Goal: Task Accomplishment & Management: Complete application form

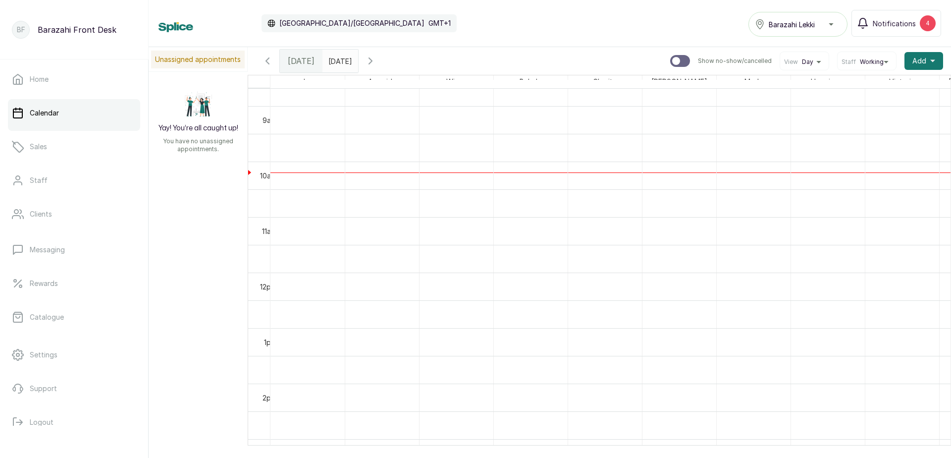
scroll to position [482, 0]
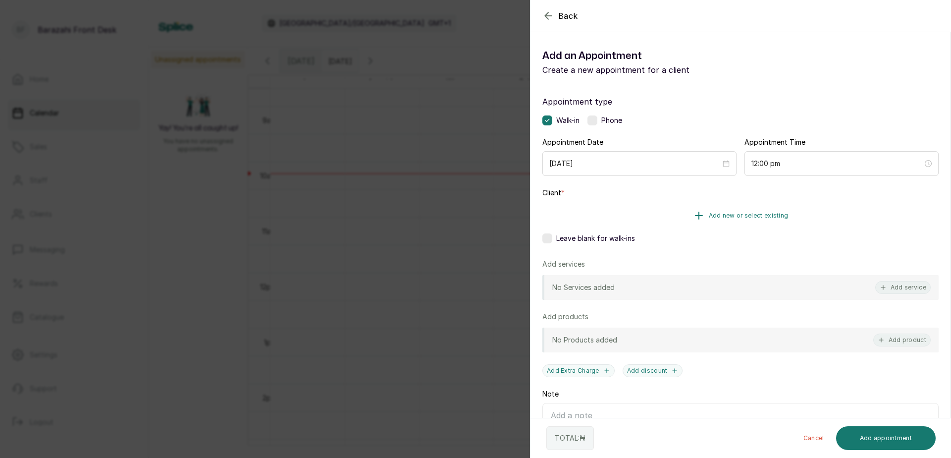
click at [729, 218] on span "Add new or select existing" at bounding box center [749, 216] width 80 height 8
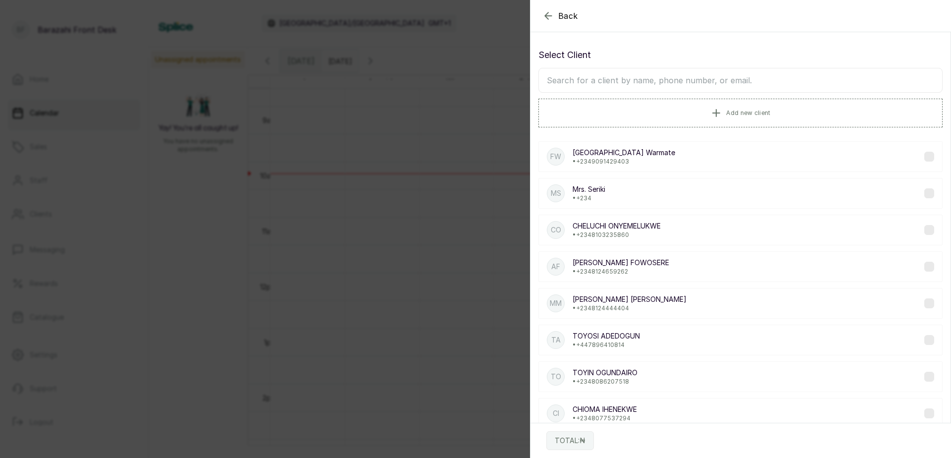
click at [623, 80] on input "text" at bounding box center [741, 80] width 404 height 25
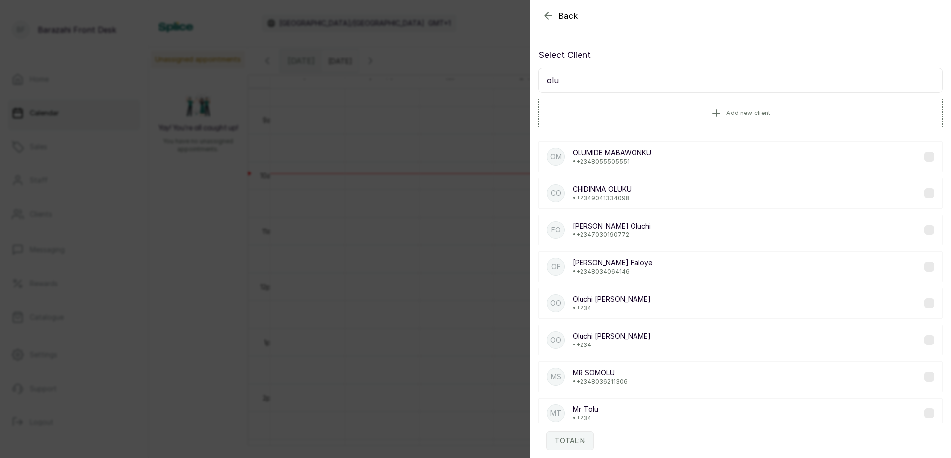
type input "olu"
click at [674, 306] on div "OO [PERSON_NAME] • +234" at bounding box center [741, 303] width 404 height 31
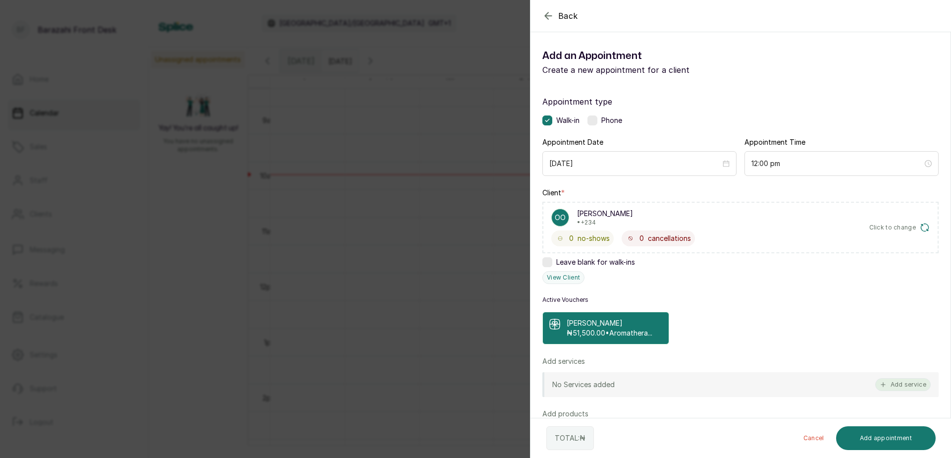
click at [886, 383] on button "Add service" at bounding box center [904, 384] width 56 height 13
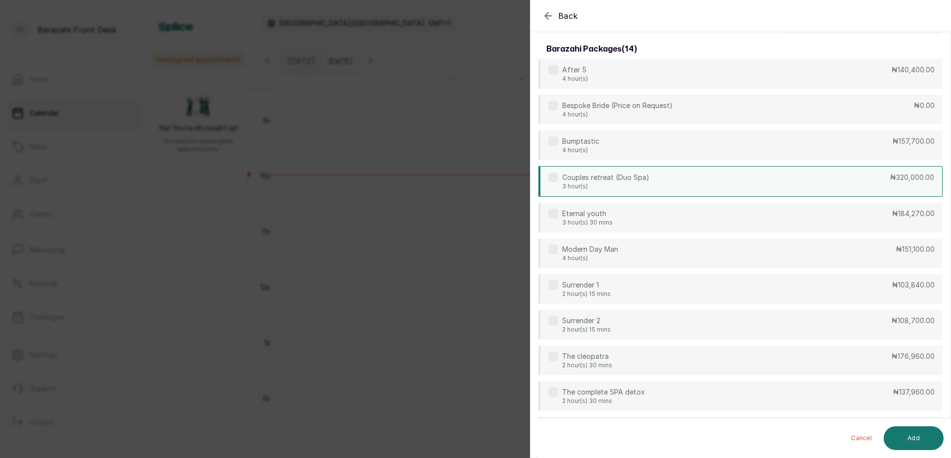
scroll to position [0, 0]
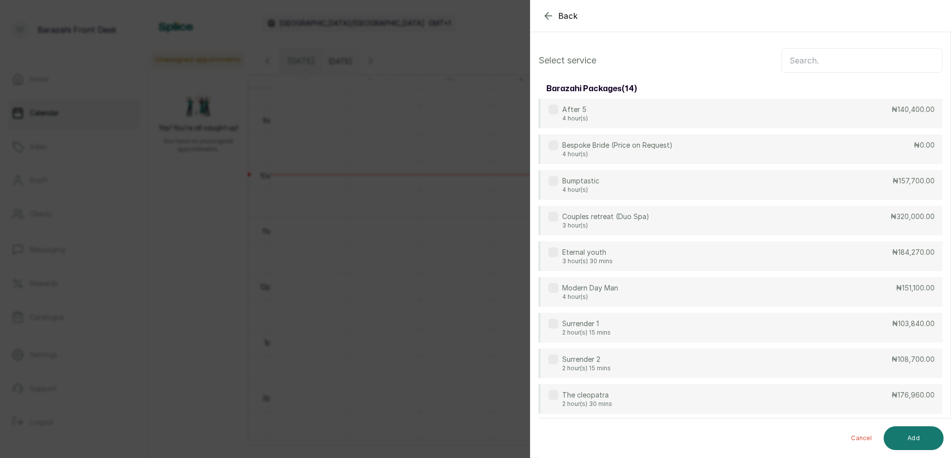
click at [809, 59] on input "text" at bounding box center [862, 60] width 162 height 25
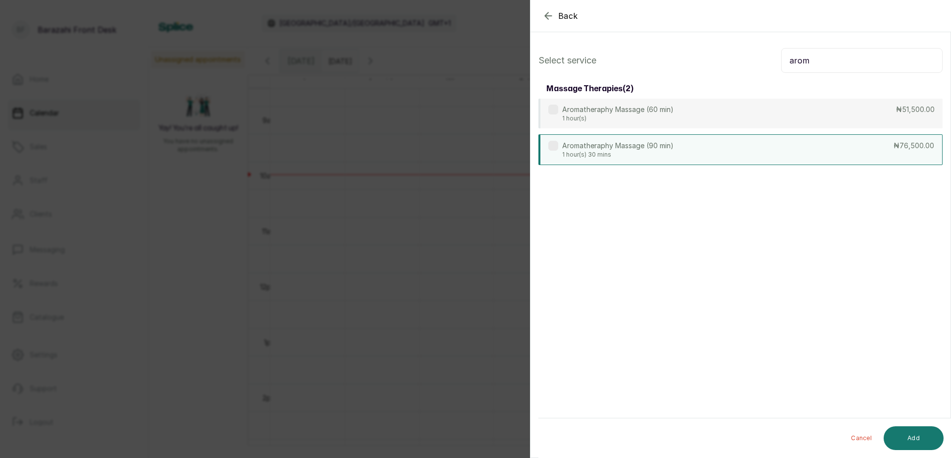
type input "arom"
click at [703, 147] on div "Aromatheraphy Massage (90 min) 1 hour(s) 30 mins ₦76,500.00" at bounding box center [741, 149] width 404 height 31
click at [908, 438] on button "Add" at bounding box center [914, 438] width 60 height 24
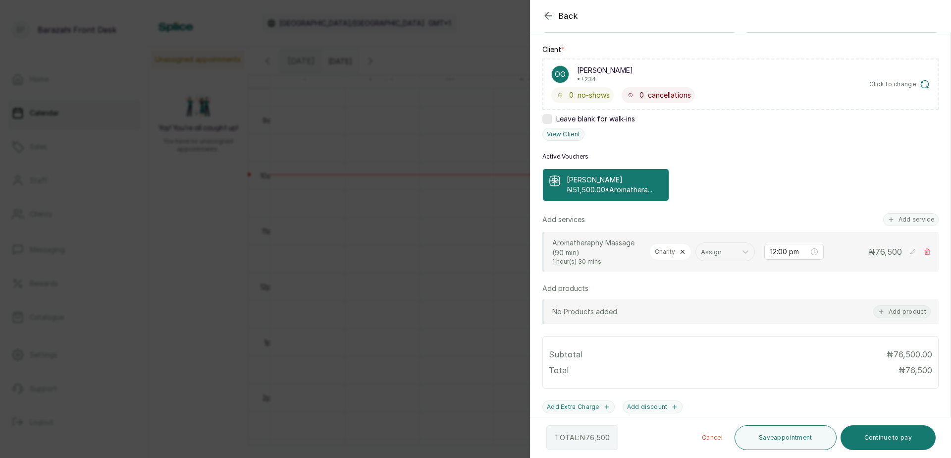
scroll to position [149, 0]
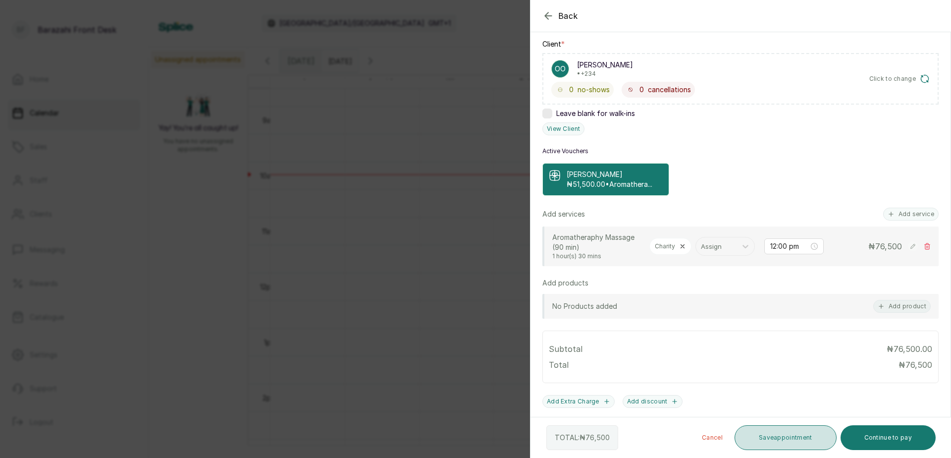
click at [791, 445] on button "Save appointment" at bounding box center [786, 437] width 102 height 25
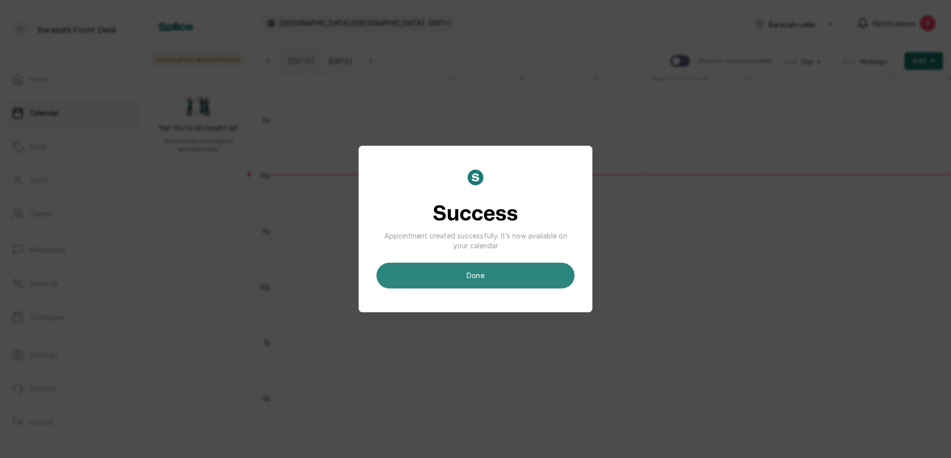
click at [479, 279] on button "done" at bounding box center [476, 276] width 198 height 26
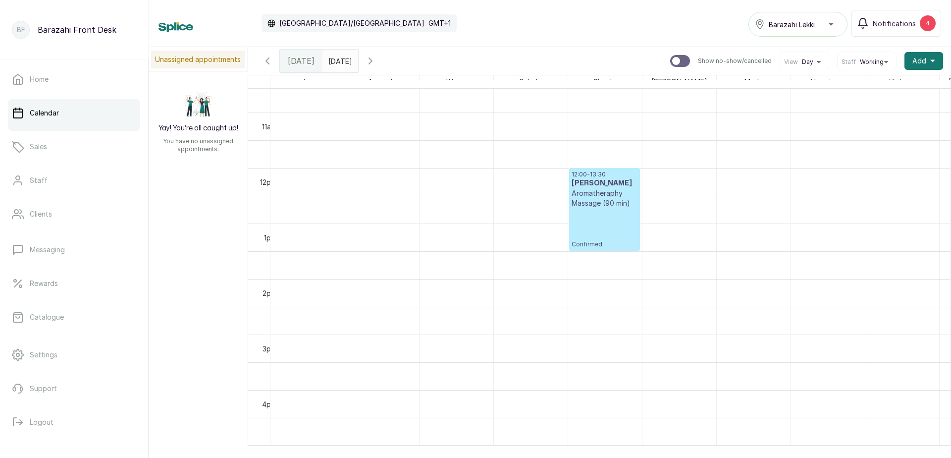
scroll to position [520, 0]
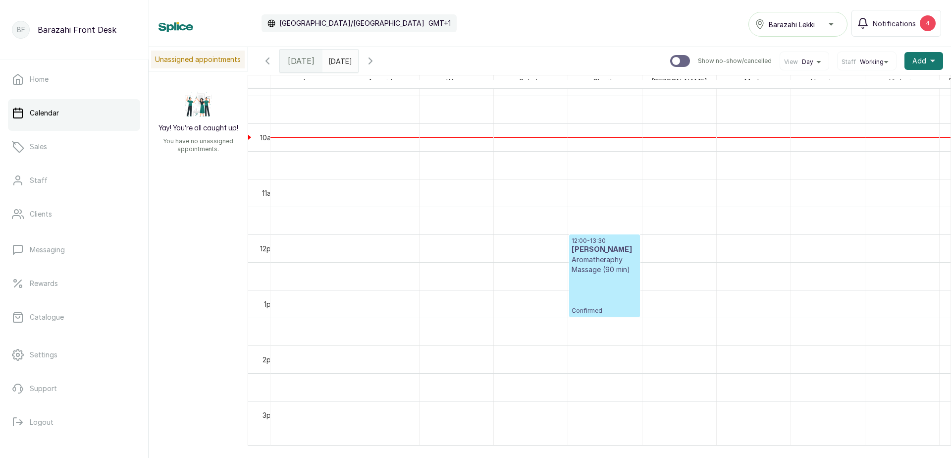
click at [602, 273] on p "Aromatheraphy Massage (90 min)" at bounding box center [605, 265] width 66 height 20
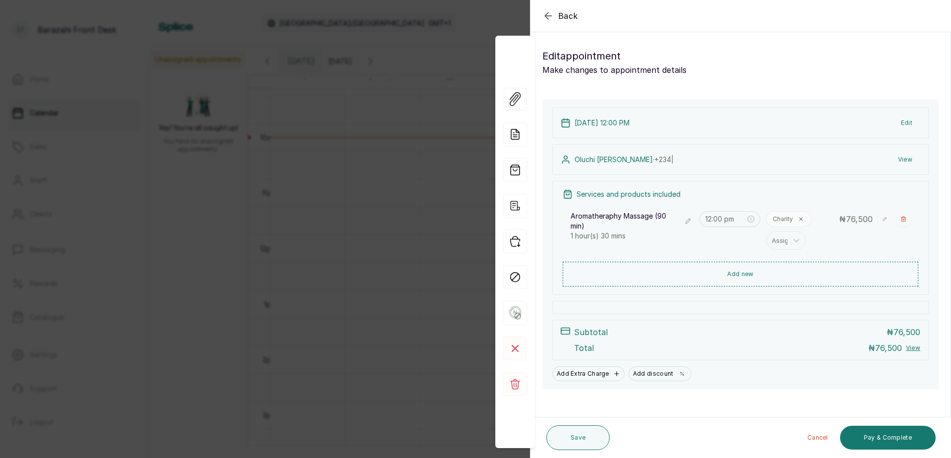
click at [683, 224] on button "Show no-show/cancelled" at bounding box center [688, 221] width 11 height 11
click at [680, 224] on icon at bounding box center [682, 223] width 10 height 10
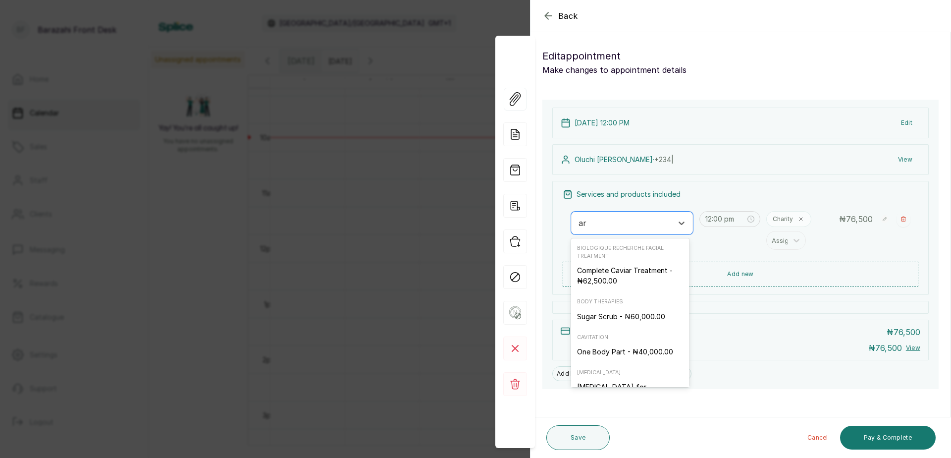
type input "aro"
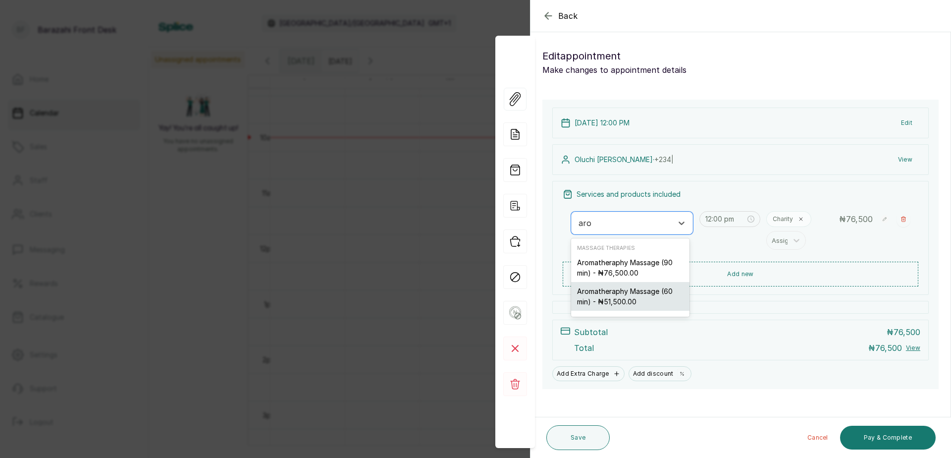
click at [648, 293] on div "Aromatheraphy Massage (60 min) - ₦51,500.00" at bounding box center [630, 296] width 118 height 29
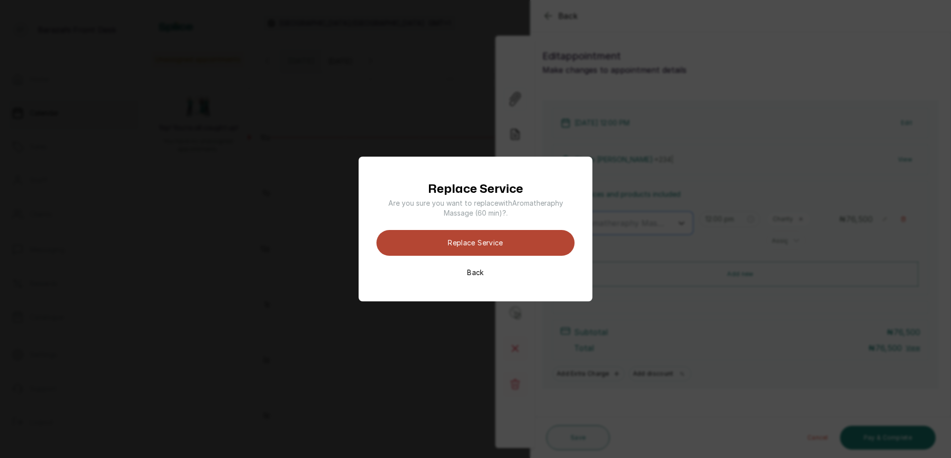
click at [468, 247] on button "Replace Service" at bounding box center [476, 243] width 198 height 26
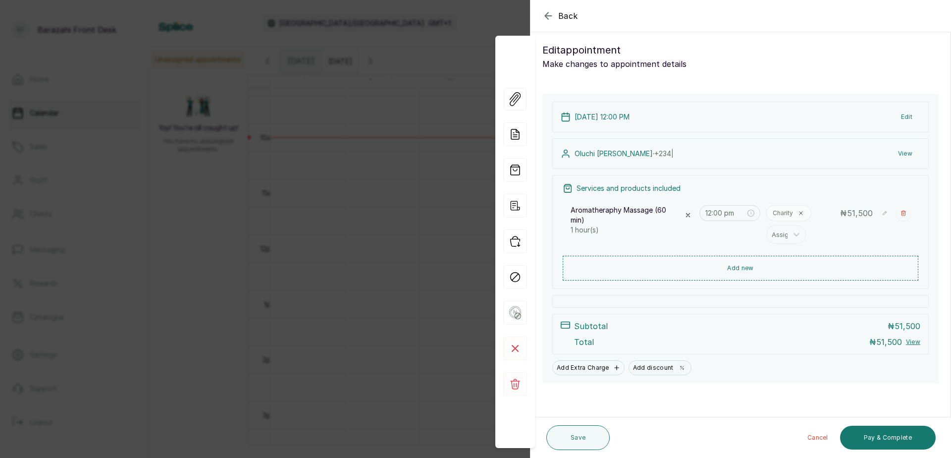
scroll to position [7, 0]
click at [580, 438] on button "Save" at bounding box center [578, 437] width 63 height 25
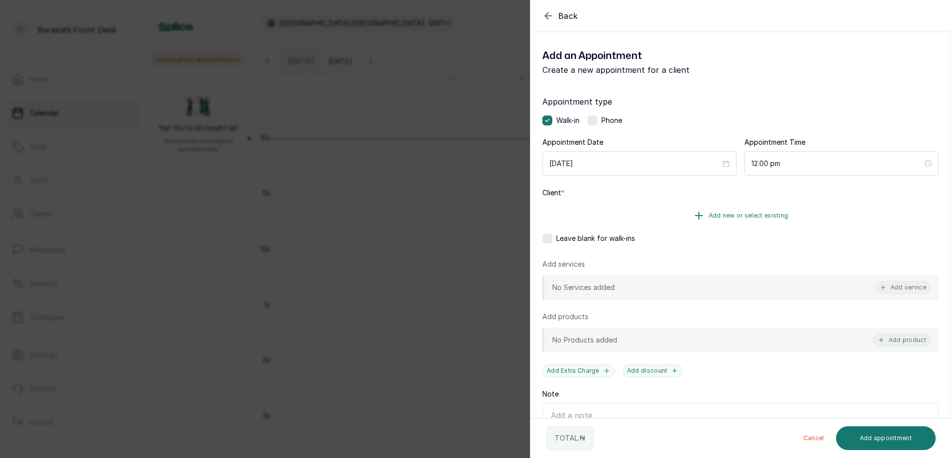
click at [648, 217] on button "Add new or select existing" at bounding box center [741, 216] width 396 height 28
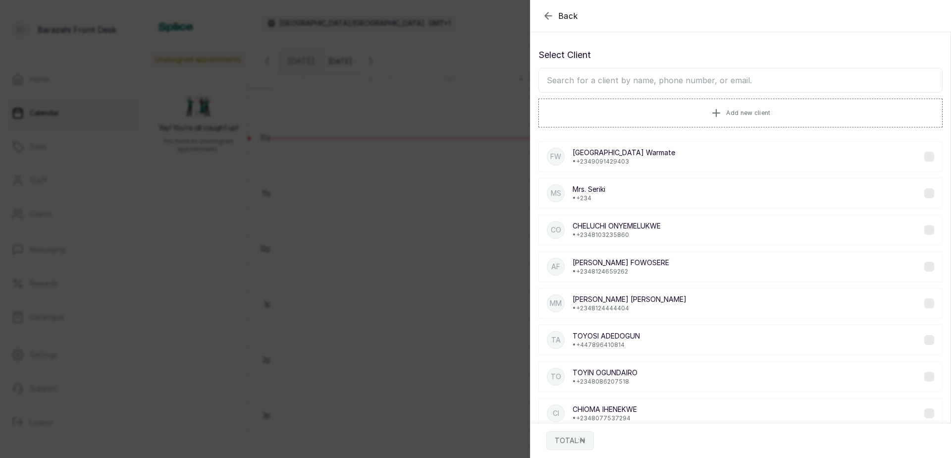
click at [579, 87] on input "text" at bounding box center [741, 80] width 404 height 25
type input "ade"
click at [638, 407] on div "AO Aderoju Ope- • +234" at bounding box center [741, 413] width 404 height 31
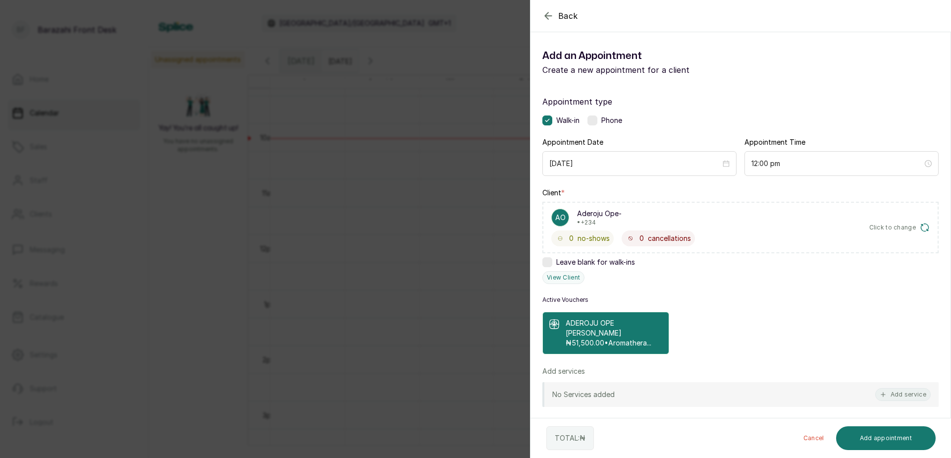
click at [897, 392] on div "No Services added Add service" at bounding box center [741, 394] width 396 height 25
click at [552, 14] on icon "button" at bounding box center [549, 16] width 12 height 12
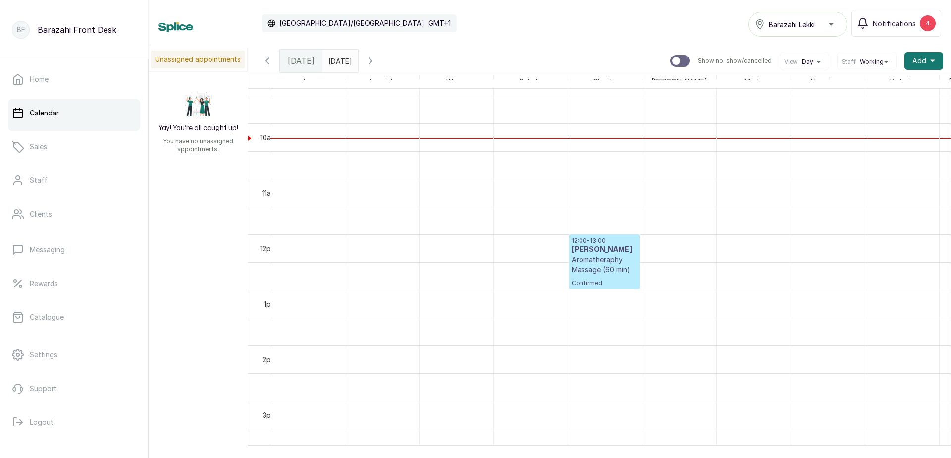
click at [593, 253] on h3 "[PERSON_NAME]" at bounding box center [605, 250] width 66 height 10
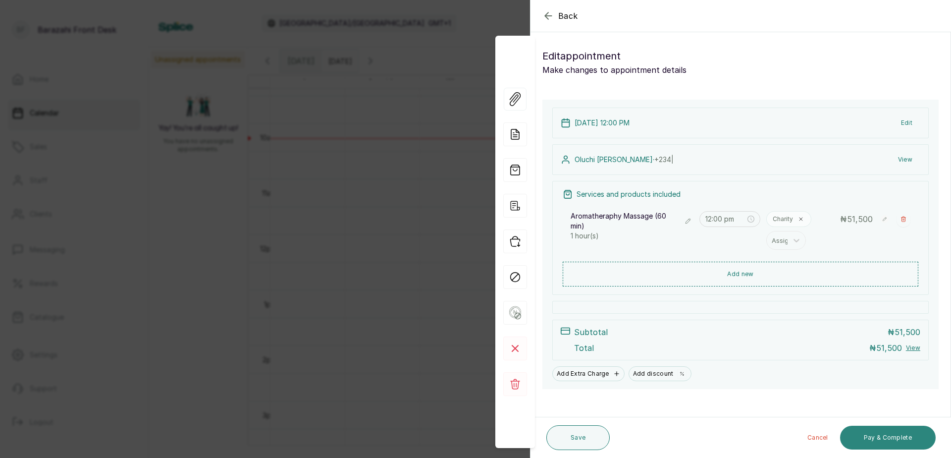
click at [892, 433] on button "Pay & Complete" at bounding box center [888, 438] width 96 height 24
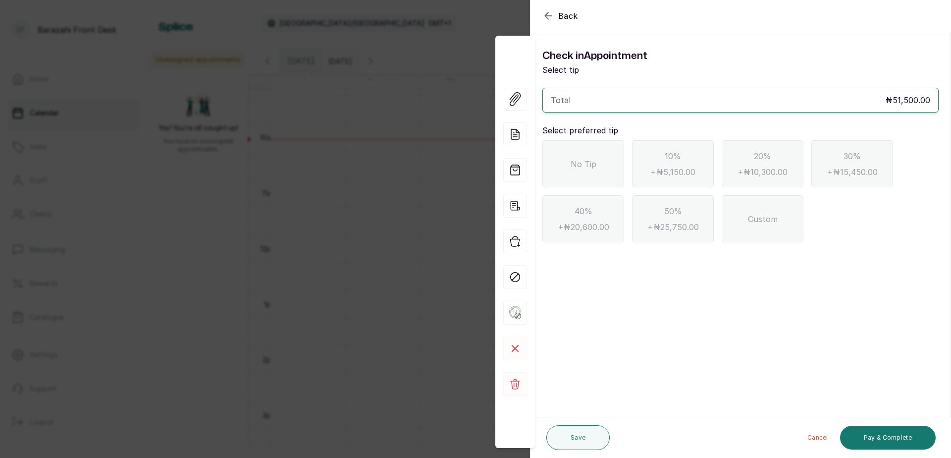
click at [584, 163] on span "No Tip" at bounding box center [584, 164] width 26 height 12
click at [888, 429] on button "Pay & Complete" at bounding box center [888, 438] width 96 height 24
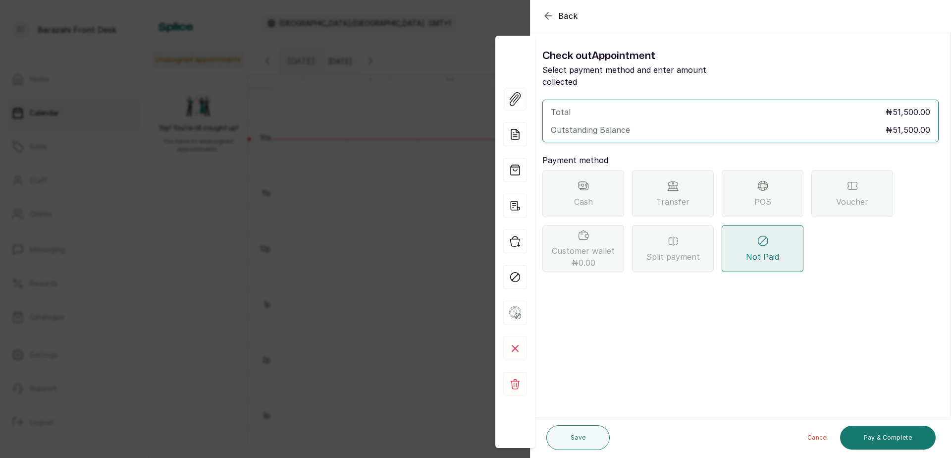
click at [553, 12] on icon "button" at bounding box center [549, 16] width 12 height 12
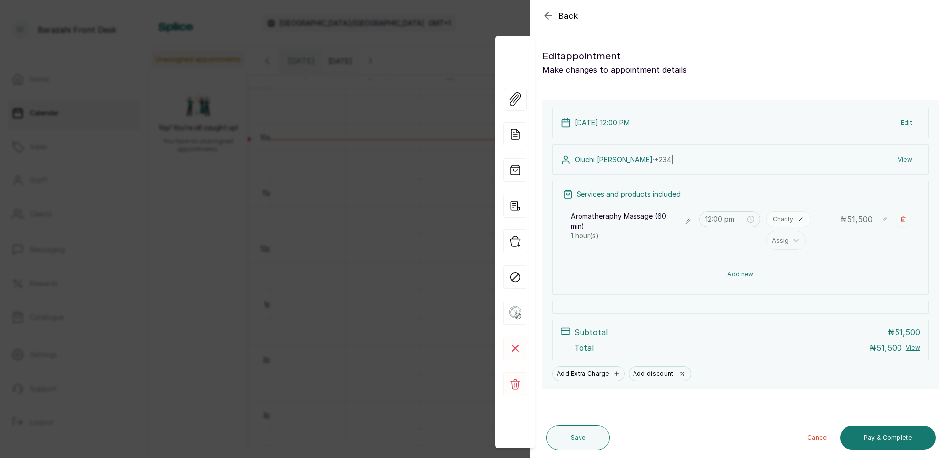
click at [546, 14] on icon "button" at bounding box center [549, 16] width 12 height 12
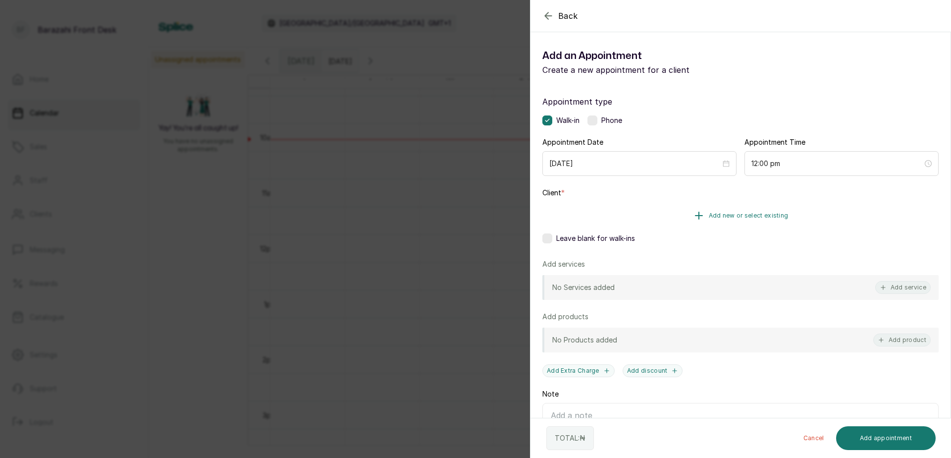
click at [721, 219] on span "Add new or select existing" at bounding box center [749, 216] width 80 height 8
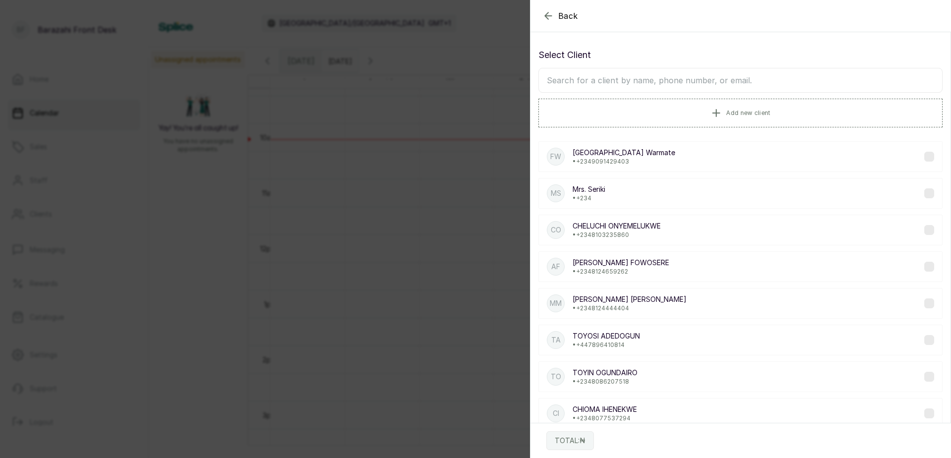
click at [570, 77] on input "text" at bounding box center [741, 80] width 404 height 25
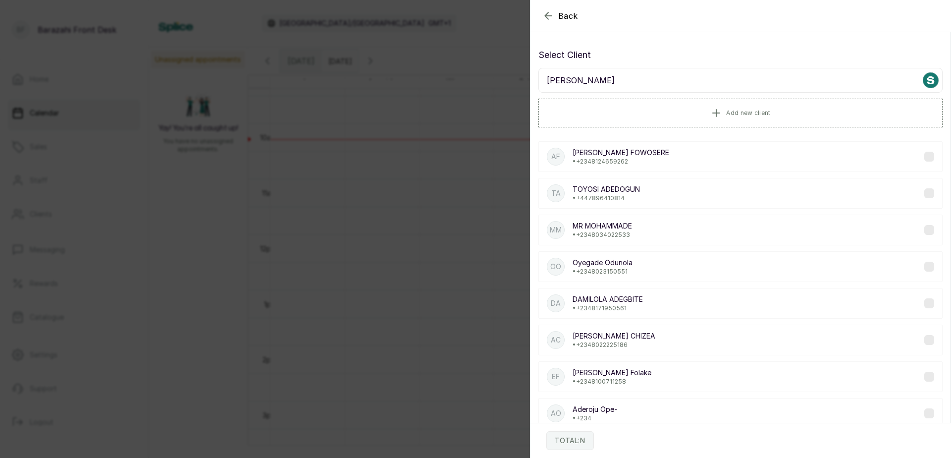
type input "[PERSON_NAME]"
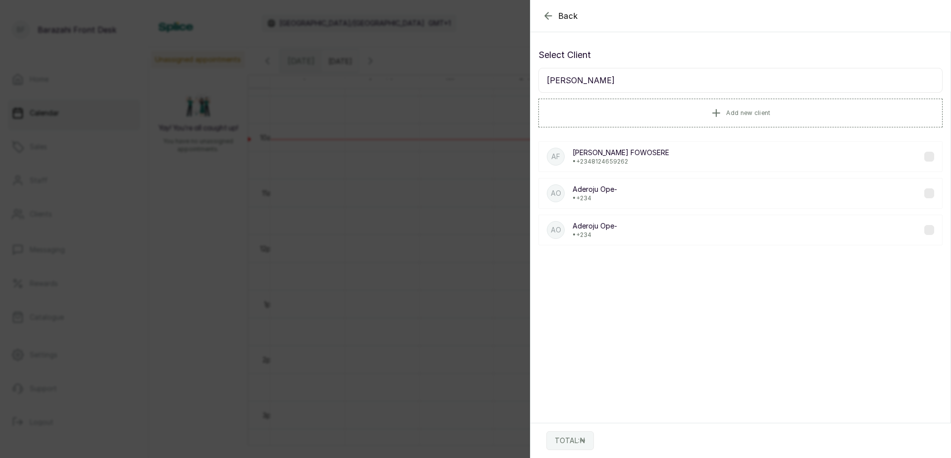
click at [604, 196] on p "• +234" at bounding box center [595, 198] width 45 height 8
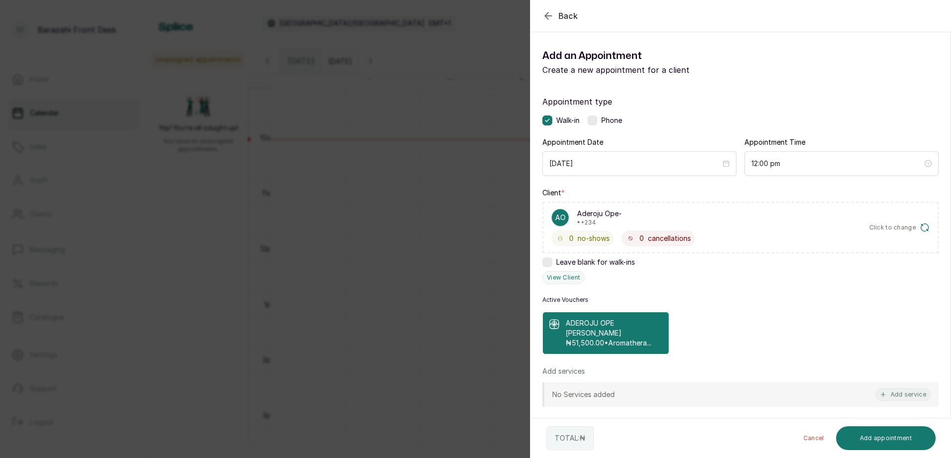
click at [610, 327] on p "ADEROJU OPE [PERSON_NAME]" at bounding box center [614, 328] width 97 height 20
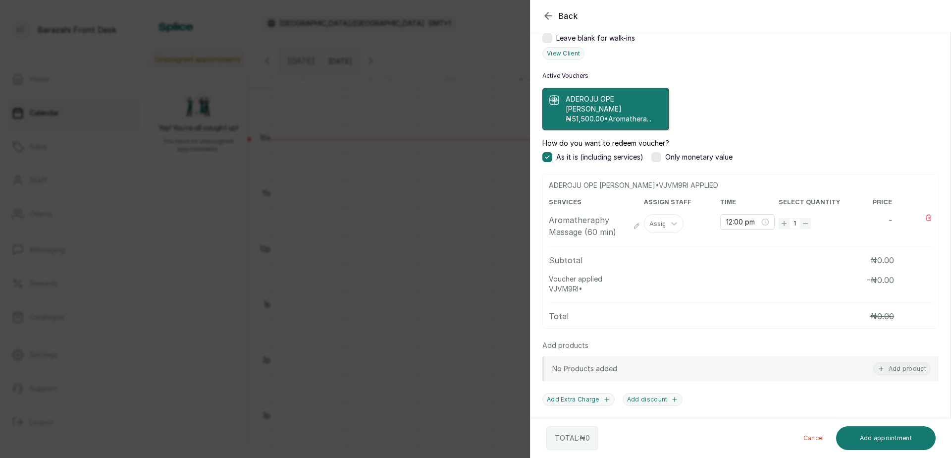
scroll to position [248, 0]
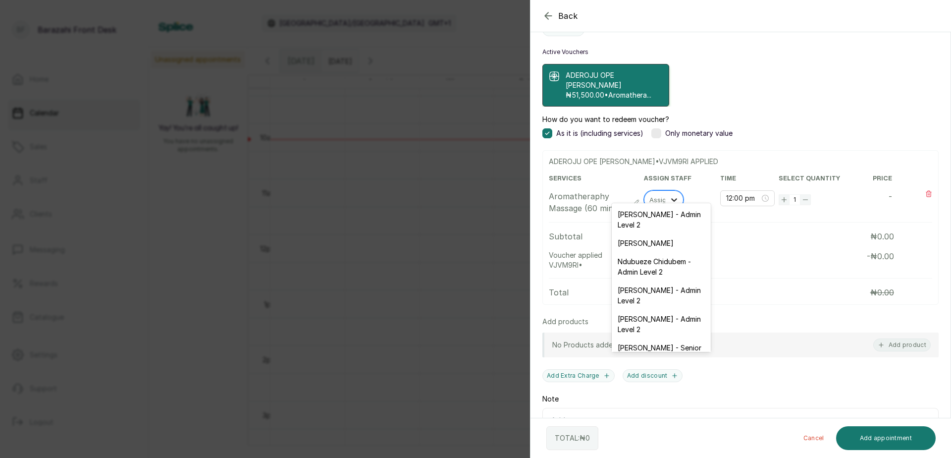
click at [671, 195] on icon at bounding box center [674, 200] width 10 height 10
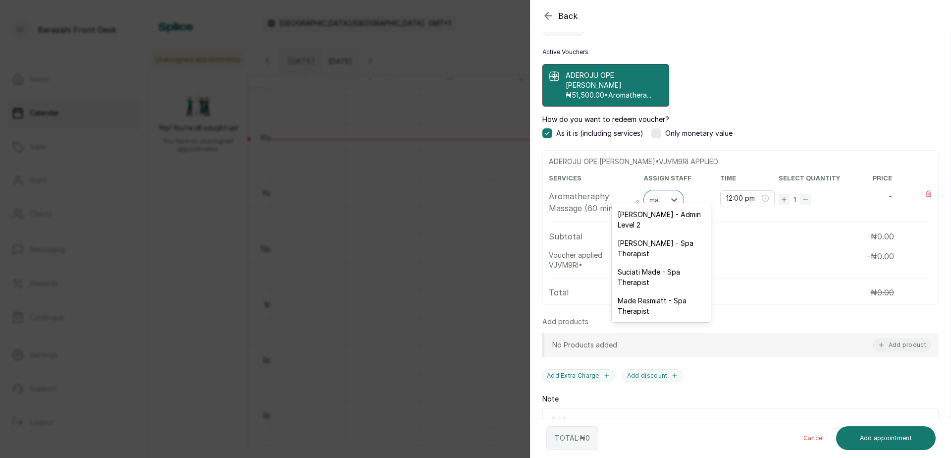
type input "mad"
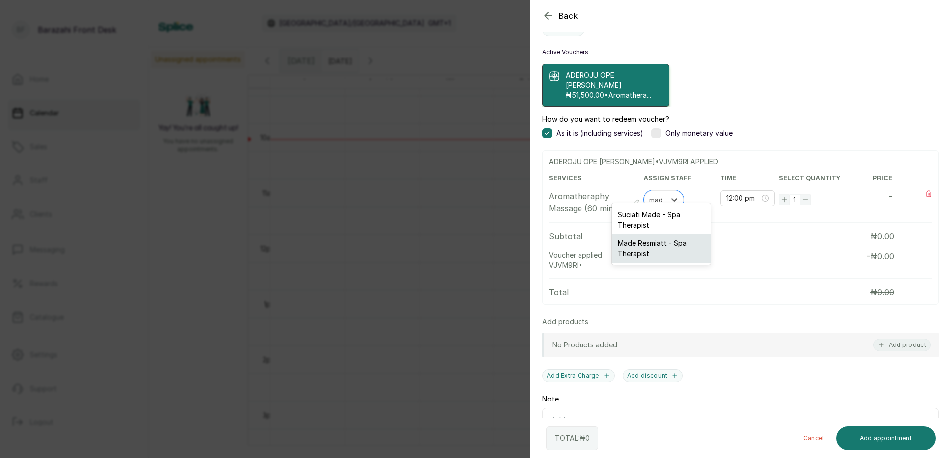
click at [672, 246] on div "Made Resmiatt - Spa Therapist" at bounding box center [661, 248] width 99 height 29
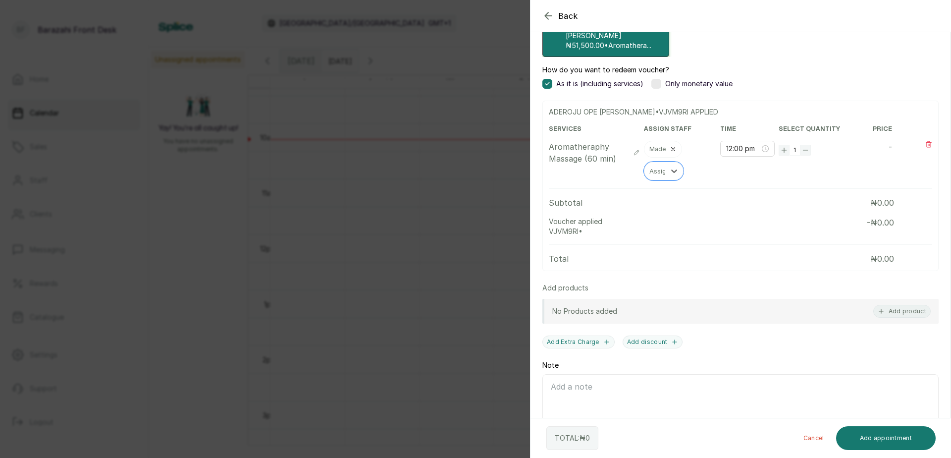
scroll to position [325, 0]
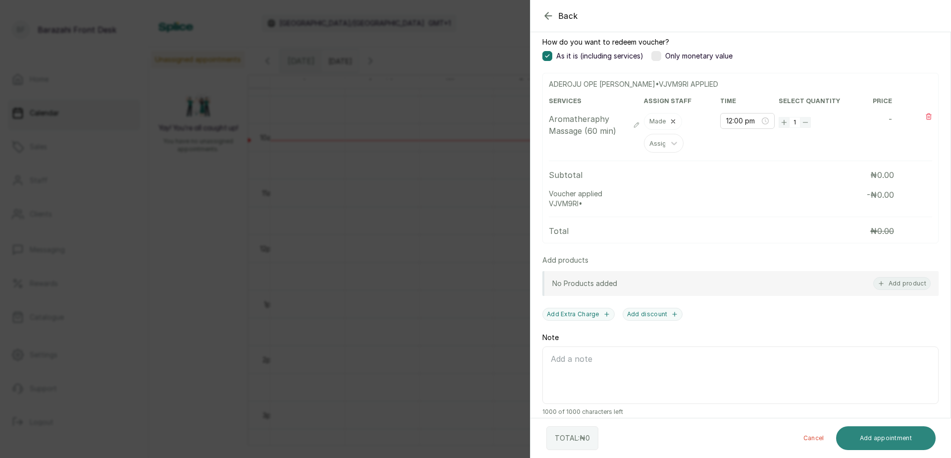
click at [857, 434] on button "Add appointment" at bounding box center [886, 438] width 100 height 24
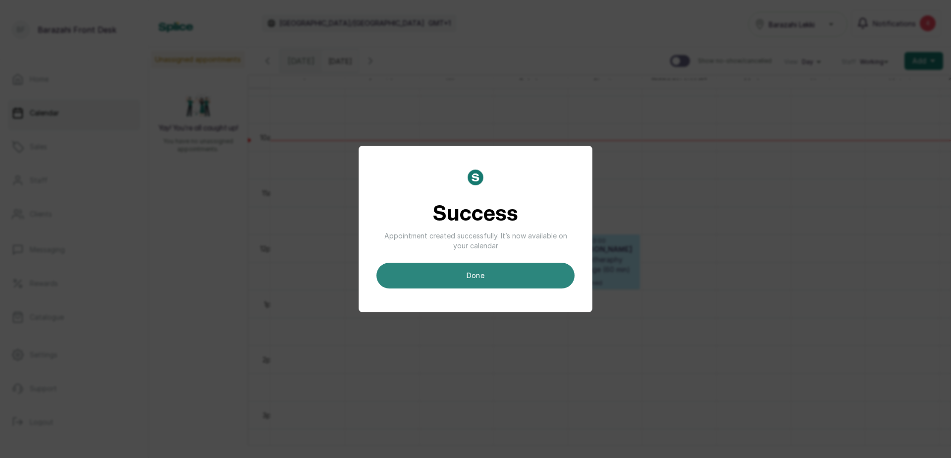
click at [472, 267] on button "done" at bounding box center [476, 276] width 198 height 26
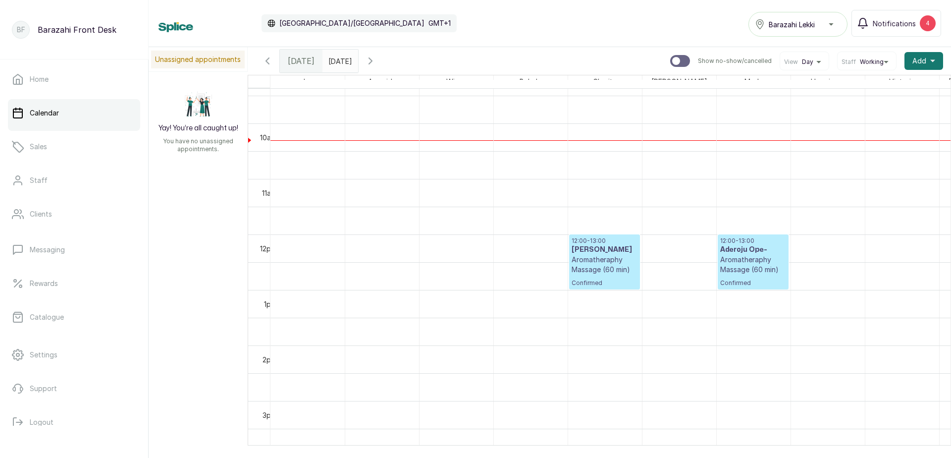
click at [610, 277] on div "12:00 - 13:00 [PERSON_NAME] Aromatheraphy Massage (60 min) Confirmed" at bounding box center [605, 262] width 66 height 50
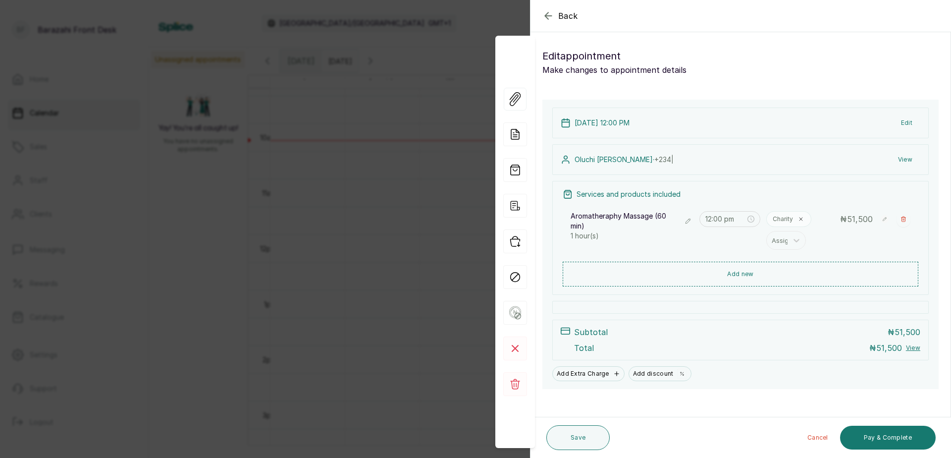
click at [362, 180] on div "Back Appointment Details Edit appointment Make changes to appointment details A…" at bounding box center [475, 229] width 951 height 458
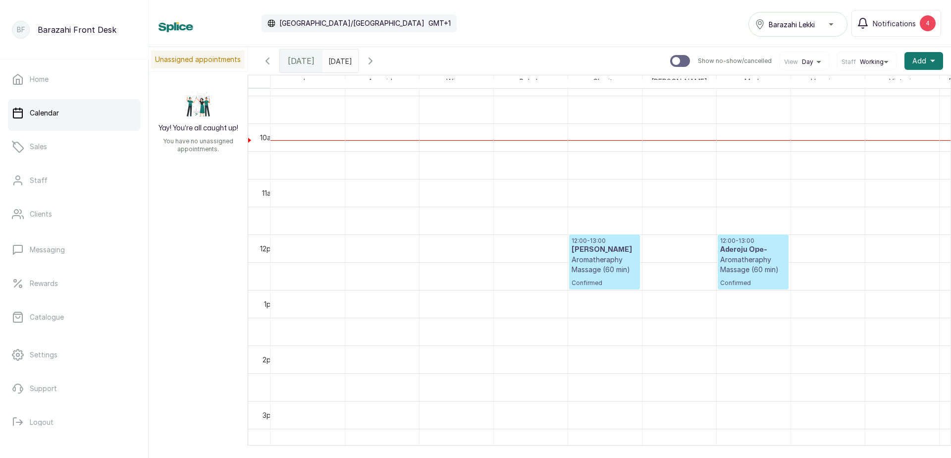
click at [609, 272] on p "Aromatheraphy Massage (60 min)" at bounding box center [605, 265] width 66 height 20
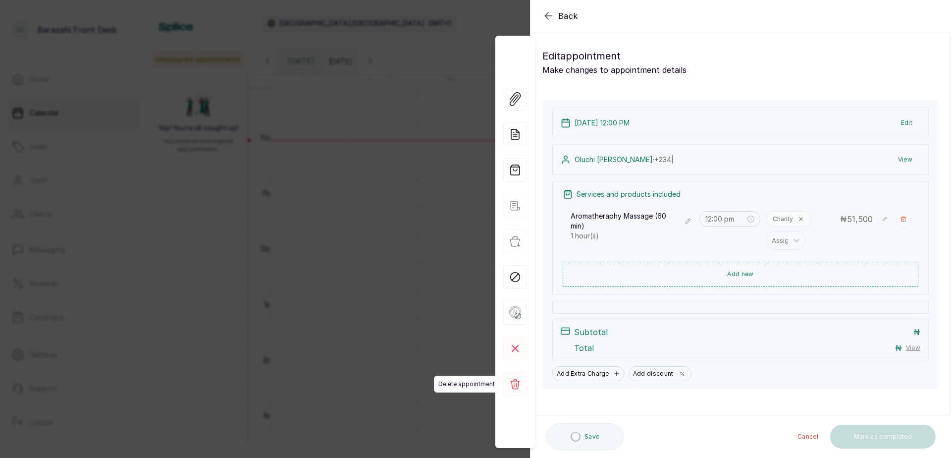
drag, startPoint x: 521, startPoint y: 384, endPoint x: 521, endPoint y: 378, distance: 5.9
click at [521, 378] on rect at bounding box center [515, 384] width 24 height 24
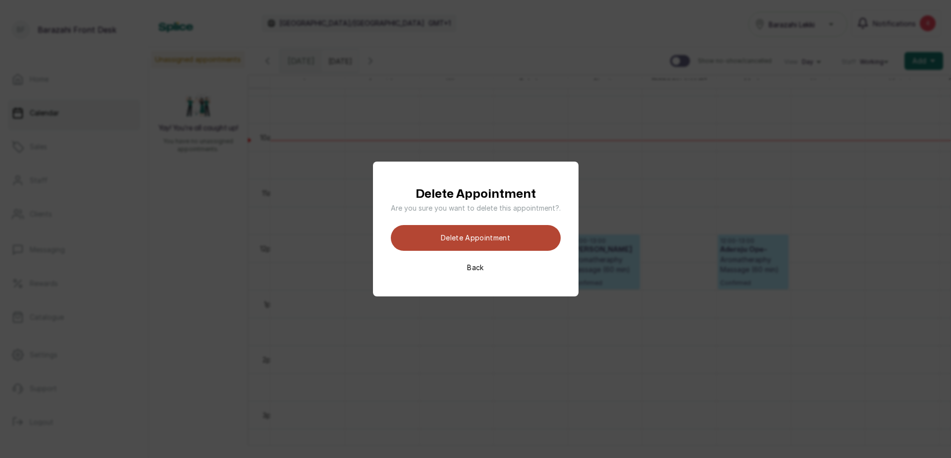
click at [512, 246] on button "Delete appointment" at bounding box center [476, 238] width 170 height 26
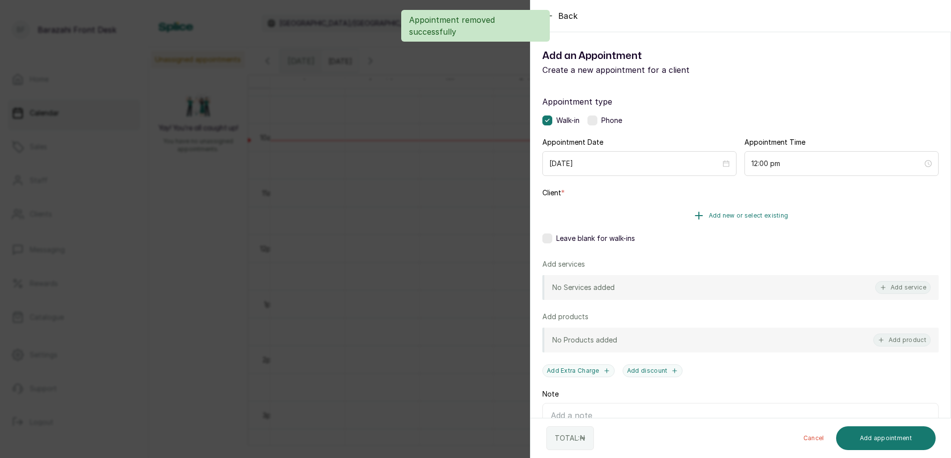
click at [651, 221] on button "Add new or select existing" at bounding box center [741, 216] width 396 height 28
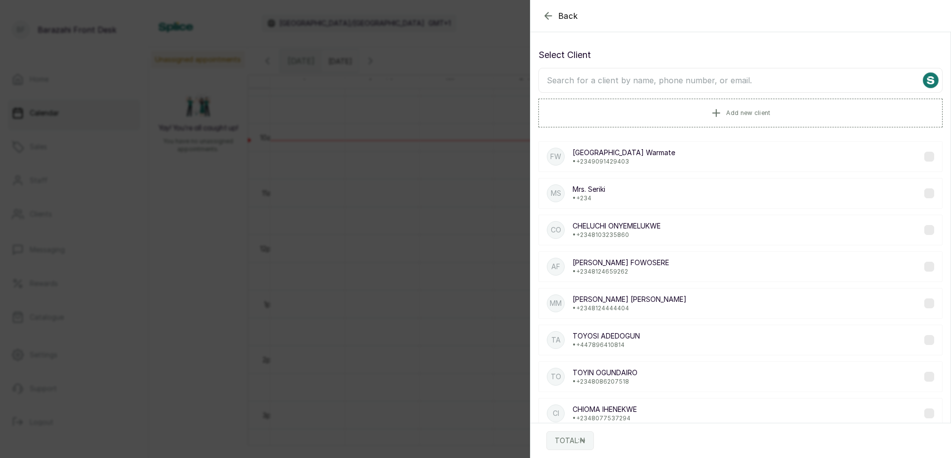
click at [606, 81] on input "text" at bounding box center [741, 80] width 404 height 25
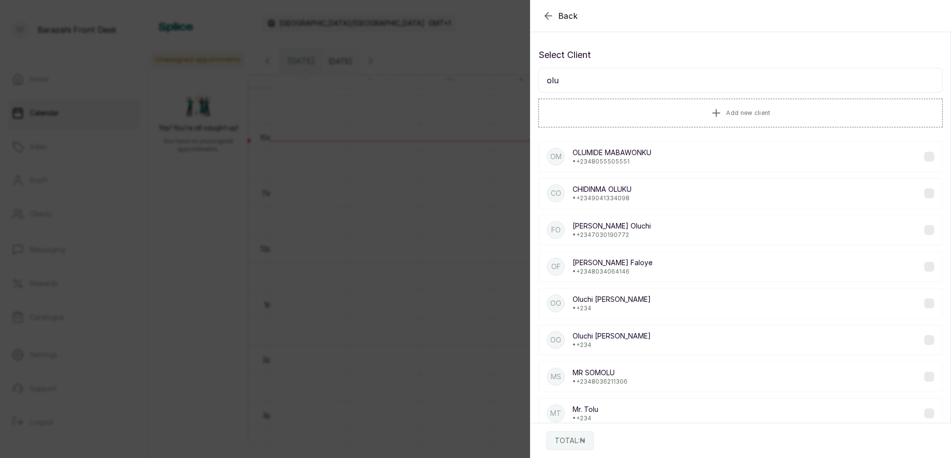
type input "olu"
click at [606, 299] on p "[PERSON_NAME]" at bounding box center [612, 299] width 78 height 10
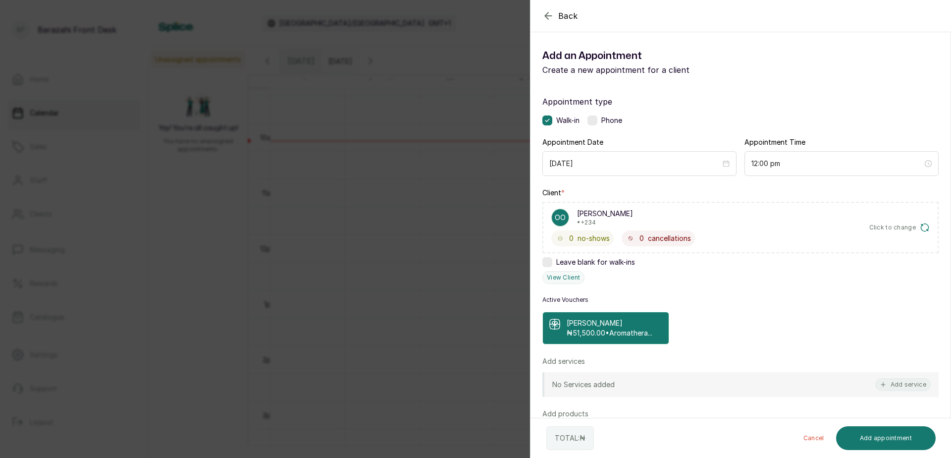
click at [611, 332] on p "₦51,500.00 • Aromathera..." at bounding box center [610, 333] width 86 height 10
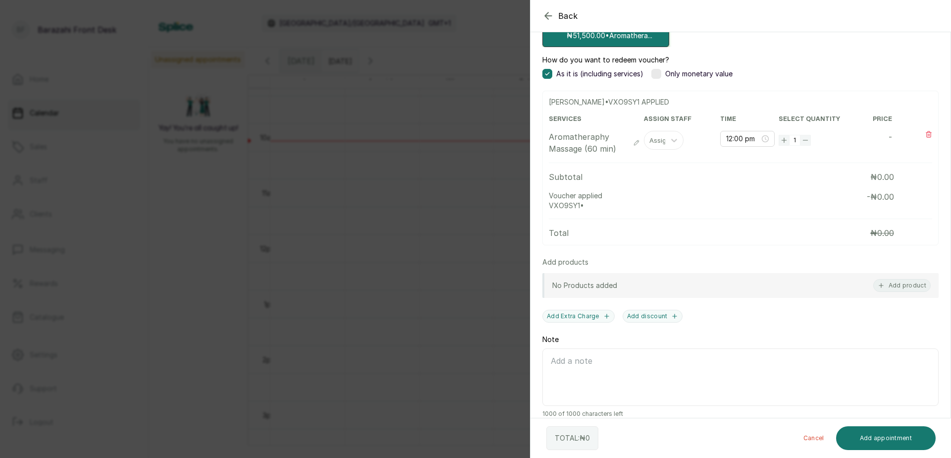
scroll to position [309, 0]
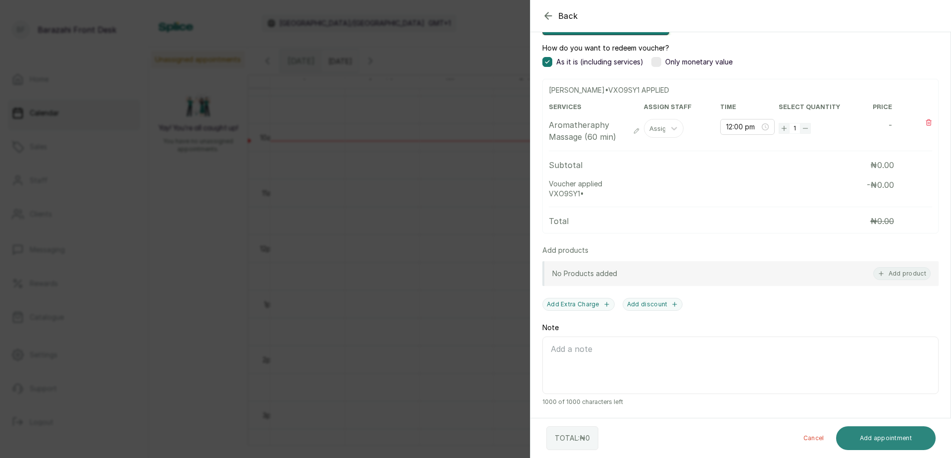
click at [868, 431] on button "Add appointment" at bounding box center [886, 438] width 100 height 24
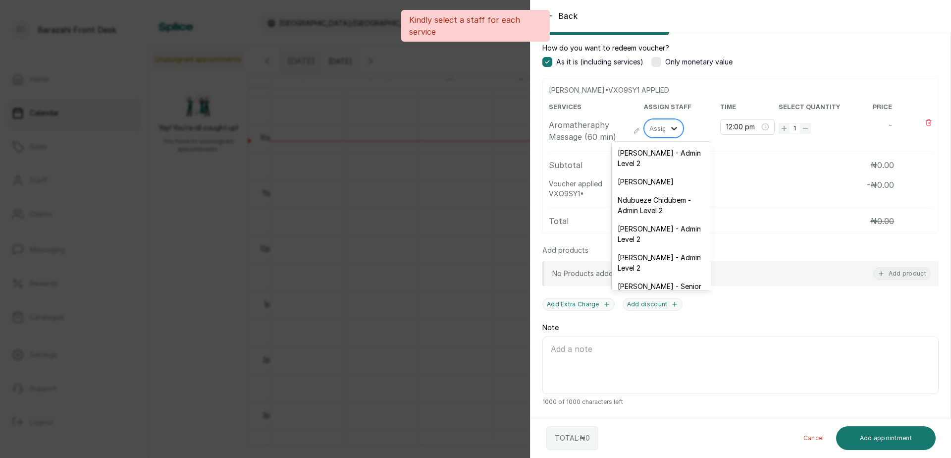
click at [670, 133] on icon at bounding box center [674, 128] width 10 height 10
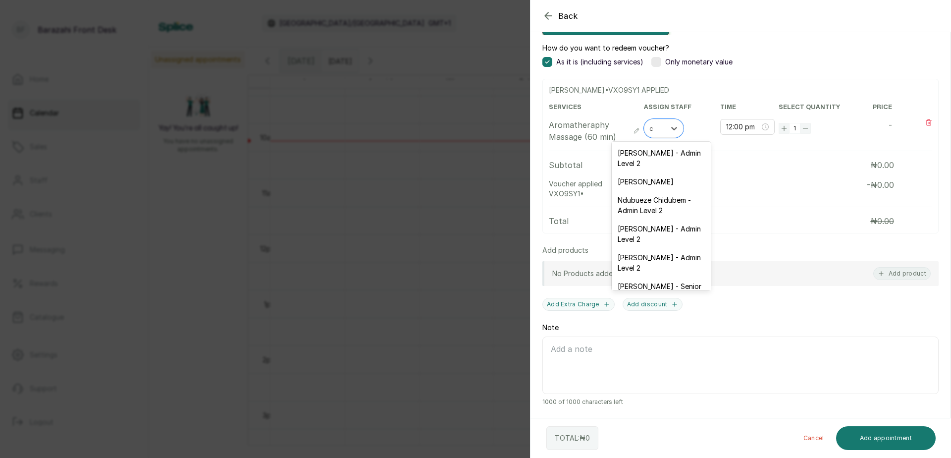
type input "ch"
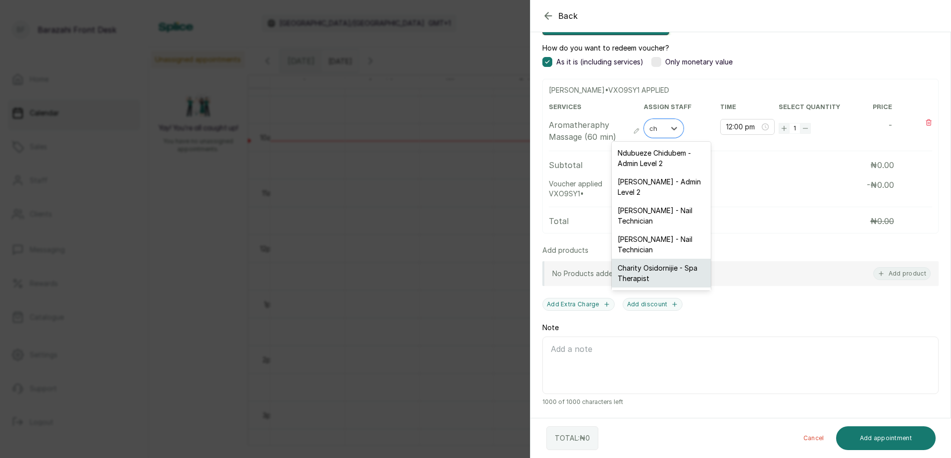
click at [672, 274] on div "Charity Osidornijie - Spa Therapist" at bounding box center [661, 273] width 99 height 29
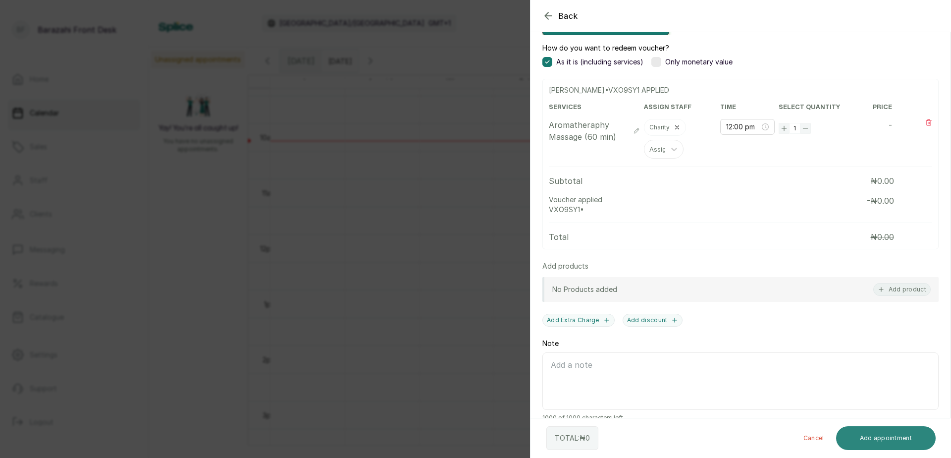
click at [856, 444] on button "Add appointment" at bounding box center [886, 438] width 100 height 24
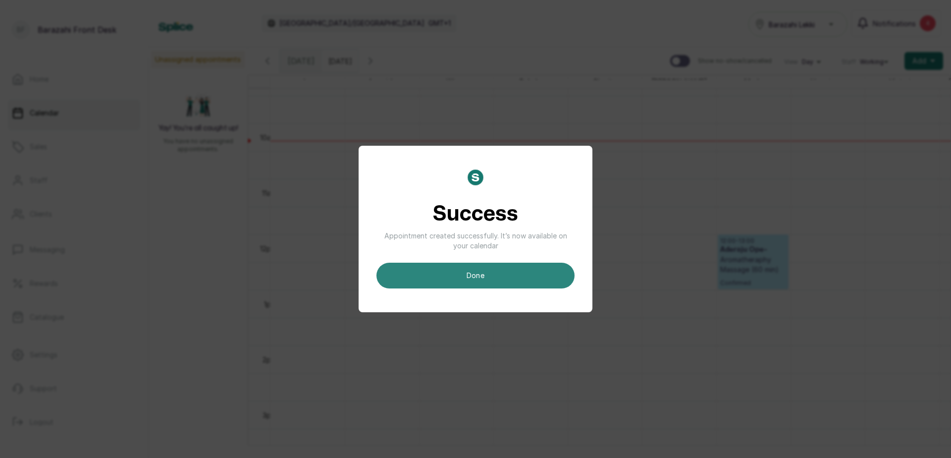
click at [534, 277] on button "done" at bounding box center [476, 276] width 198 height 26
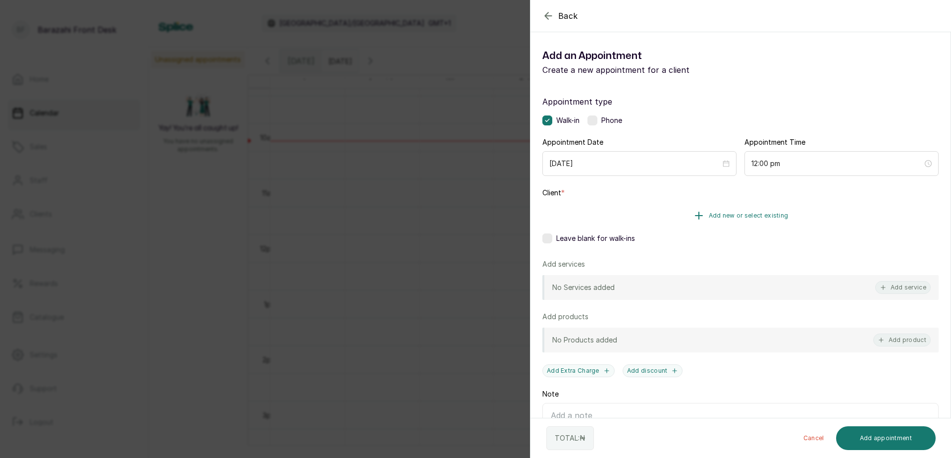
click at [824, 217] on button "Add new or select existing" at bounding box center [741, 216] width 396 height 28
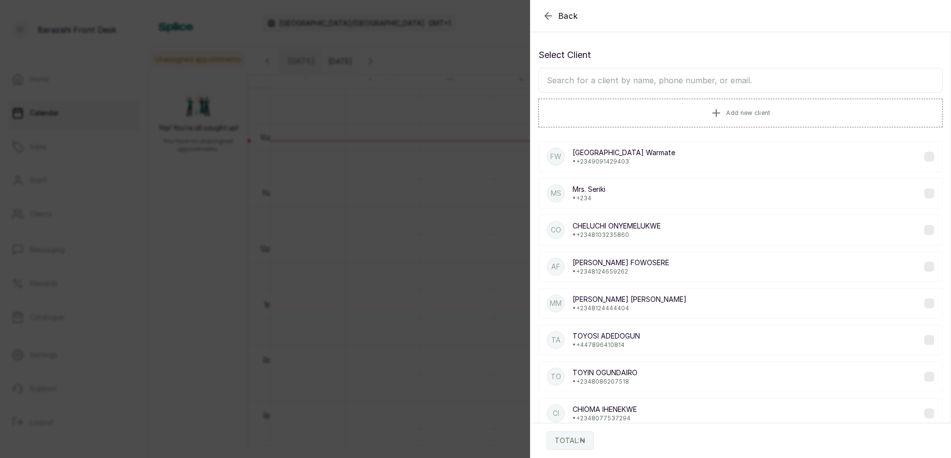
click at [730, 81] on input "text" at bounding box center [741, 80] width 404 height 25
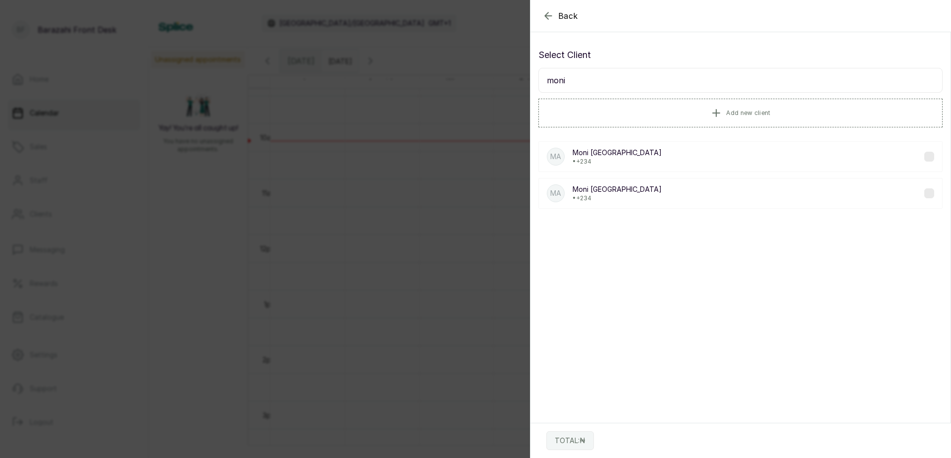
type input "moni"
click at [612, 160] on p "• +234" at bounding box center [617, 162] width 89 height 8
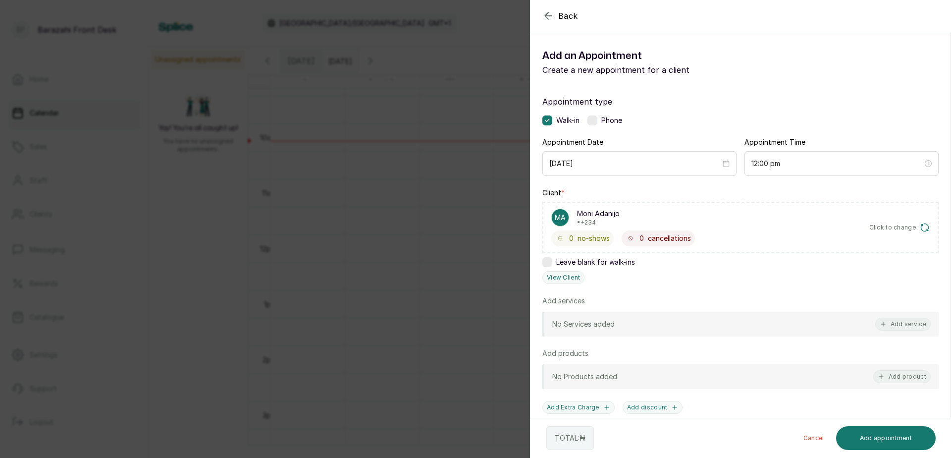
click at [550, 21] on icon "button" at bounding box center [549, 16] width 12 height 12
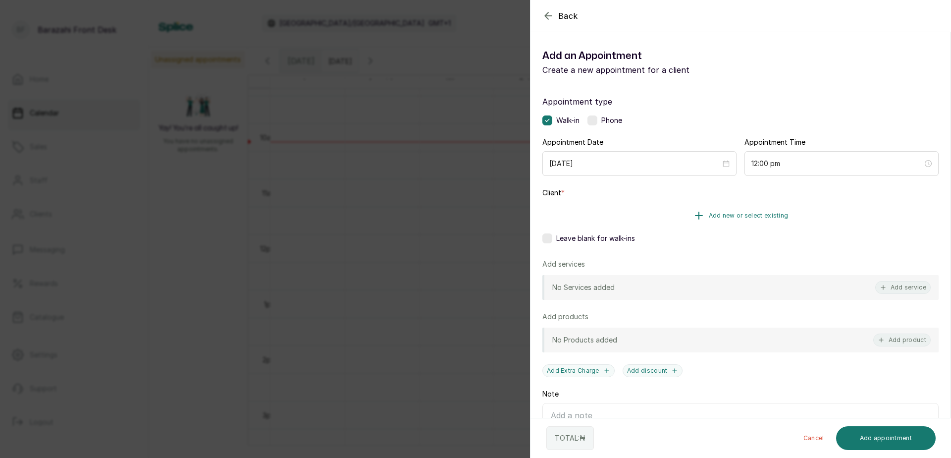
click at [722, 209] on button "Add new or select existing" at bounding box center [741, 216] width 396 height 28
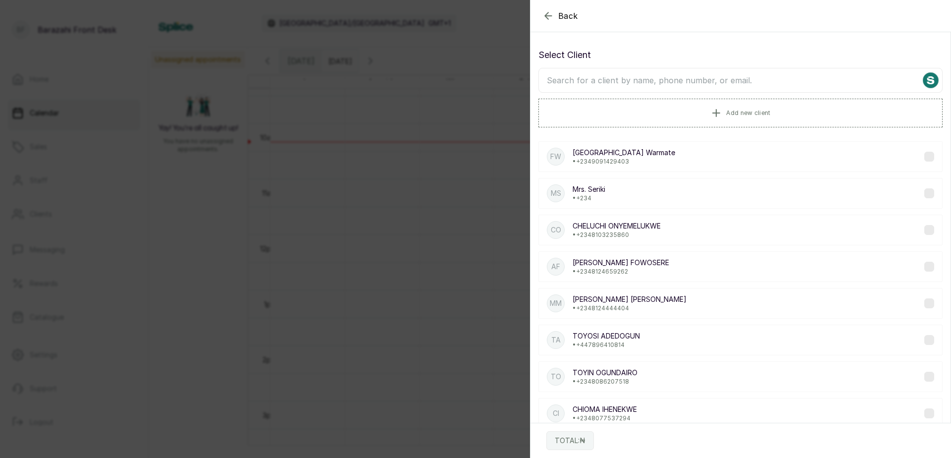
click at [650, 85] on input "text" at bounding box center [741, 80] width 404 height 25
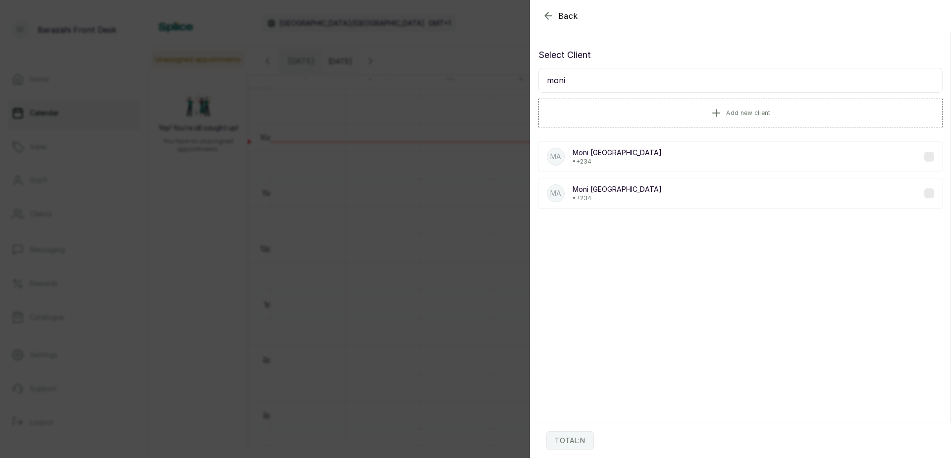
type input "moni"
click at [621, 187] on div "MA Moni Adanijo • +234" at bounding box center [741, 193] width 404 height 31
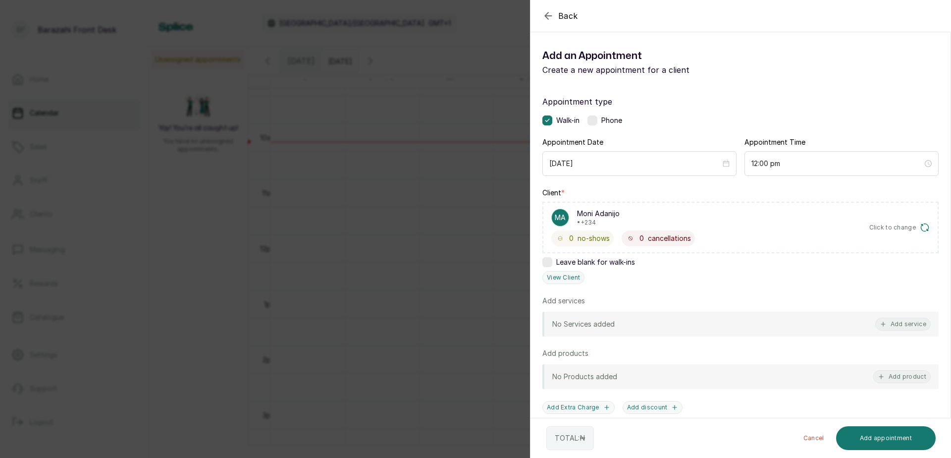
click at [554, 11] on icon "button" at bounding box center [549, 16] width 12 height 12
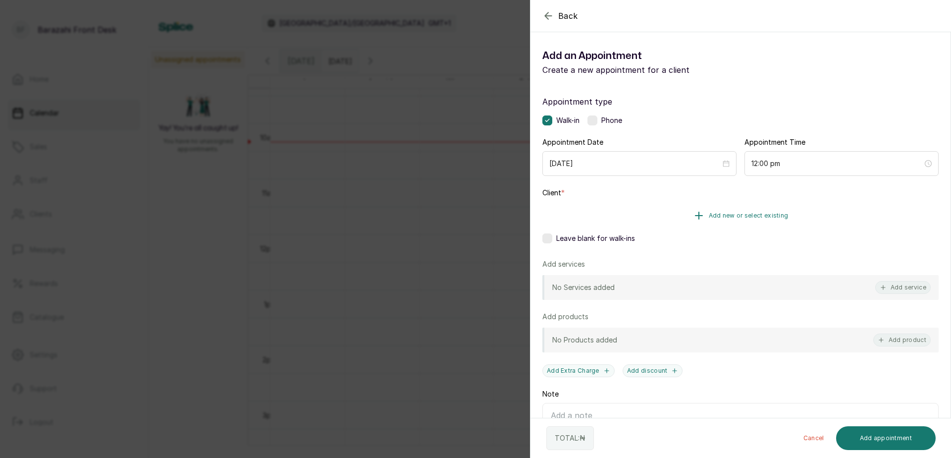
click at [770, 220] on button "Add new or select existing" at bounding box center [741, 216] width 396 height 28
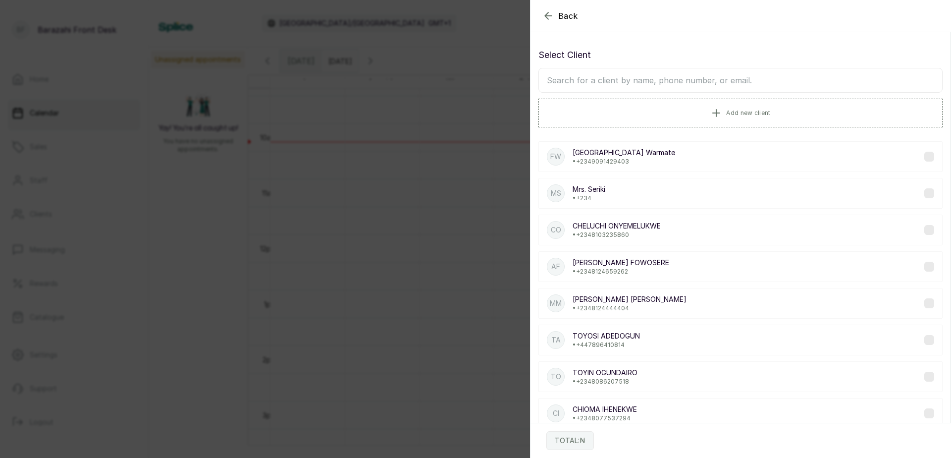
click at [714, 85] on input "text" at bounding box center [741, 80] width 404 height 25
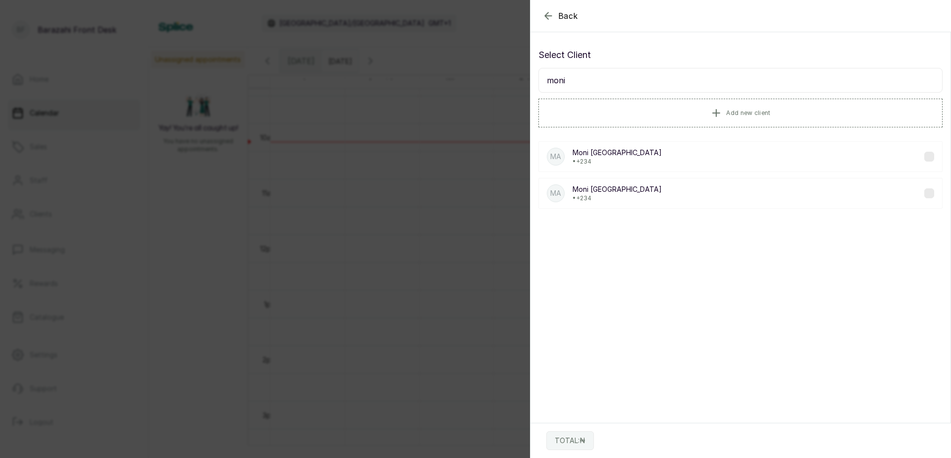
type input "moni"
click at [925, 195] on label at bounding box center [930, 193] width 10 height 10
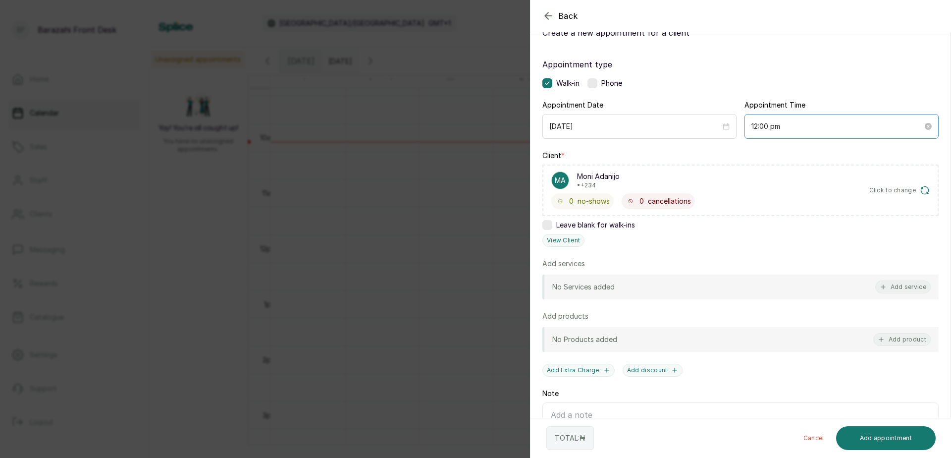
scroll to position [0, 0]
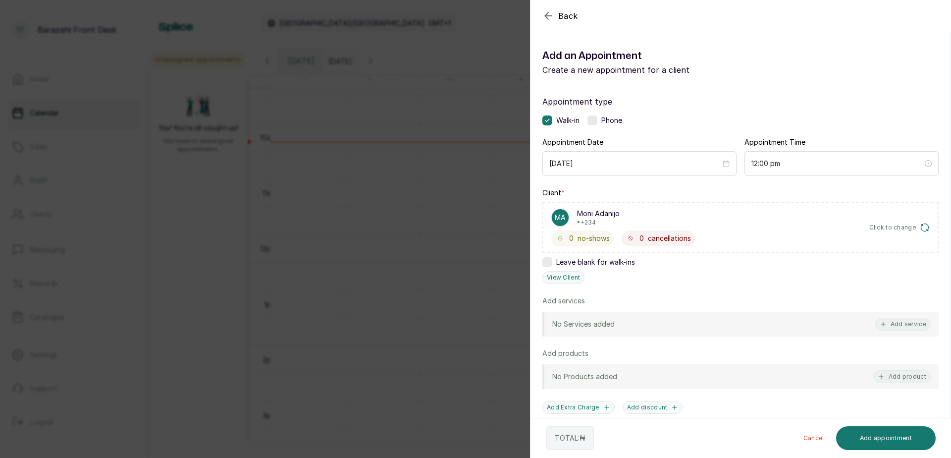
click at [920, 226] on icon "button" at bounding box center [925, 228] width 10 height 10
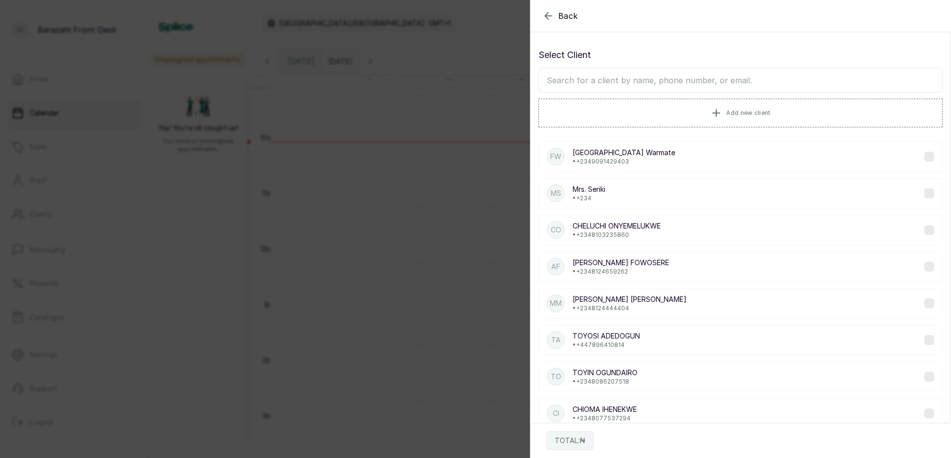
click at [690, 74] on input "text" at bounding box center [741, 80] width 404 height 25
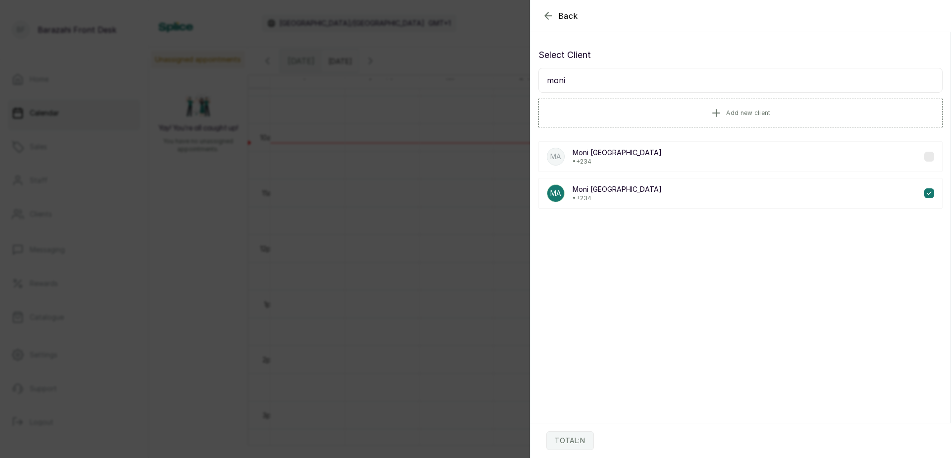
type input "moni"
click at [599, 159] on p "• +234" at bounding box center [617, 162] width 89 height 8
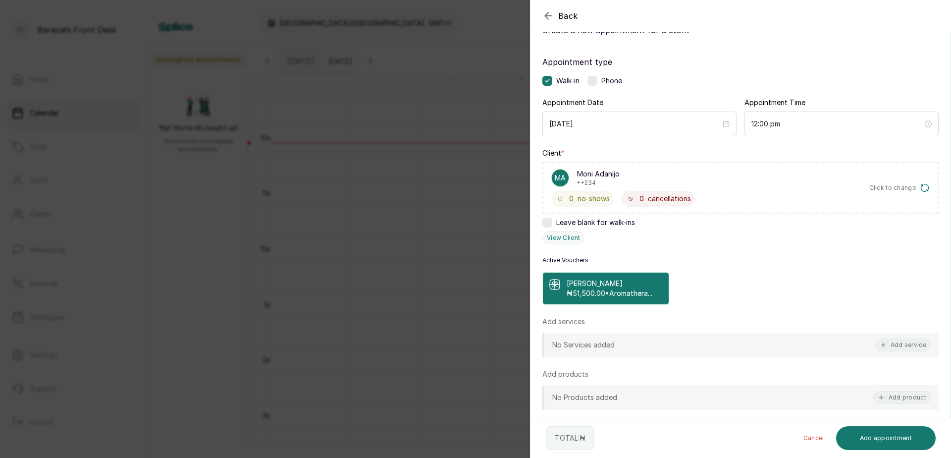
scroll to position [50, 0]
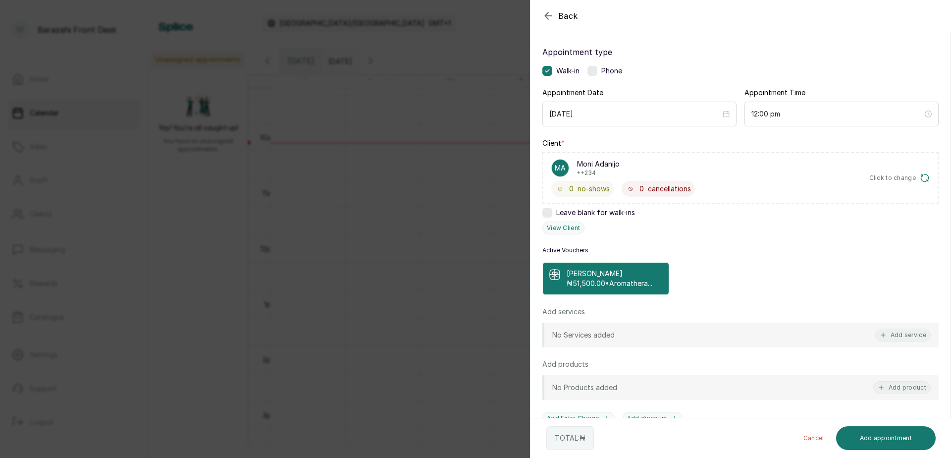
click at [635, 286] on p "₦51,500.00 • Aromathera..." at bounding box center [610, 284] width 86 height 10
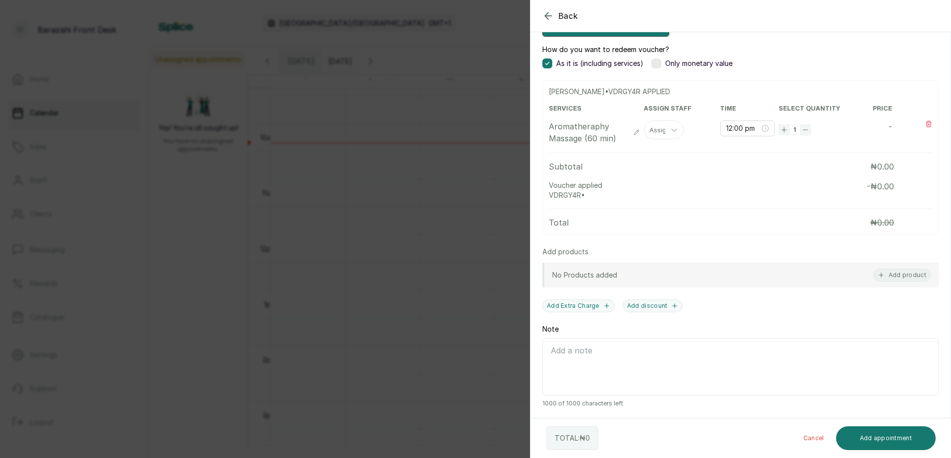
scroll to position [309, 0]
click at [869, 439] on button "Add appointment" at bounding box center [886, 438] width 100 height 24
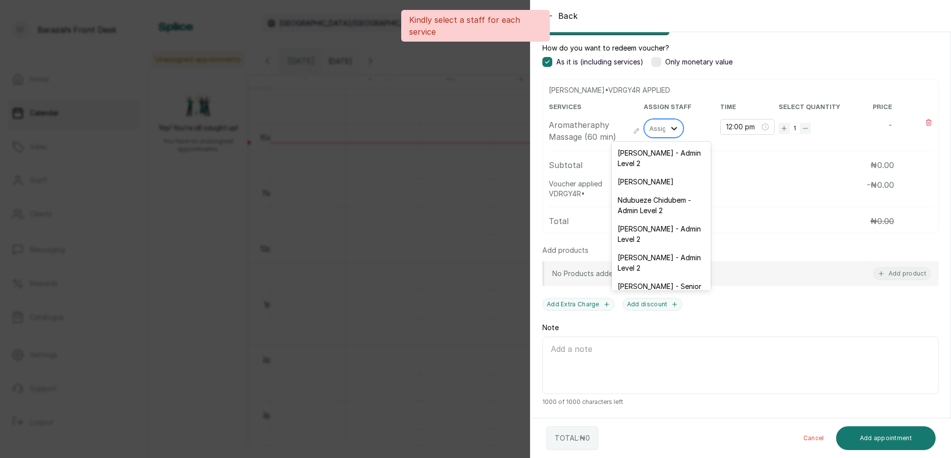
click at [671, 128] on icon at bounding box center [674, 128] width 10 height 10
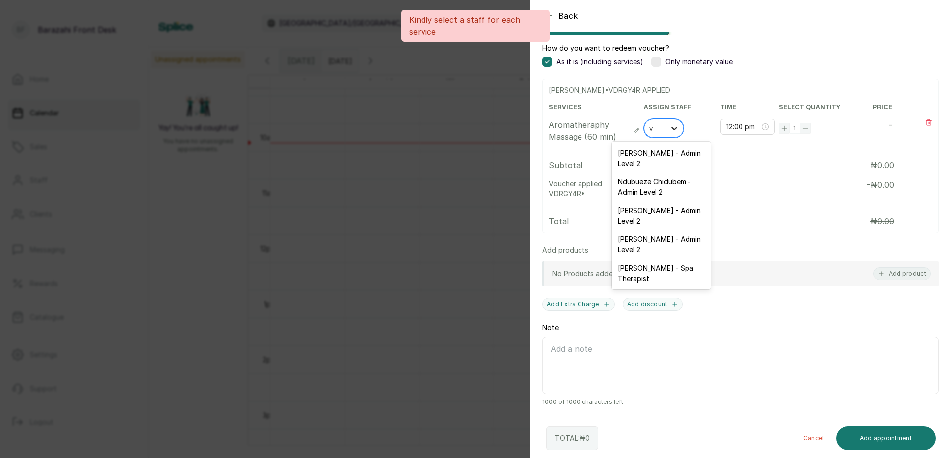
type input "vi"
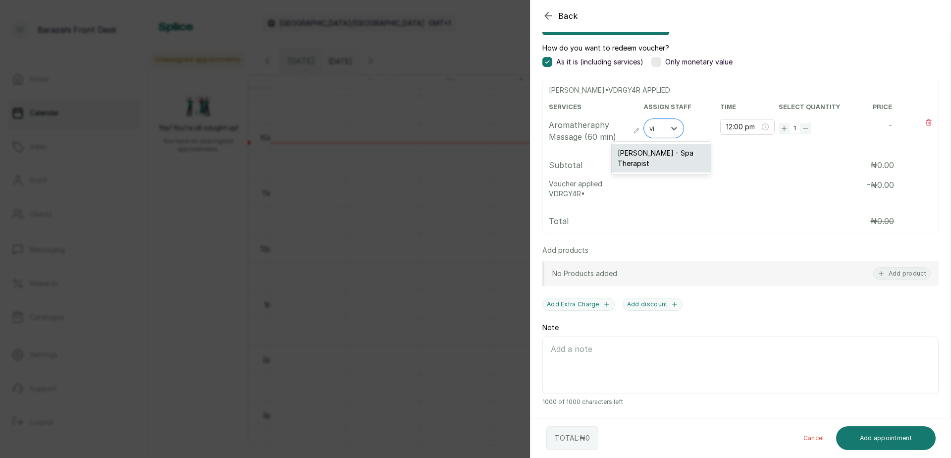
click at [639, 156] on div "[PERSON_NAME] - Spa Therapist" at bounding box center [661, 158] width 99 height 29
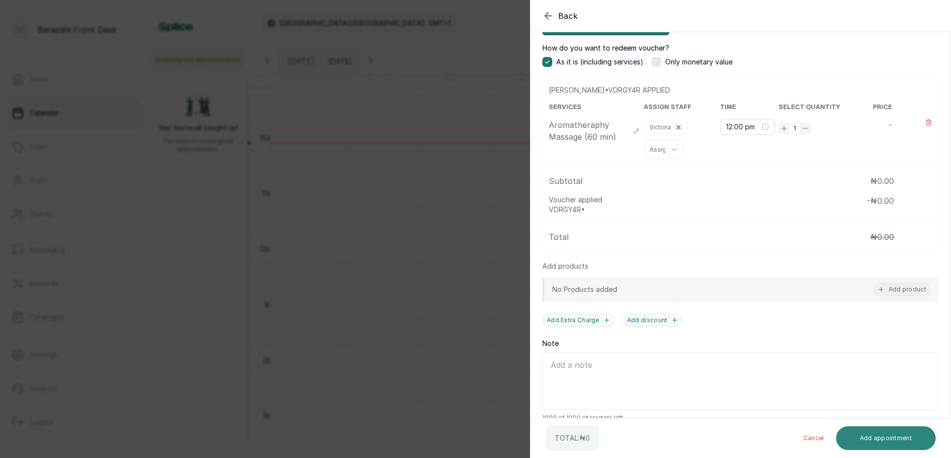
click at [864, 435] on button "Add appointment" at bounding box center [886, 438] width 100 height 24
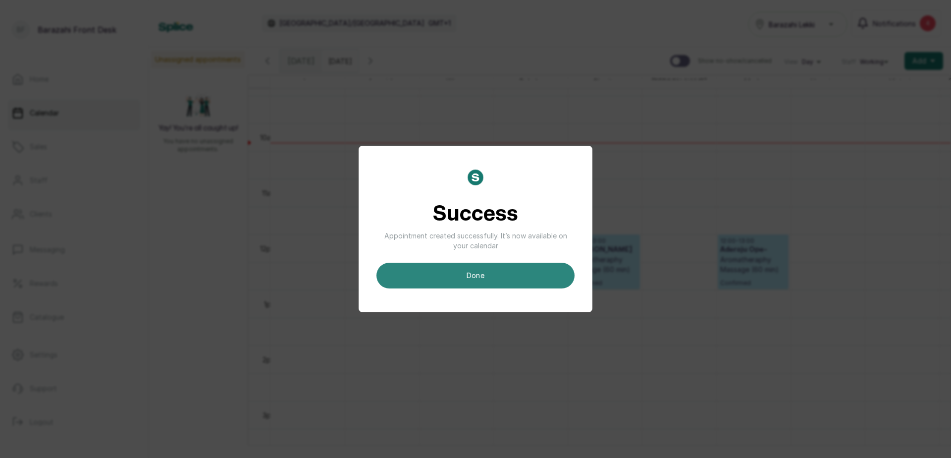
click at [494, 270] on button "done" at bounding box center [476, 276] width 198 height 26
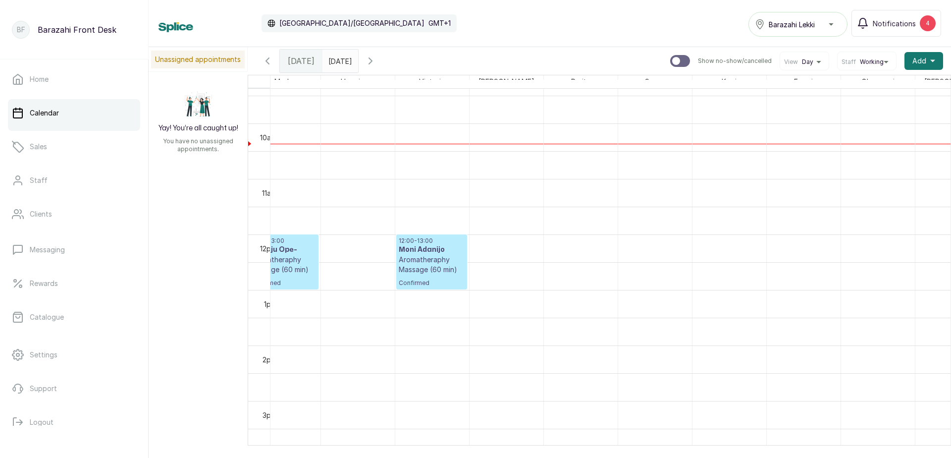
scroll to position [520, 535]
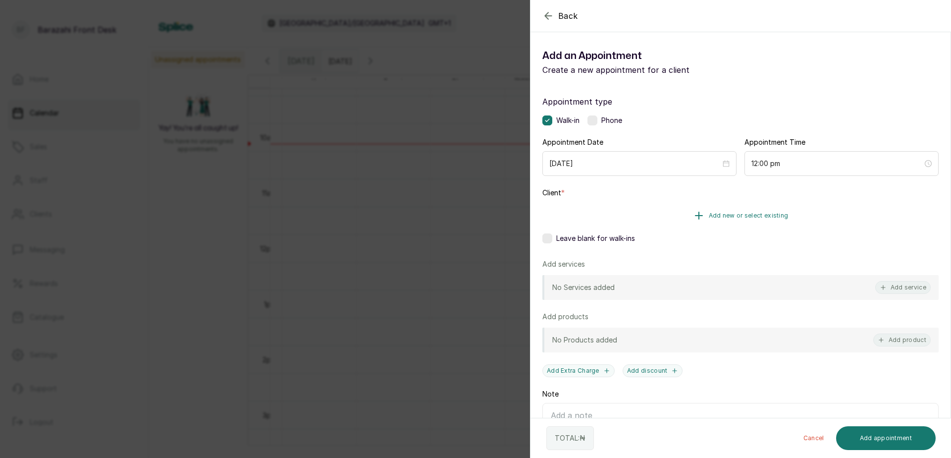
click at [662, 215] on button "Add new or select existing" at bounding box center [741, 216] width 396 height 28
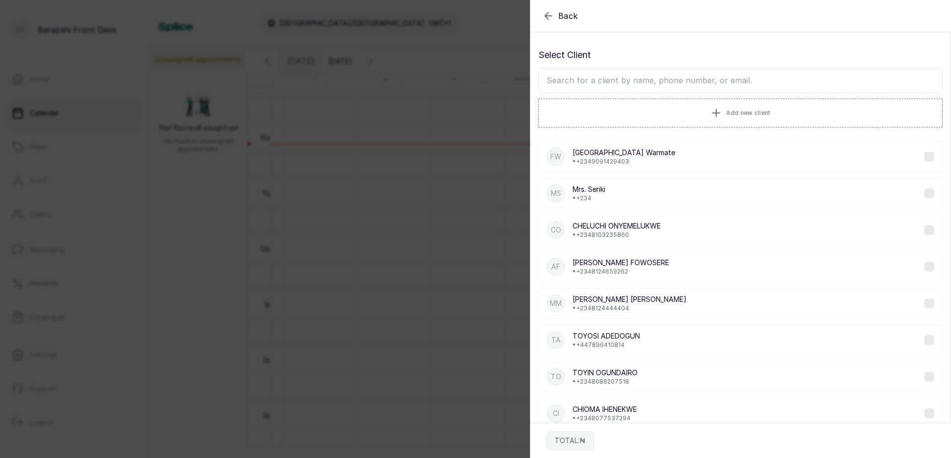
click at [659, 82] on input "text" at bounding box center [741, 80] width 404 height 25
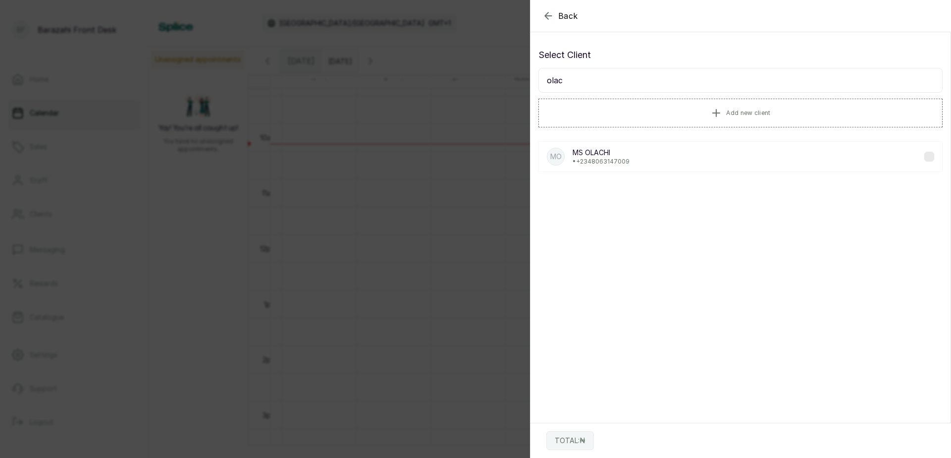
type input "olac"
click at [623, 166] on div "MO MS [PERSON_NAME] • [PHONE_NUMBER]" at bounding box center [741, 156] width 404 height 31
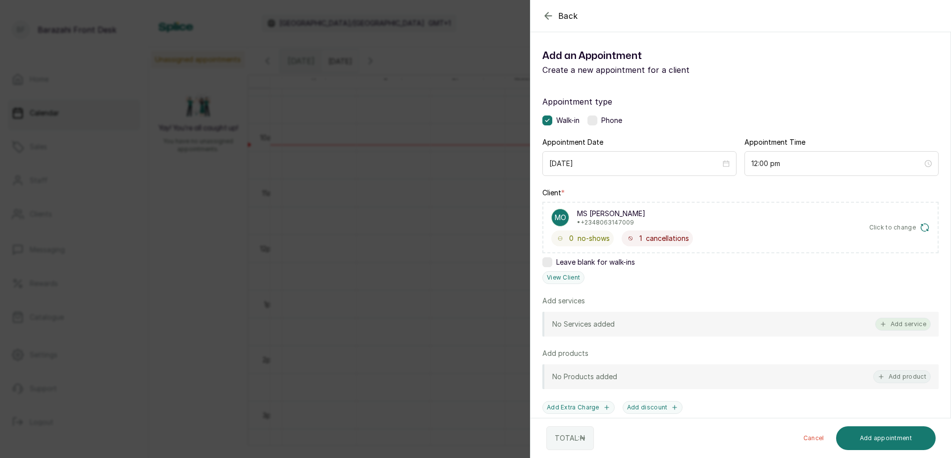
click at [897, 320] on button "Add service" at bounding box center [904, 324] width 56 height 13
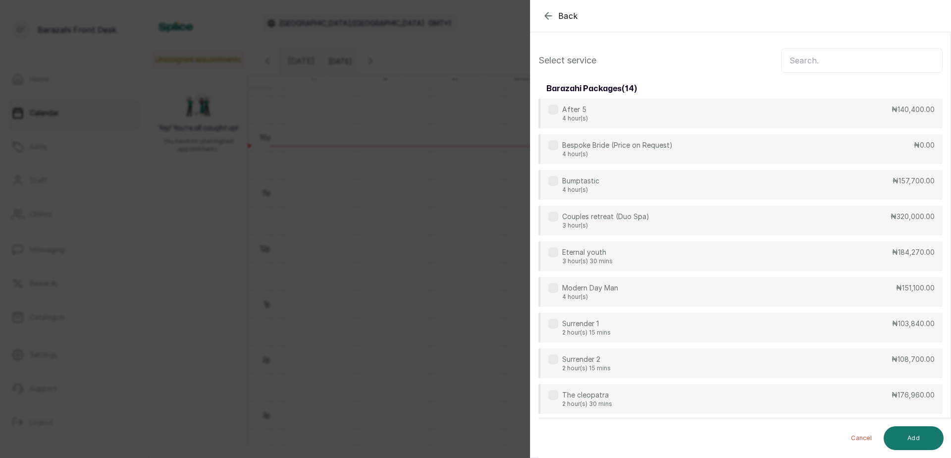
click at [793, 71] on input "text" at bounding box center [862, 60] width 162 height 25
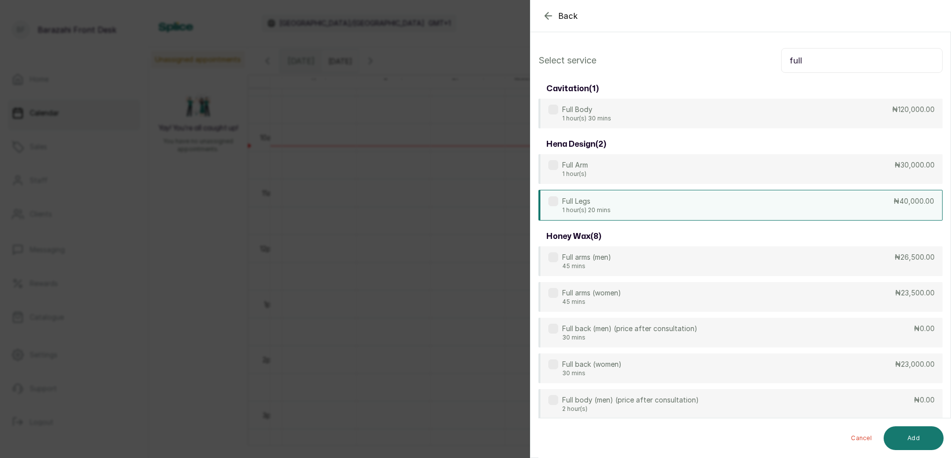
click at [600, 207] on p "1 hour(s) 20 mins" at bounding box center [586, 210] width 49 height 8
click at [549, 199] on label at bounding box center [554, 201] width 10 height 10
click at [629, 294] on div "Full arms (women) 45 mins ₦23,500.00" at bounding box center [741, 296] width 404 height 31
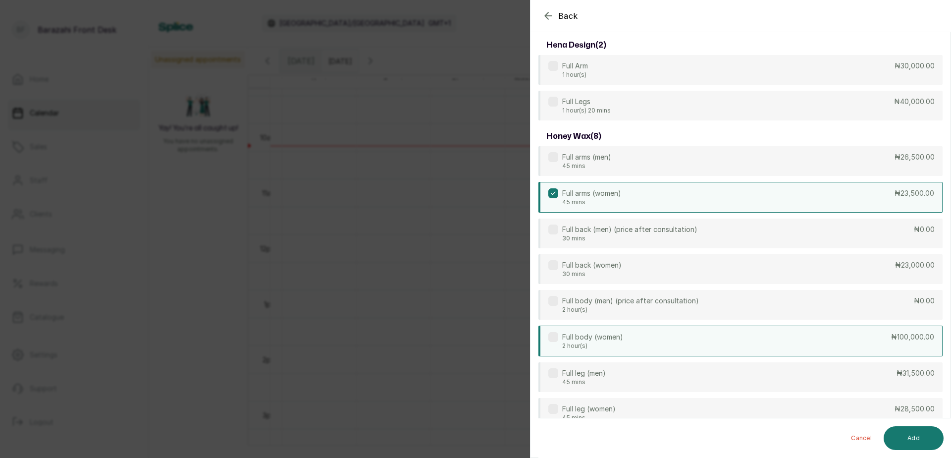
scroll to position [149, 0]
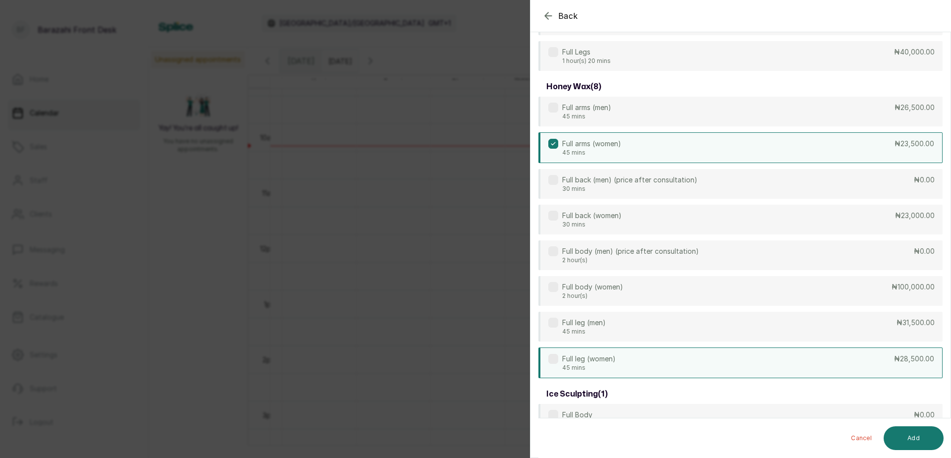
click at [597, 358] on p "Full leg (women)" at bounding box center [589, 359] width 54 height 10
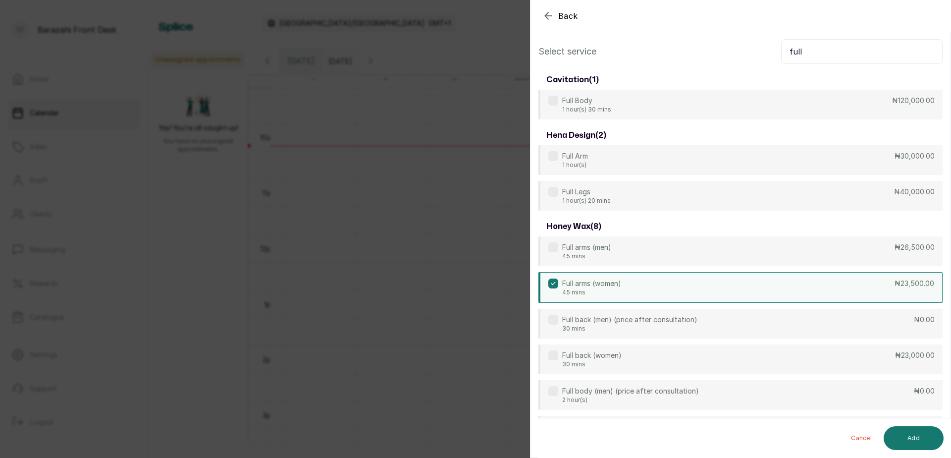
scroll to position [0, 0]
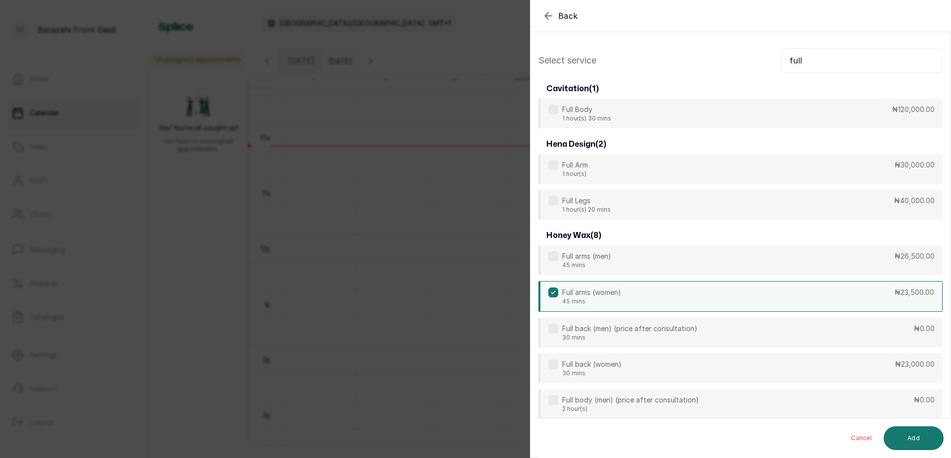
drag, startPoint x: 805, startPoint y: 55, endPoint x: 764, endPoint y: 55, distance: 40.6
click at [764, 55] on div "Select service full" at bounding box center [741, 60] width 404 height 25
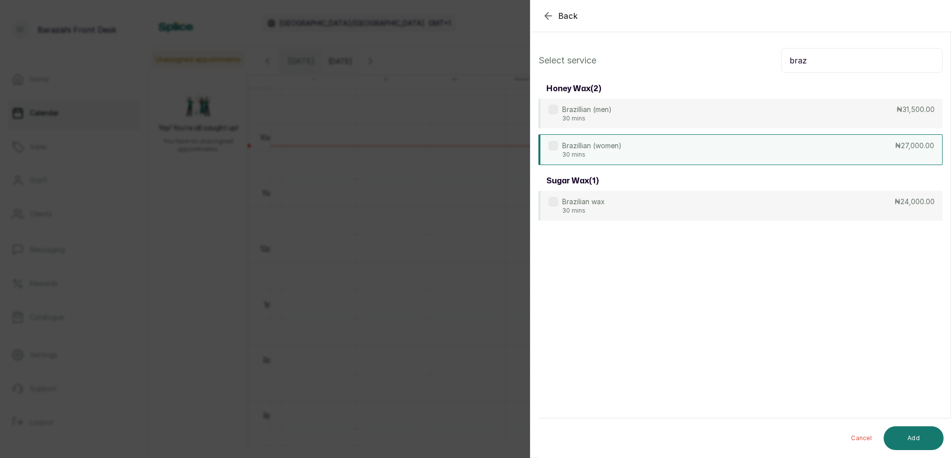
click at [602, 150] on p "Brazillian (women)" at bounding box center [591, 146] width 59 height 10
drag, startPoint x: 806, startPoint y: 57, endPoint x: 702, endPoint y: 57, distance: 104.1
click at [702, 57] on div "Select service braz" at bounding box center [741, 60] width 404 height 25
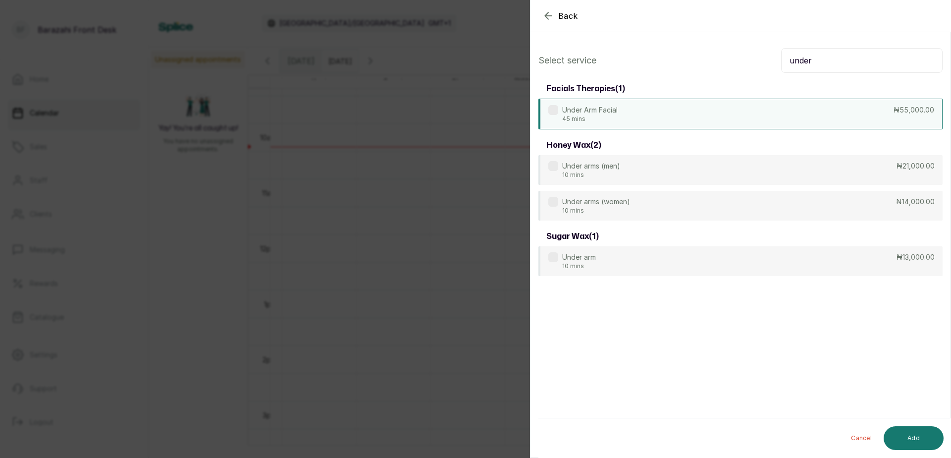
type input "under"
click at [639, 113] on div "Under Arm Facial 45 mins ₦55,000.00" at bounding box center [741, 114] width 404 height 31
click at [809, 58] on input "under" at bounding box center [862, 60] width 162 height 25
click at [552, 109] on icon at bounding box center [553, 110] width 5 height 5
click at [588, 202] on p "Under arms (women)" at bounding box center [596, 202] width 68 height 10
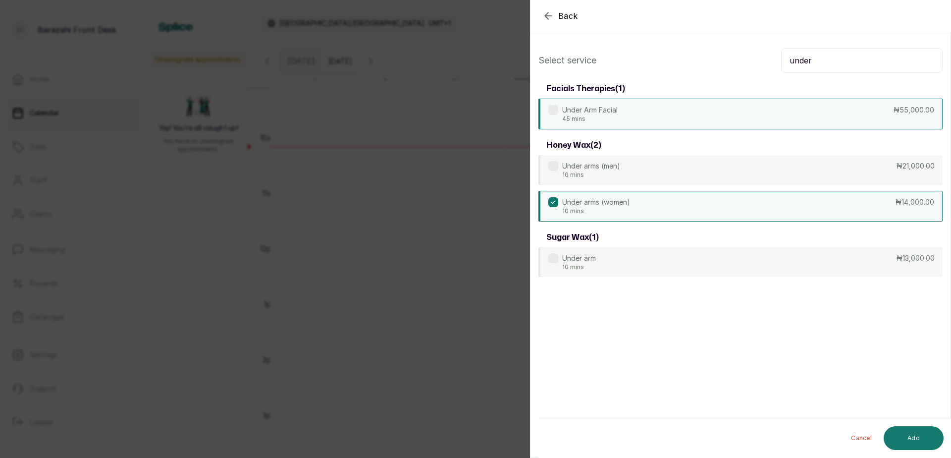
drag, startPoint x: 923, startPoint y: 428, endPoint x: 913, endPoint y: 420, distance: 13.4
click at [919, 424] on div "Cancel Add" at bounding box center [749, 438] width 421 height 40
click at [905, 434] on button "Add" at bounding box center [914, 438] width 60 height 24
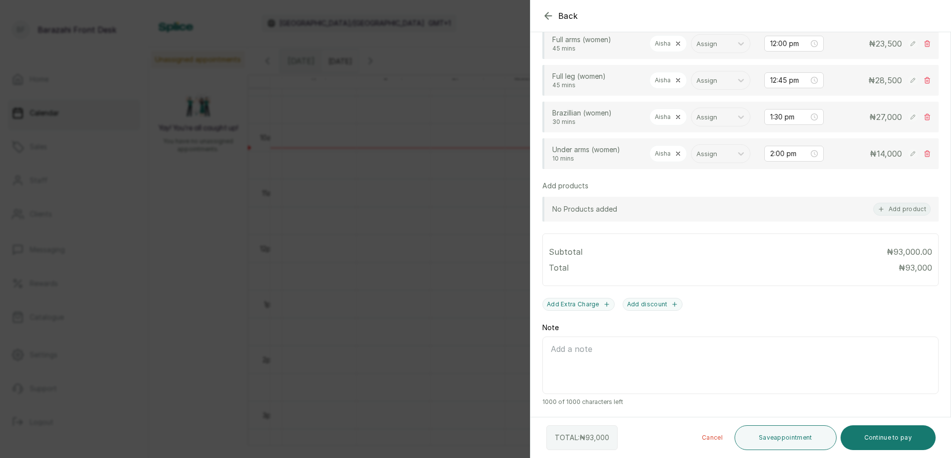
scroll to position [370, 0]
click at [767, 442] on button "Save appointment" at bounding box center [786, 437] width 102 height 25
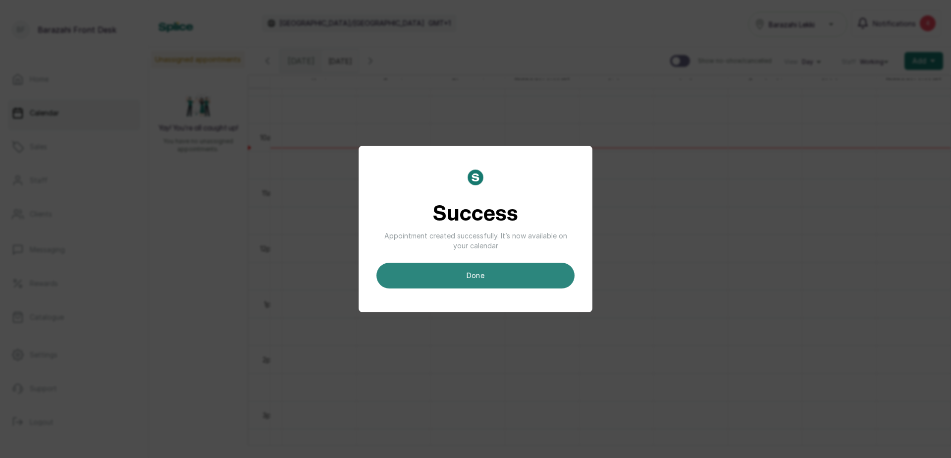
click at [446, 283] on button "done" at bounding box center [476, 276] width 198 height 26
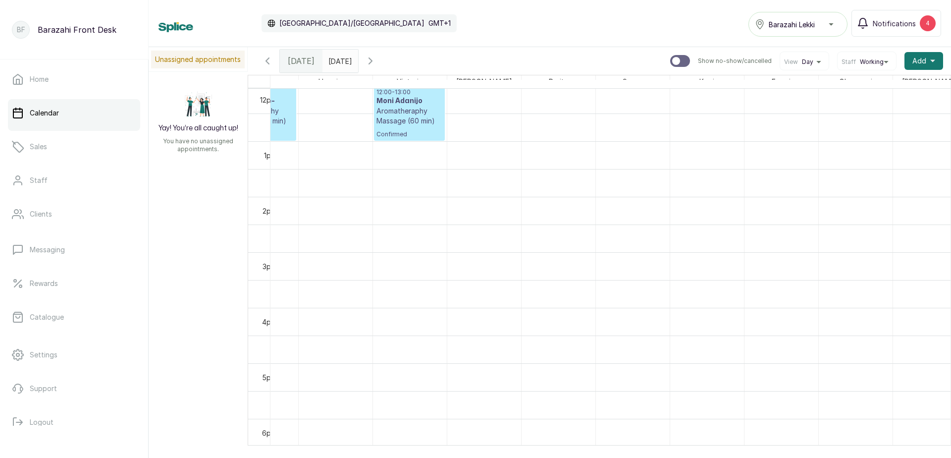
scroll to position [0, 430]
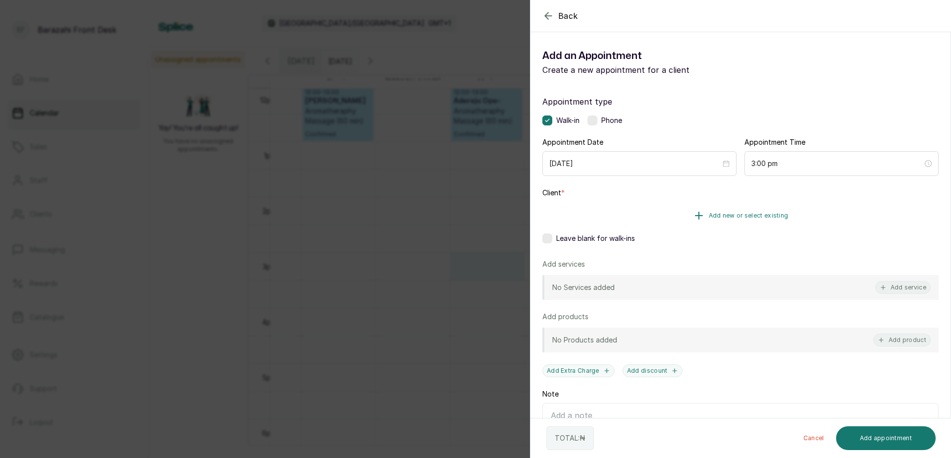
click at [658, 209] on button "Add new or select existing" at bounding box center [741, 216] width 396 height 28
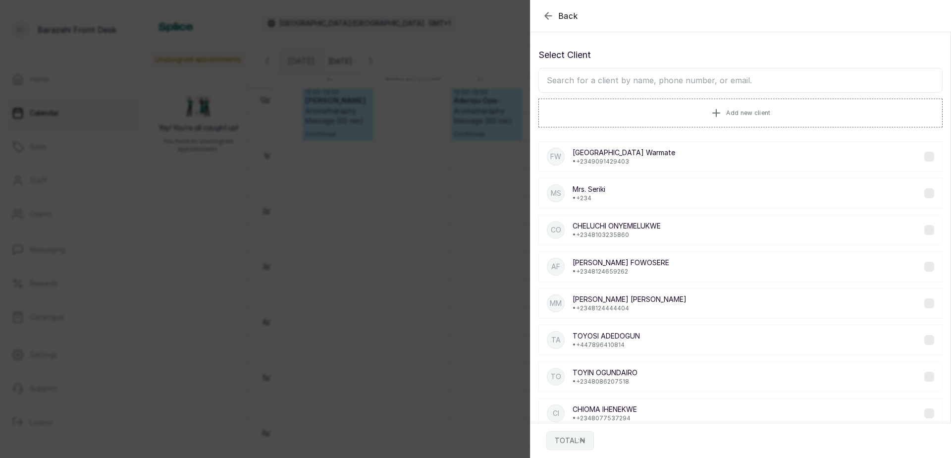
click at [595, 91] on input "text" at bounding box center [741, 80] width 404 height 25
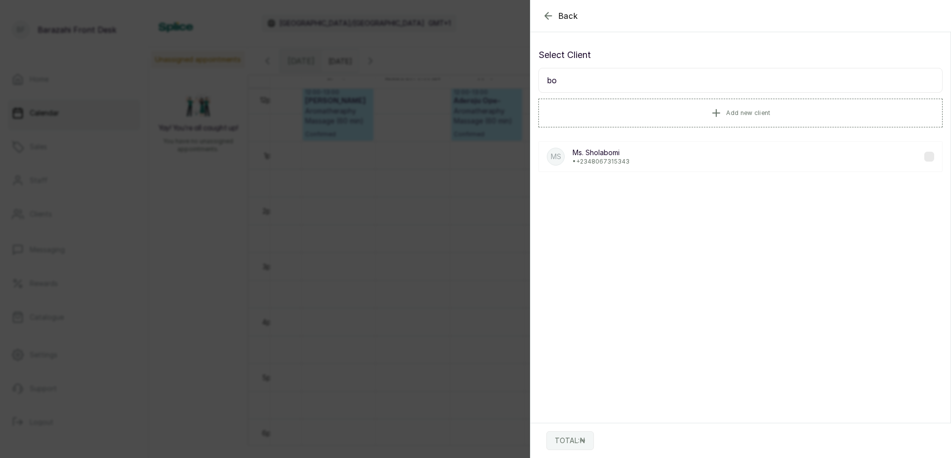
type input "b"
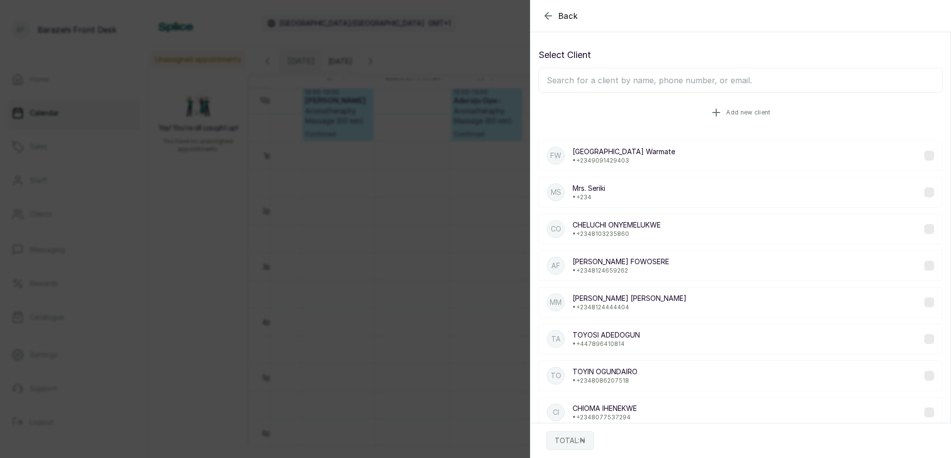
click at [705, 113] on button "Add new client" at bounding box center [741, 113] width 404 height 28
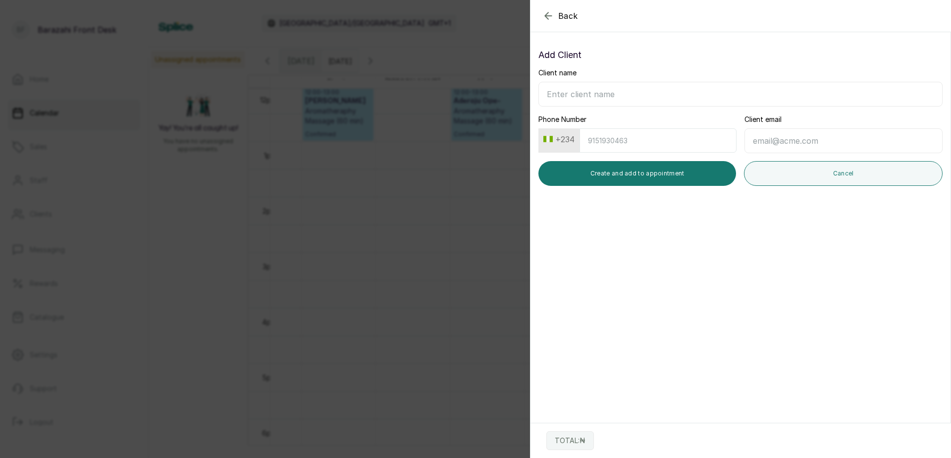
click at [613, 95] on input "Client name" at bounding box center [741, 94] width 404 height 25
click at [545, 99] on input "Boma" at bounding box center [741, 94] width 404 height 25
click at [555, 94] on input "Ms. Boma" at bounding box center [741, 94] width 404 height 25
type input "Ms. Boma"
drag, startPoint x: 555, startPoint y: 94, endPoint x: 586, endPoint y: 81, distance: 33.8
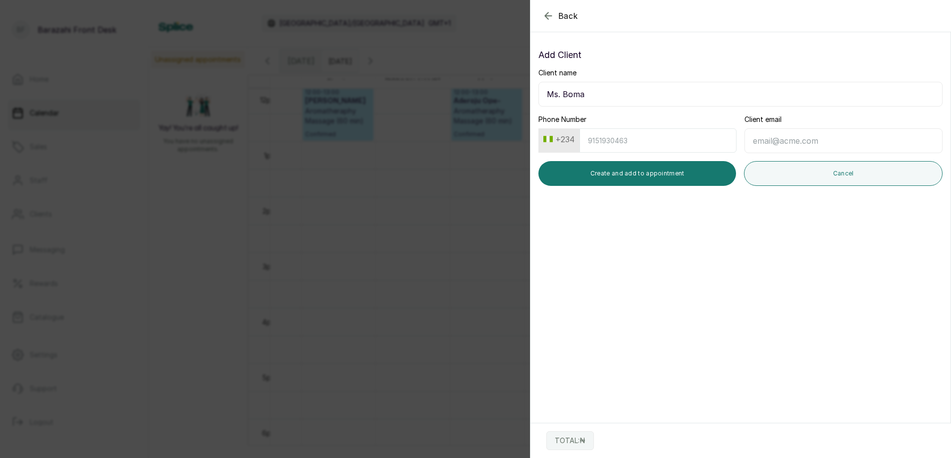
click at [586, 81] on div "Client name Ms. Boma" at bounding box center [741, 87] width 404 height 39
click at [596, 143] on input "Phone Number" at bounding box center [658, 140] width 157 height 24
type input "7043404478"
click at [666, 171] on button "Create and add to appointment" at bounding box center [638, 173] width 198 height 25
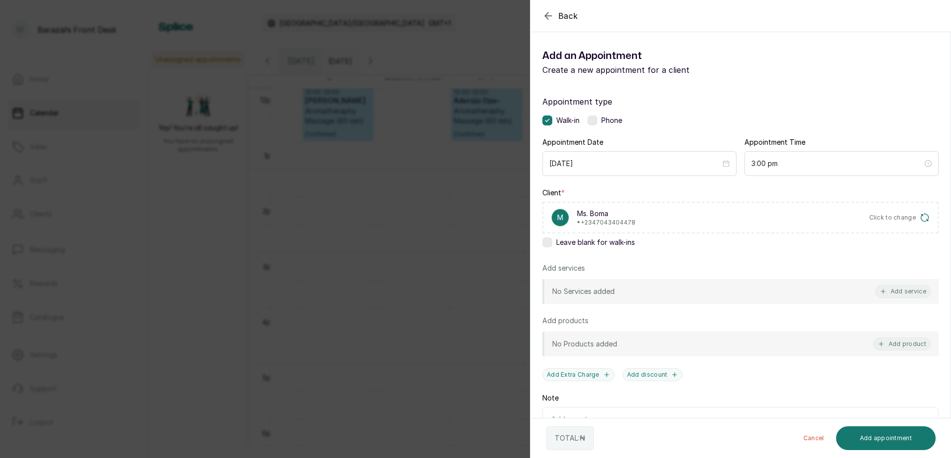
click at [908, 291] on button "Add service" at bounding box center [904, 291] width 56 height 13
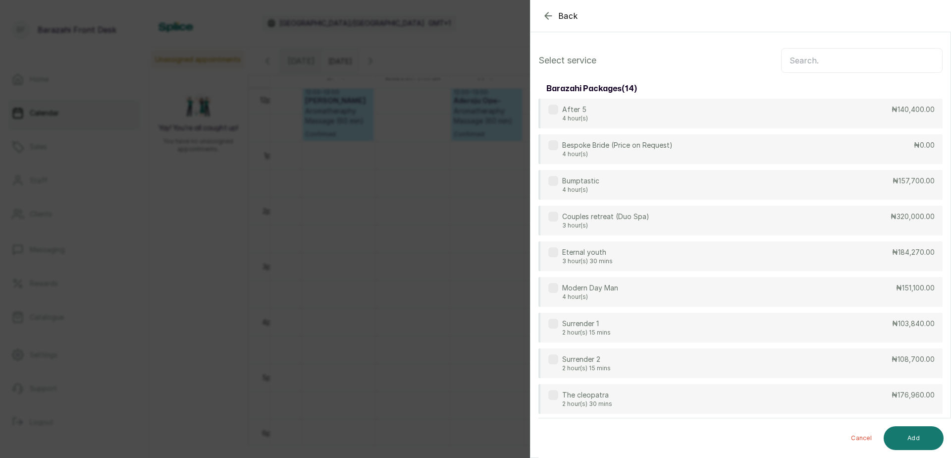
click at [784, 66] on input "text" at bounding box center [862, 60] width 162 height 25
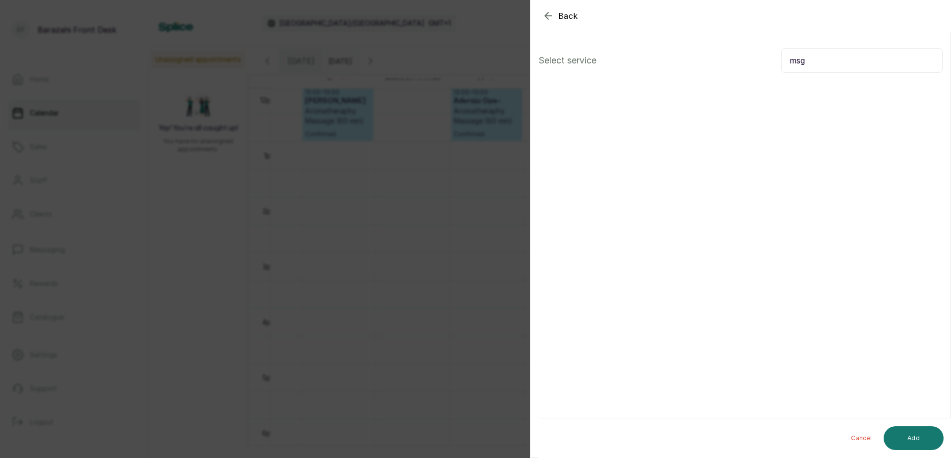
click at [775, 52] on div "Select service msg" at bounding box center [741, 60] width 404 height 25
drag, startPoint x: 806, startPoint y: 59, endPoint x: 768, endPoint y: 63, distance: 38.8
click at [768, 63] on div "Select service msg" at bounding box center [741, 60] width 404 height 25
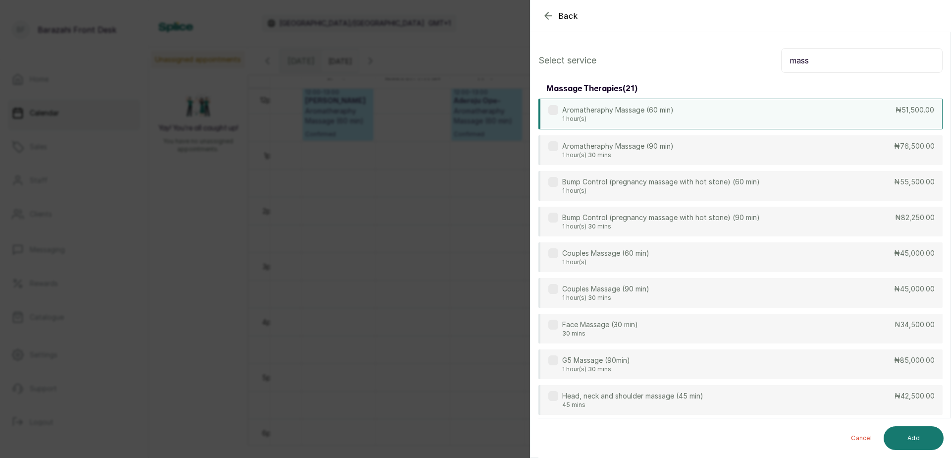
click at [667, 123] on div "Aromatheraphy Massage (60 min) 1 hour(s) ₦51,500.00" at bounding box center [741, 114] width 404 height 31
drag, startPoint x: 806, startPoint y: 59, endPoint x: 781, endPoint y: 63, distance: 25.6
click at [781, 63] on input "mass" at bounding box center [862, 60] width 162 height 25
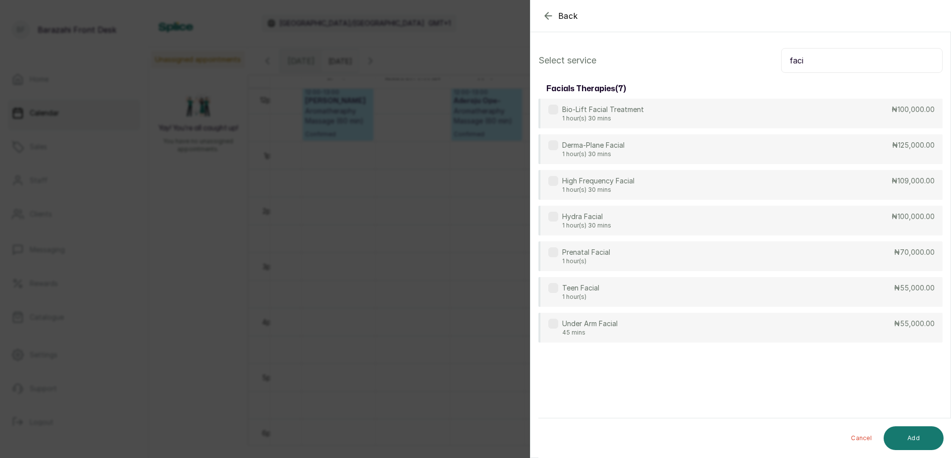
drag, startPoint x: 800, startPoint y: 61, endPoint x: 762, endPoint y: 64, distance: 38.8
click at [762, 64] on div "Select service faci" at bounding box center [741, 60] width 404 height 25
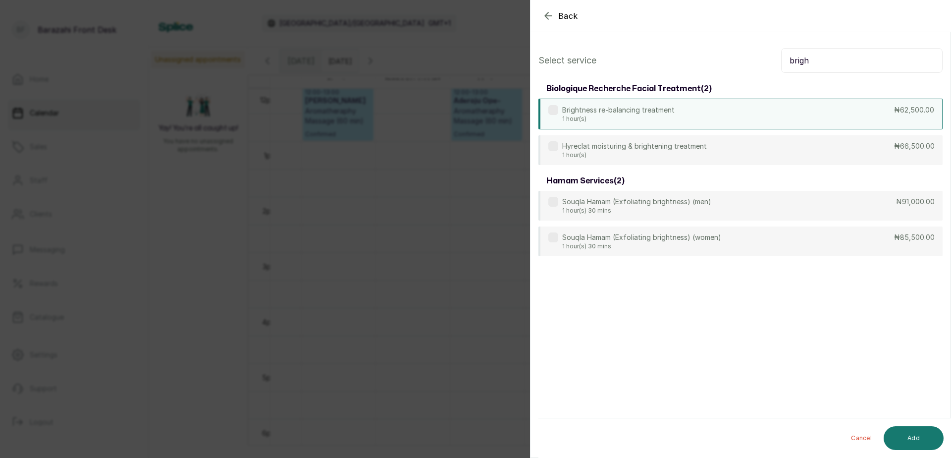
type input "brigh"
click at [573, 111] on p "Brightness re-balancing treatment" at bounding box center [618, 110] width 112 height 10
click at [936, 437] on button "Add" at bounding box center [914, 438] width 60 height 24
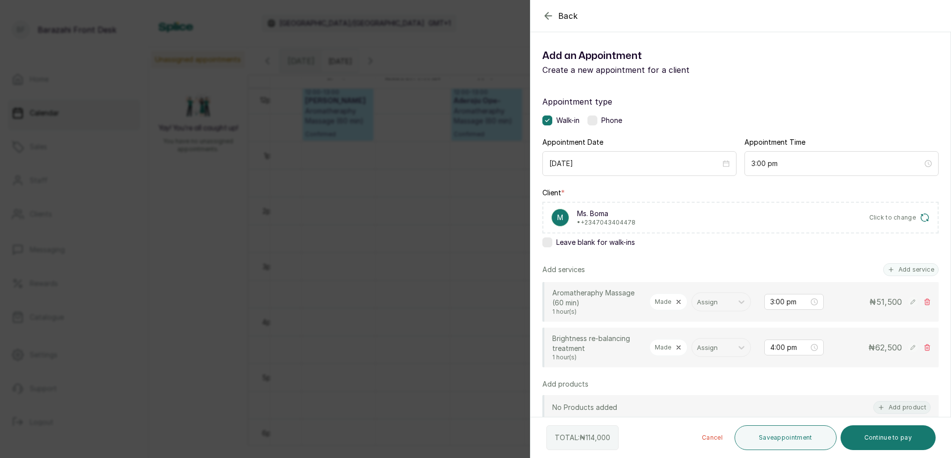
scroll to position [99, 0]
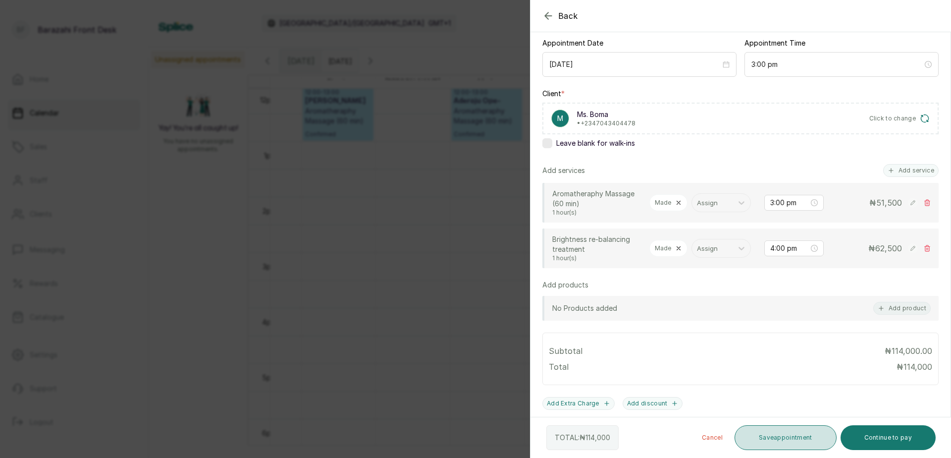
click at [796, 437] on button "Save appointment" at bounding box center [786, 437] width 102 height 25
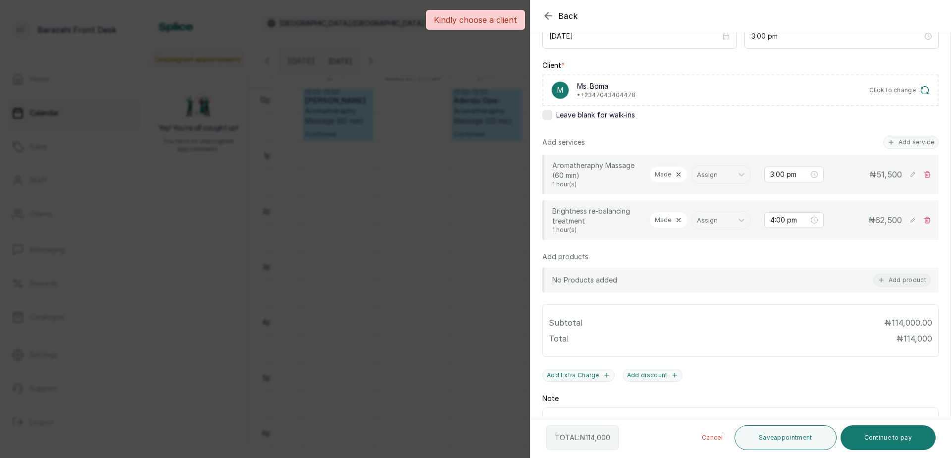
scroll to position [149, 0]
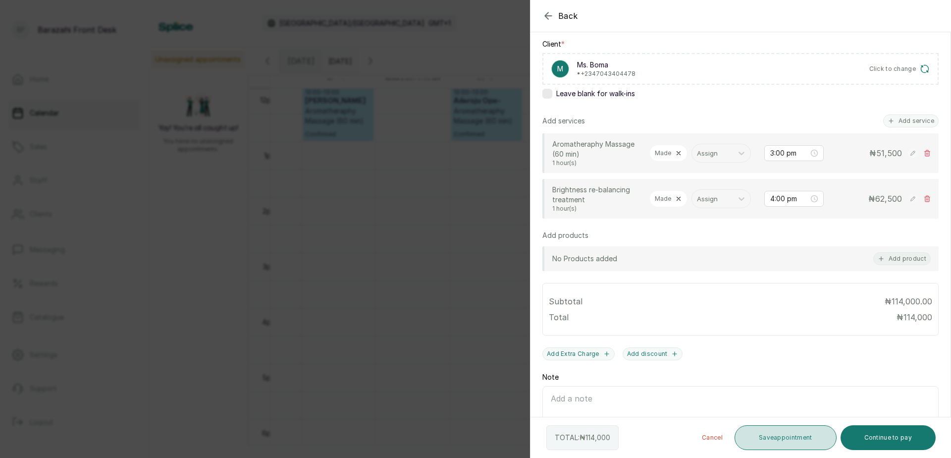
click at [776, 433] on button "Save appointment" at bounding box center [786, 437] width 102 height 25
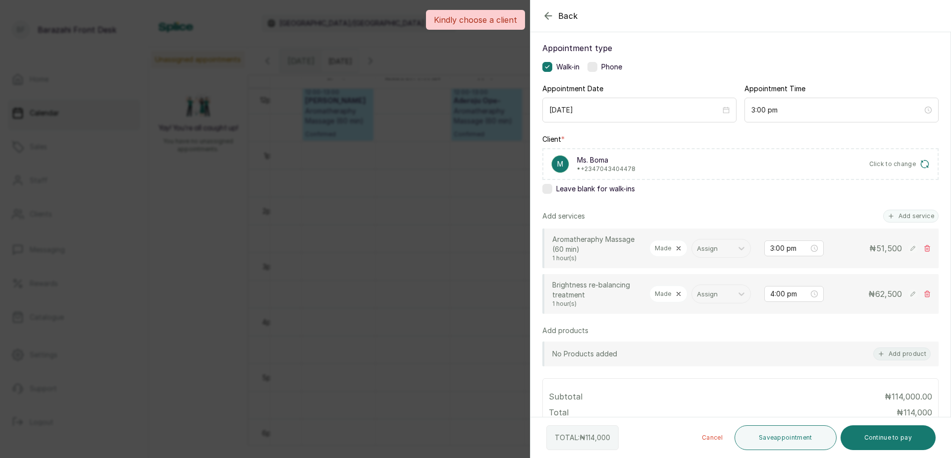
scroll to position [50, 0]
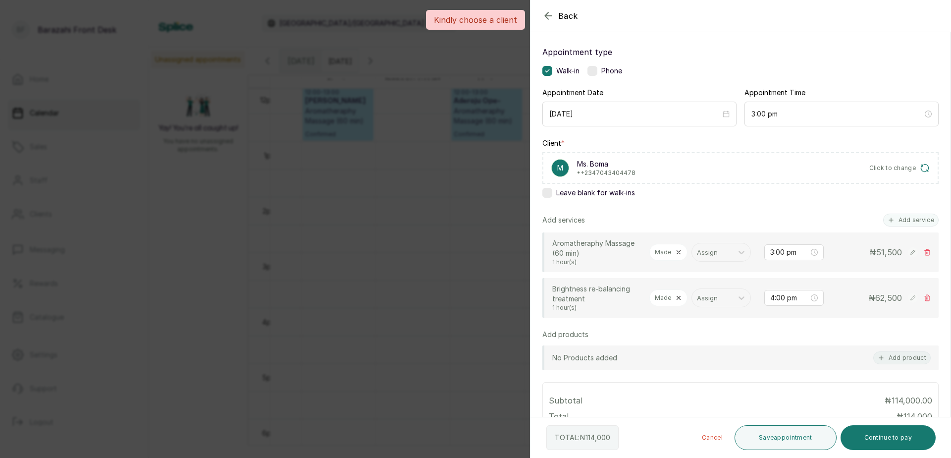
click at [789, 167] on div "M Ms. Boma • [PHONE_NUMBER] Click to change" at bounding box center [741, 168] width 396 height 32
click at [621, 169] on p "• [PHONE_NUMBER]" at bounding box center [606, 173] width 58 height 8
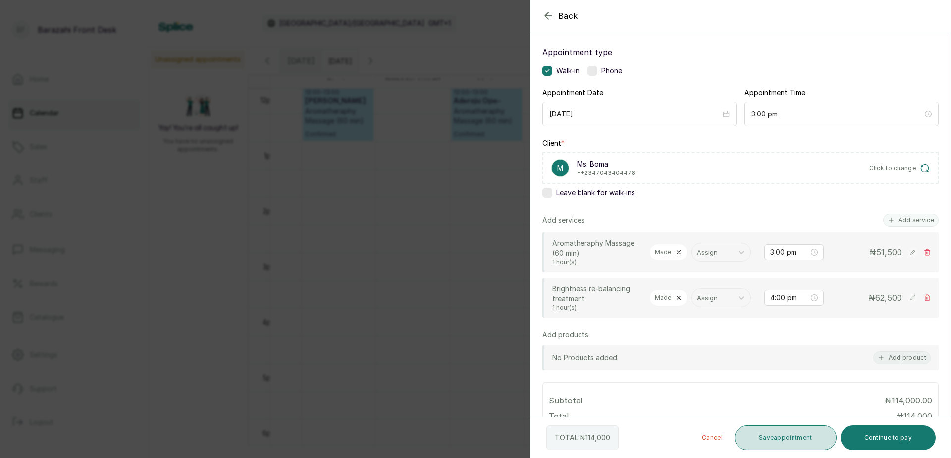
click at [819, 441] on button "Save appointment" at bounding box center [786, 437] width 102 height 25
click at [920, 165] on icon "button" at bounding box center [925, 168] width 10 height 10
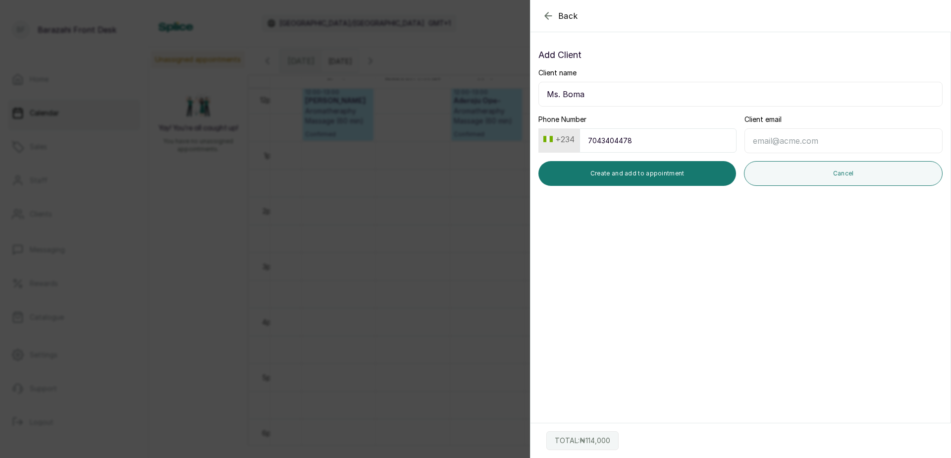
scroll to position [0, 0]
click at [614, 170] on button "Create and add to appointment" at bounding box center [638, 173] width 198 height 25
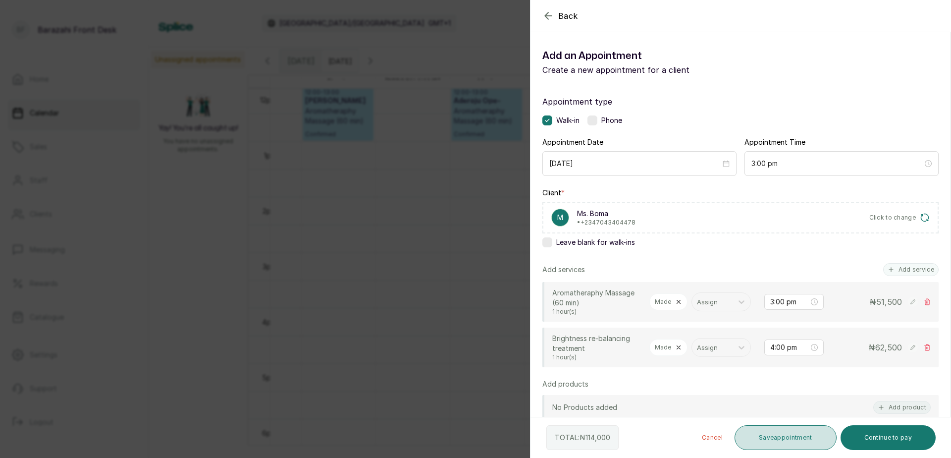
click at [803, 434] on button "Save appointment" at bounding box center [786, 437] width 102 height 25
click at [772, 447] on button "Save appointment" at bounding box center [786, 437] width 102 height 25
click at [773, 441] on button "Save appointment" at bounding box center [786, 437] width 102 height 25
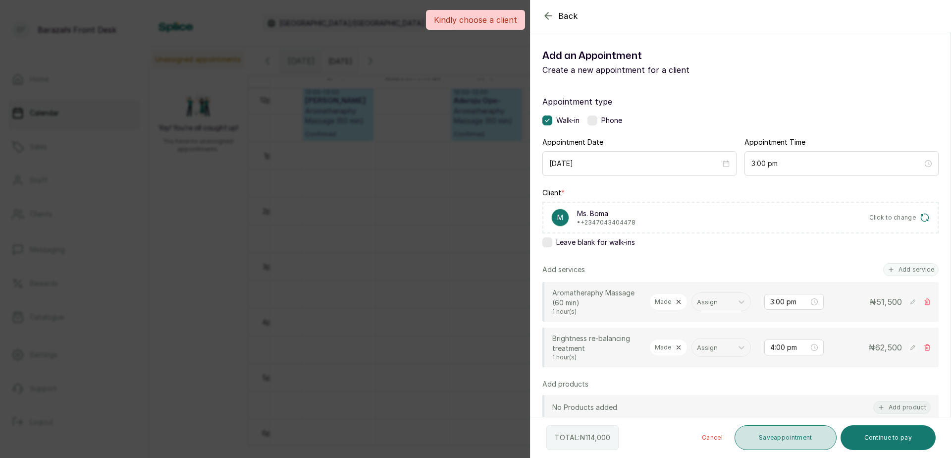
click at [773, 441] on button "Save appointment" at bounding box center [786, 437] width 102 height 25
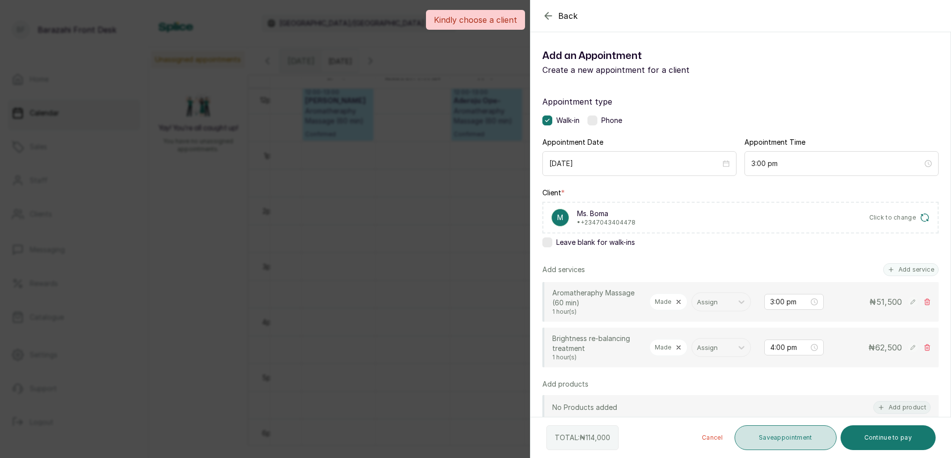
click at [773, 441] on button "Save appointment" at bounding box center [786, 437] width 102 height 25
click at [549, 22] on div "Kindly choose a client" at bounding box center [475, 20] width 951 height 20
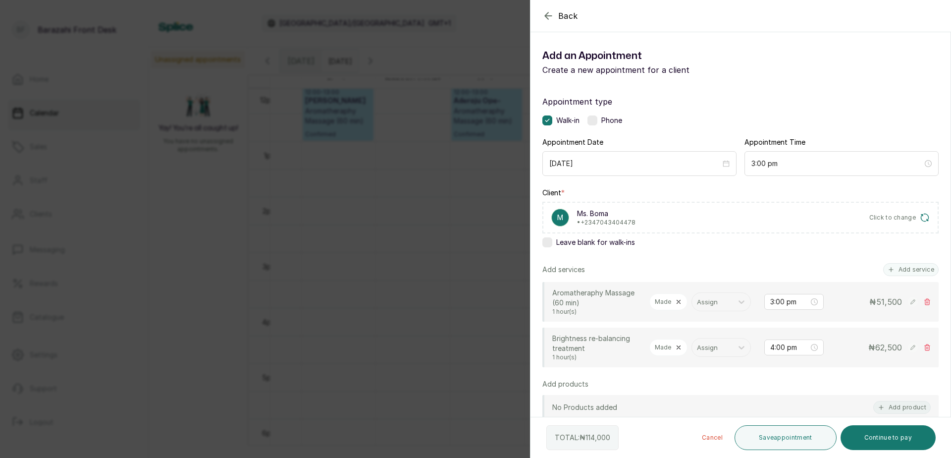
click at [551, 14] on icon "button" at bounding box center [549, 16] width 12 height 12
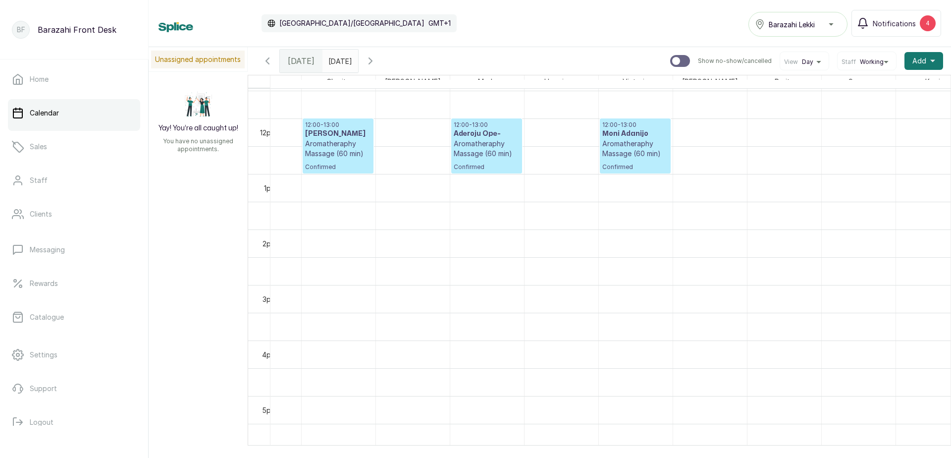
scroll to position [619, 267]
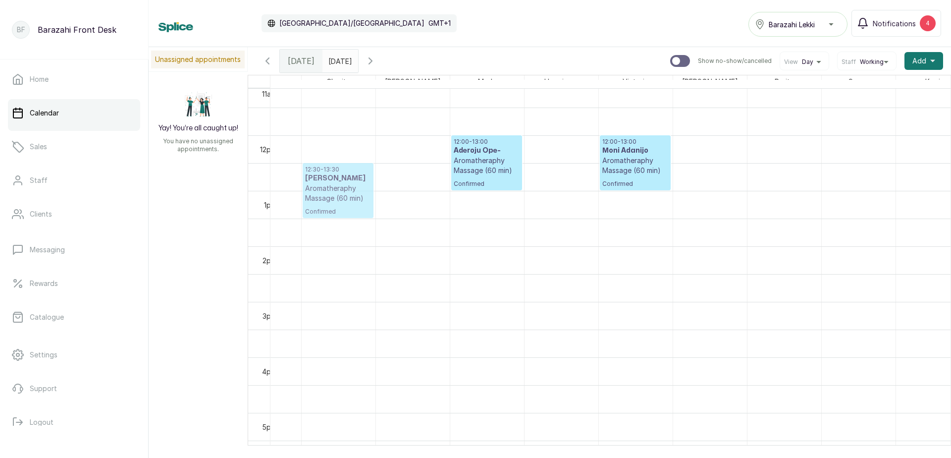
drag, startPoint x: 344, startPoint y: 160, endPoint x: 344, endPoint y: 180, distance: 19.8
click at [344, 180] on div "12:00 - 13:00 [PERSON_NAME] Aromatheraphy Massage (60 min) Confirmed 12:30 - 13…" at bounding box center [339, 135] width 74 height 1332
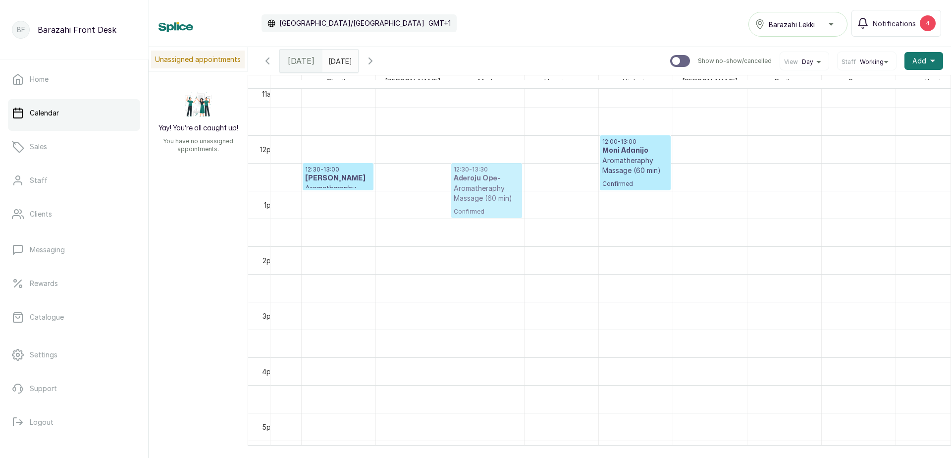
click at [470, 194] on div "12:00 - 13:00 Aderoju Ope- Aromatheraphy Massage (60 min) Confirmed 12:30 - 13:…" at bounding box center [487, 135] width 74 height 1332
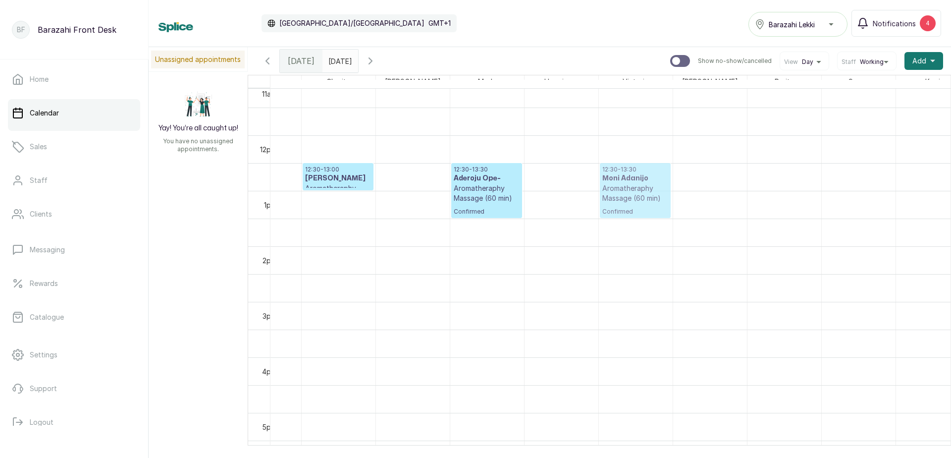
drag, startPoint x: 642, startPoint y: 167, endPoint x: 642, endPoint y: 197, distance: 30.2
click at [642, 197] on div "12:00 - 13:00 Moni Adanijo Aromatheraphy Massage (60 min) Confirmed 12:30 - 13:…" at bounding box center [636, 135] width 74 height 1332
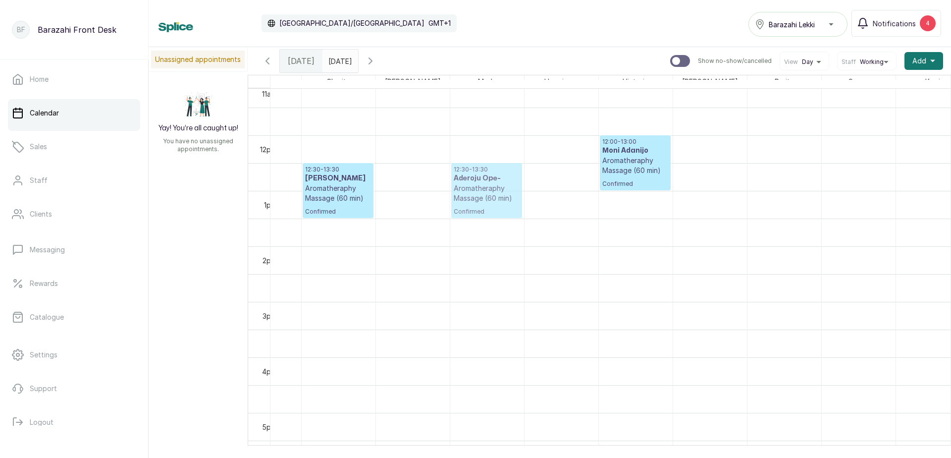
click at [494, 195] on div "12:00 - 13:00 Aderoju Ope- Aromatheraphy Massage (60 min) Confirmed 12:30 - 13:…" at bounding box center [487, 135] width 74 height 1332
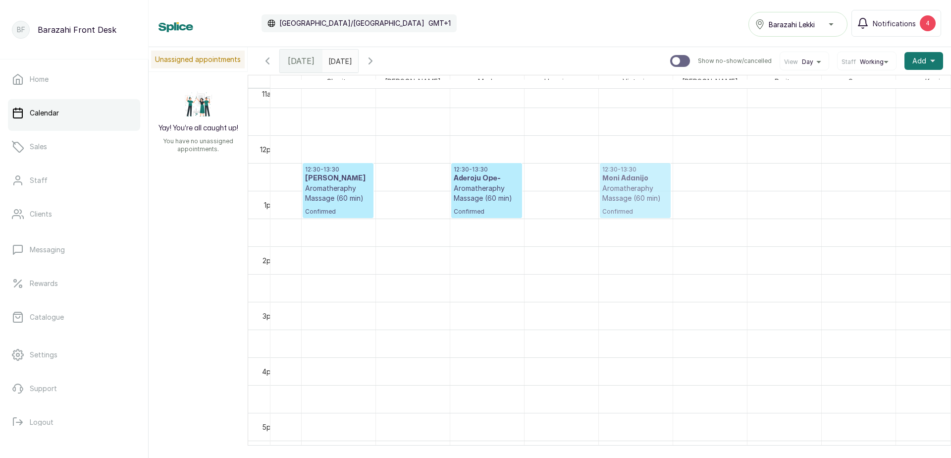
drag, startPoint x: 625, startPoint y: 167, endPoint x: 625, endPoint y: 190, distance: 22.8
click at [625, 190] on div "12:00 - 13:00 Moni Adanijo Aromatheraphy Massage (60 min) Confirmed 12:30 - 13:…" at bounding box center [636, 135] width 74 height 1332
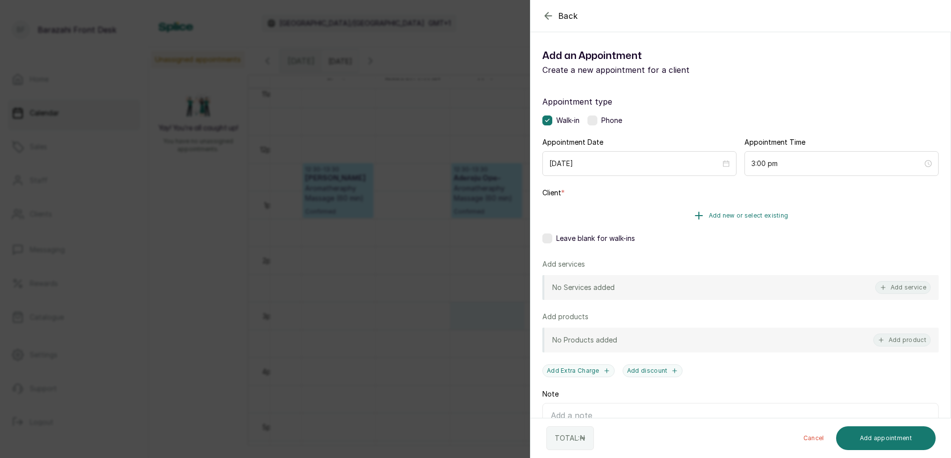
click at [707, 222] on button "Add new or select existing" at bounding box center [741, 216] width 396 height 28
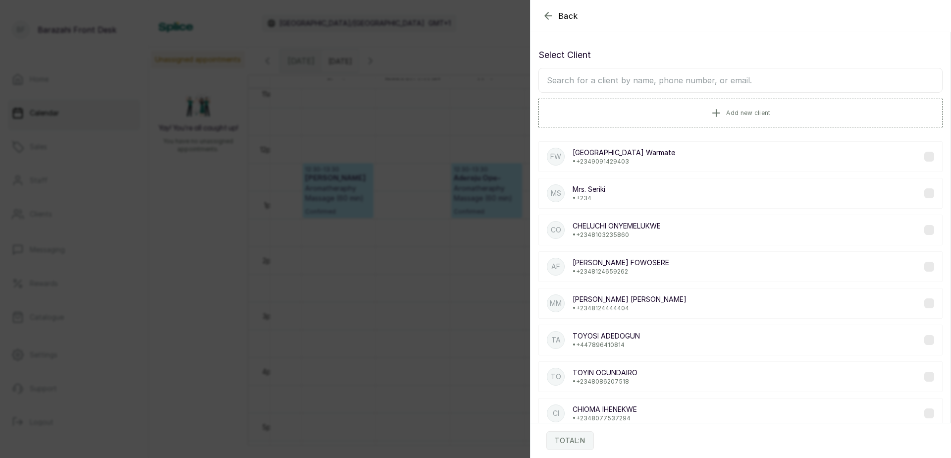
click at [619, 80] on input "text" at bounding box center [741, 80] width 404 height 25
type input "n"
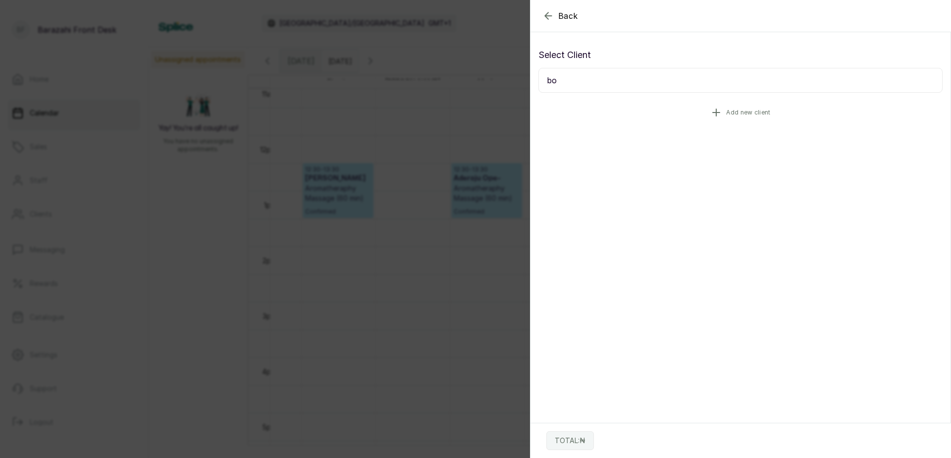
type input "b"
click at [770, 109] on button "Add new client" at bounding box center [741, 113] width 404 height 28
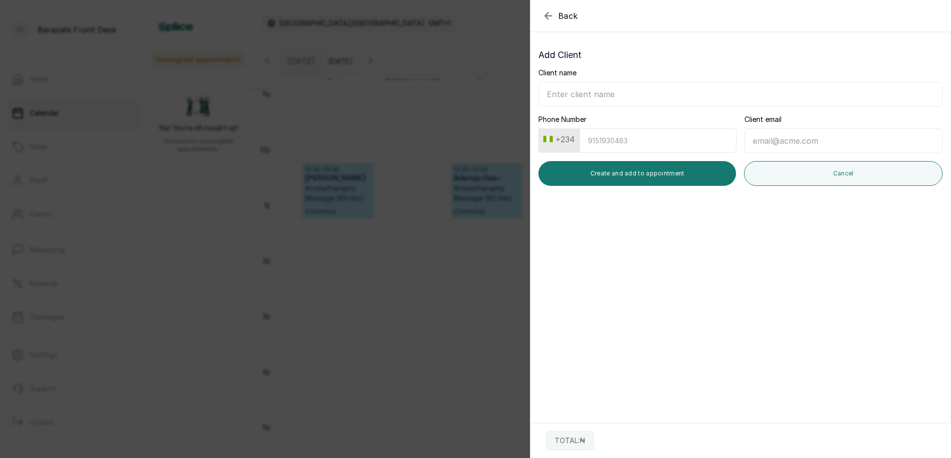
click at [626, 96] on input "Client name" at bounding box center [741, 94] width 404 height 25
type input "Ms. Boma"
drag, startPoint x: 622, startPoint y: 129, endPoint x: 615, endPoint y: 154, distance: 26.3
click at [621, 134] on input "Phone Number" at bounding box center [658, 140] width 157 height 24
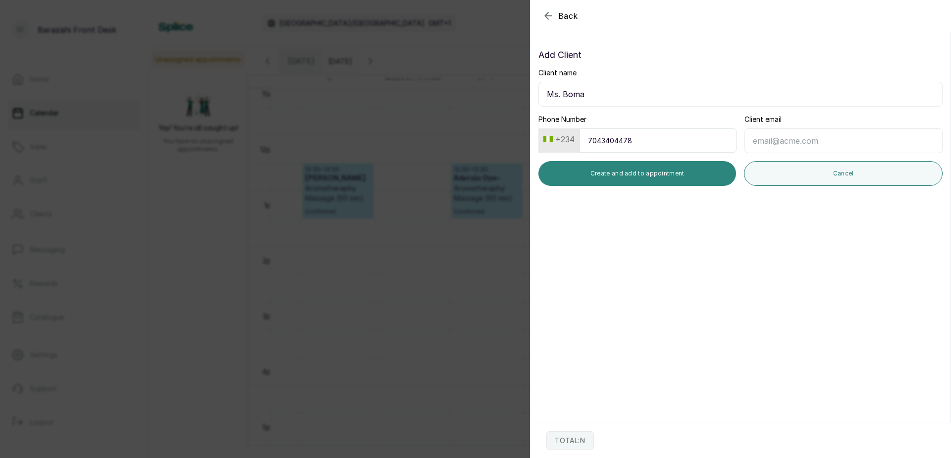
type input "7043404478"
drag, startPoint x: 623, startPoint y: 170, endPoint x: 617, endPoint y: 174, distance: 6.9
click at [617, 174] on button "Create and add to appointment" at bounding box center [638, 173] width 198 height 25
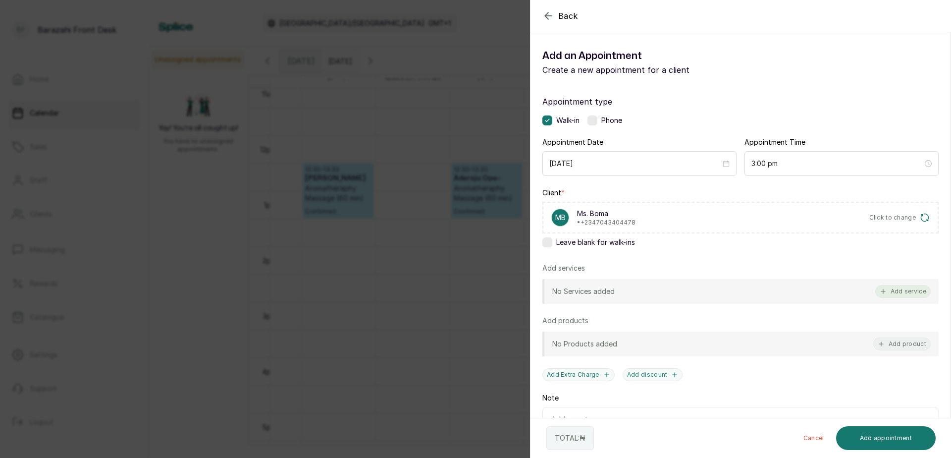
click at [891, 291] on button "Add service" at bounding box center [904, 291] width 56 height 13
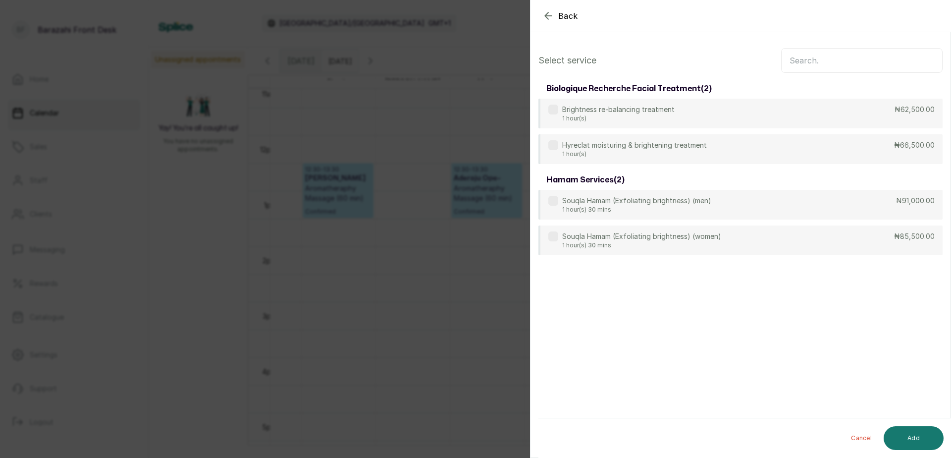
click at [784, 64] on input "text" at bounding box center [862, 60] width 162 height 25
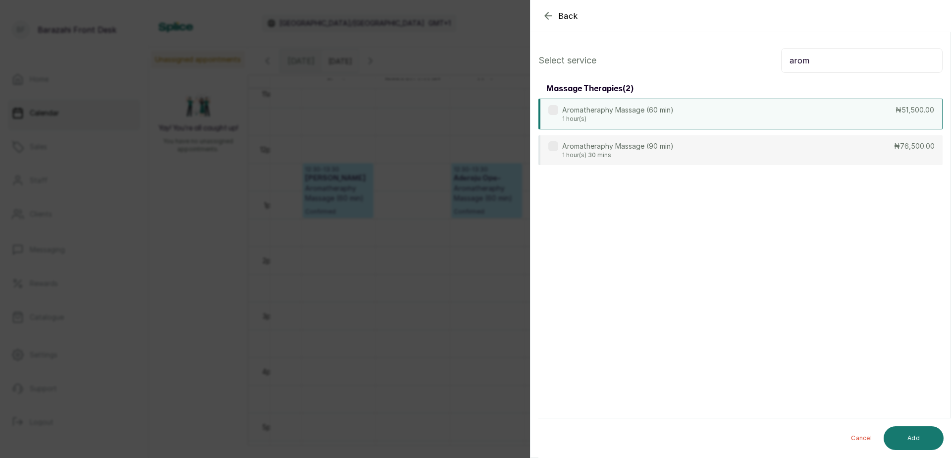
click at [581, 122] on p "1 hour(s)" at bounding box center [617, 119] width 111 height 8
drag, startPoint x: 813, startPoint y: 54, endPoint x: 774, endPoint y: 63, distance: 40.2
click at [774, 63] on div "Select service arom" at bounding box center [741, 60] width 404 height 25
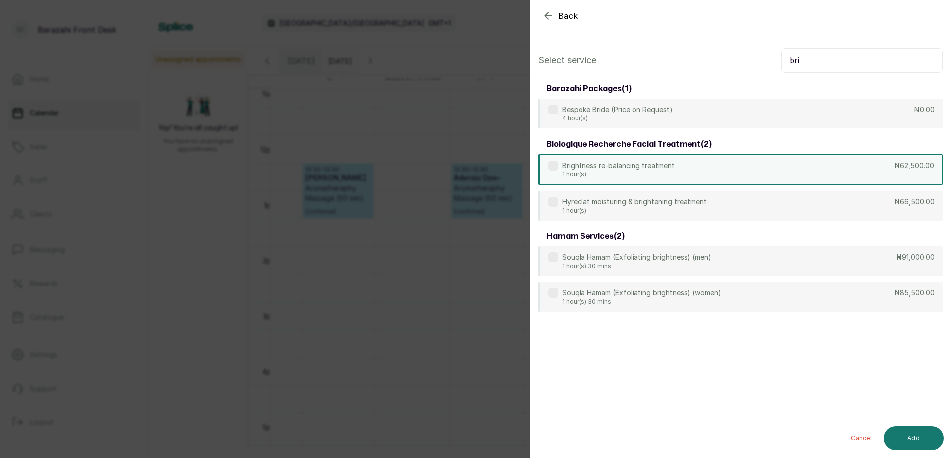
type input "bri"
click at [595, 164] on p "Brightness re-balancing treatment" at bounding box center [618, 166] width 112 height 10
click at [919, 428] on button "Add" at bounding box center [914, 438] width 60 height 24
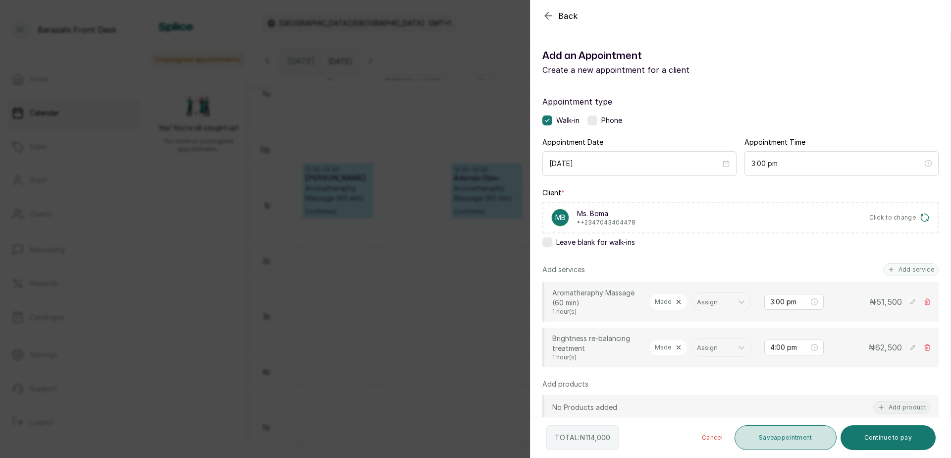
click at [807, 430] on button "Save appointment" at bounding box center [786, 437] width 102 height 25
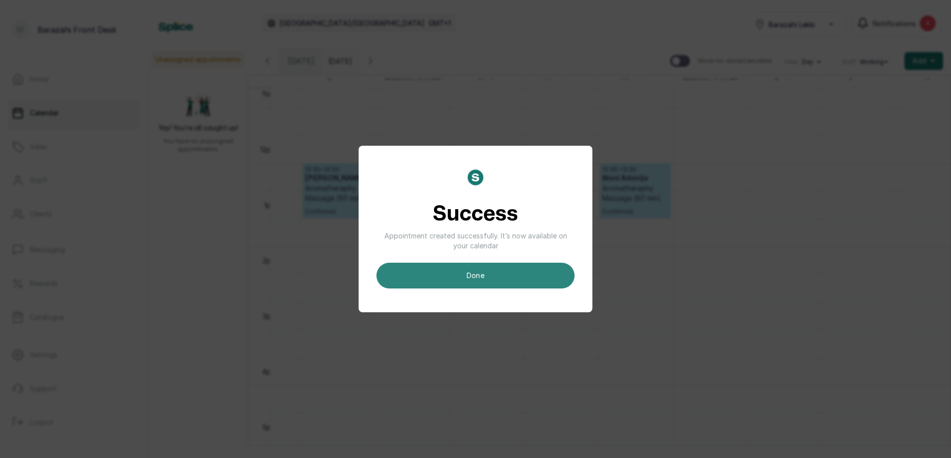
click at [450, 264] on button "done" at bounding box center [476, 276] width 198 height 26
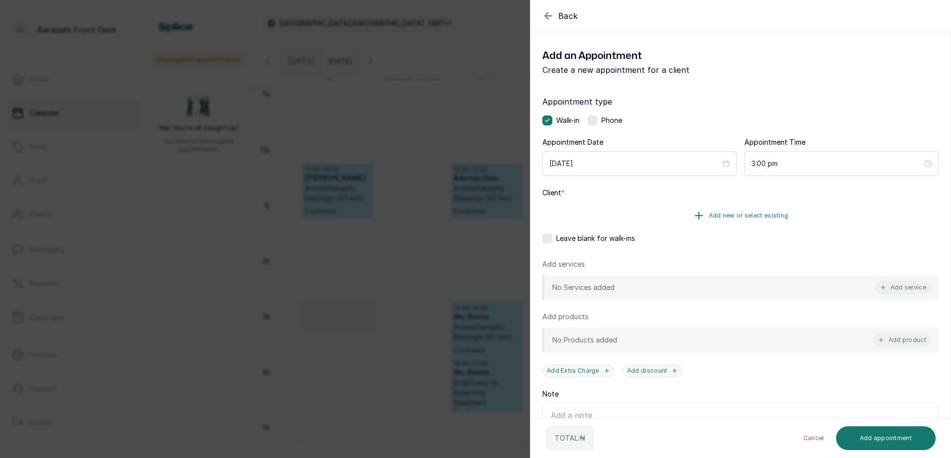
click at [682, 219] on button "Add new or select existing" at bounding box center [741, 216] width 396 height 28
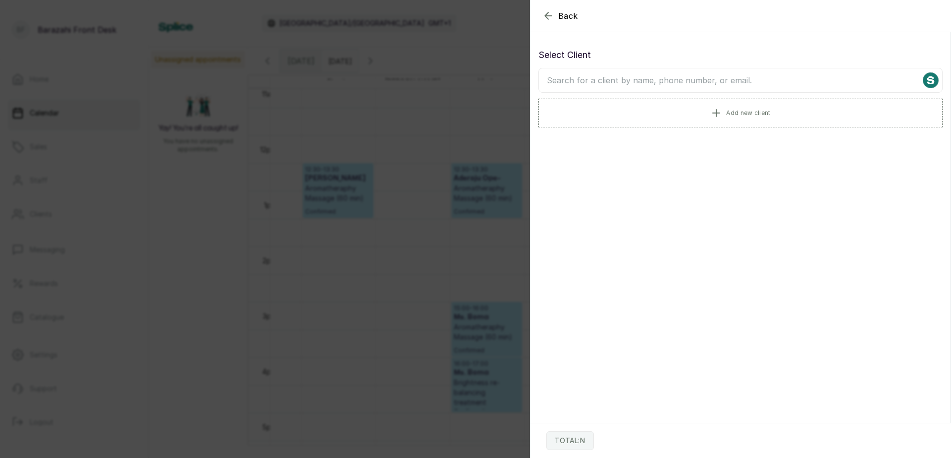
click at [556, 80] on input "text" at bounding box center [741, 80] width 404 height 25
type input "nike"
click at [584, 159] on p "• +234" at bounding box center [589, 162] width 32 height 8
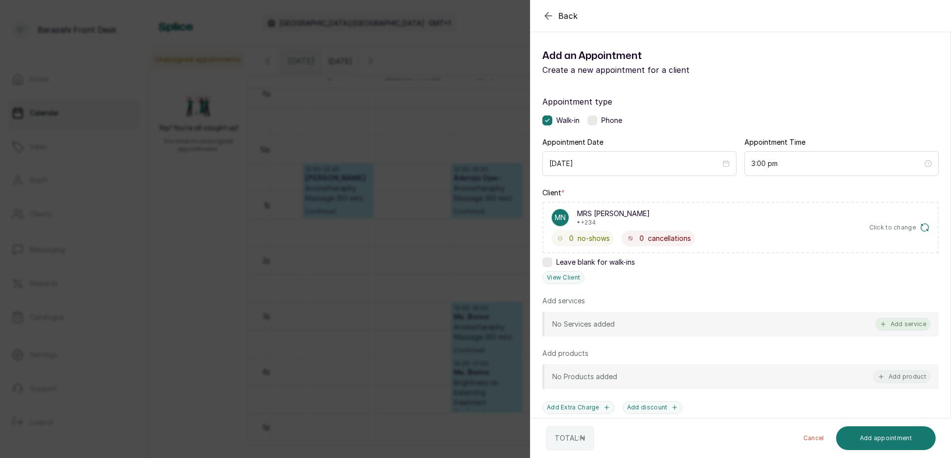
click at [907, 326] on button "Add service" at bounding box center [904, 324] width 56 height 13
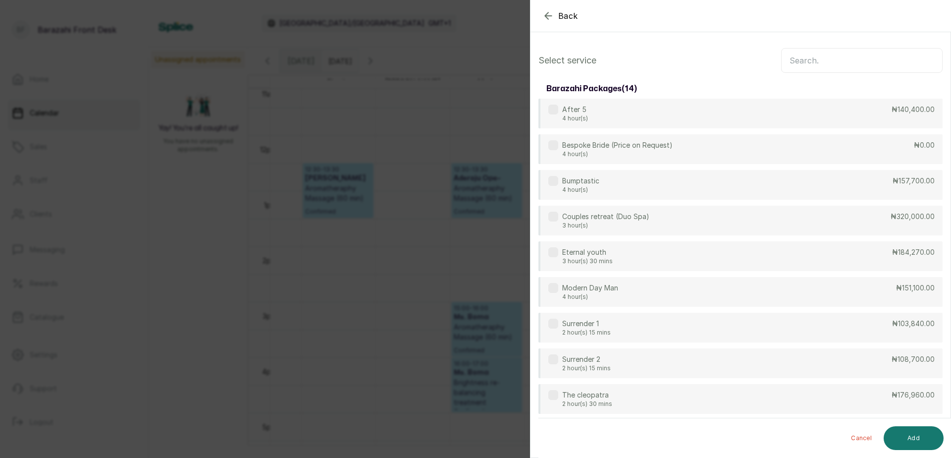
click at [797, 51] on input "text" at bounding box center [862, 60] width 162 height 25
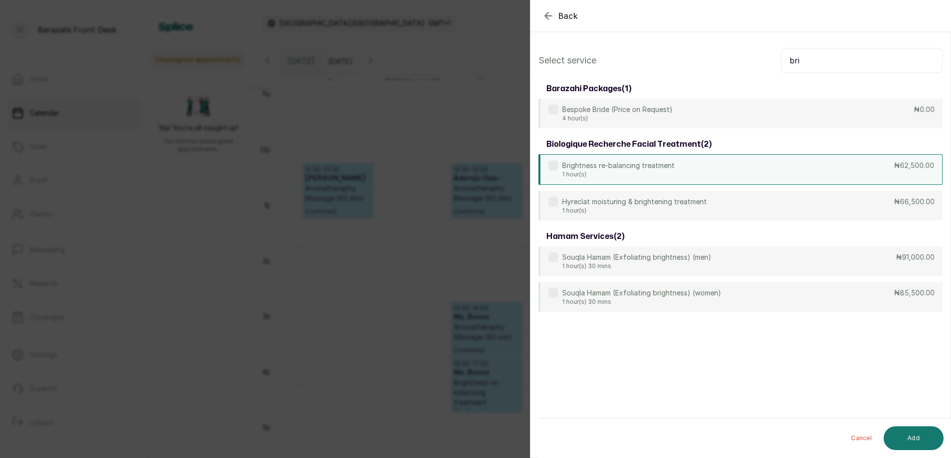
type input "bri"
click at [627, 172] on p "1 hour(s)" at bounding box center [618, 174] width 112 height 8
drag, startPoint x: 801, startPoint y: 57, endPoint x: 768, endPoint y: 60, distance: 33.9
click at [768, 60] on div "Select service bri" at bounding box center [741, 60] width 404 height 25
click at [929, 434] on button "Add" at bounding box center [914, 438] width 60 height 24
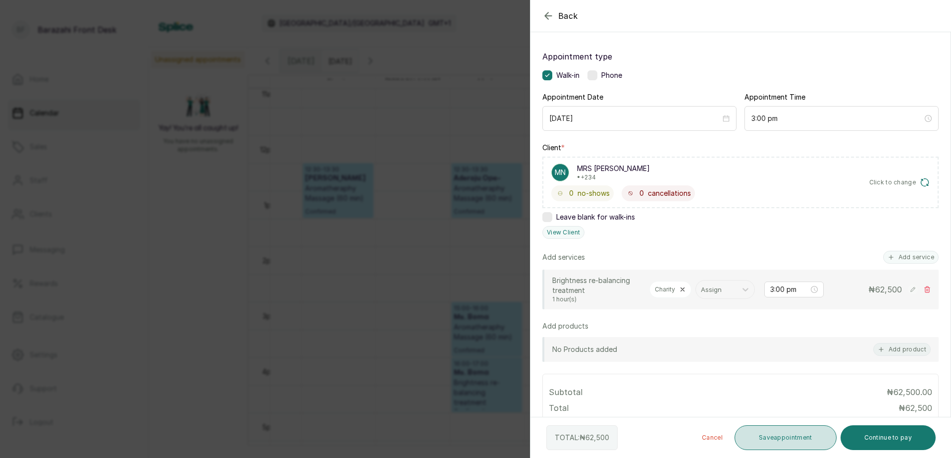
scroll to position [50, 0]
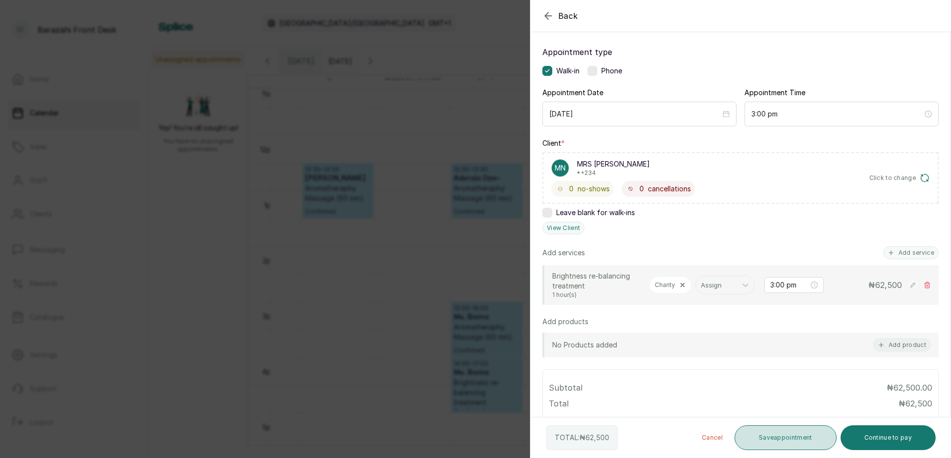
click at [786, 439] on button "Save appointment" at bounding box center [786, 437] width 102 height 25
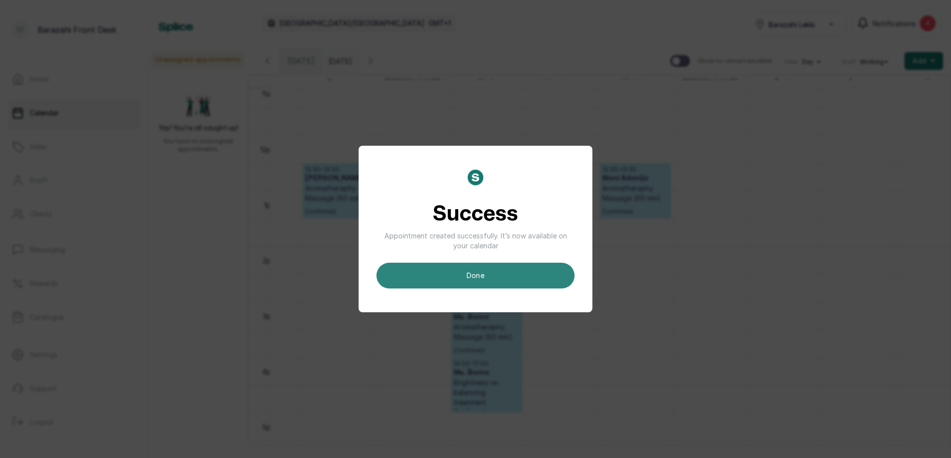
click at [492, 267] on button "done" at bounding box center [476, 276] width 198 height 26
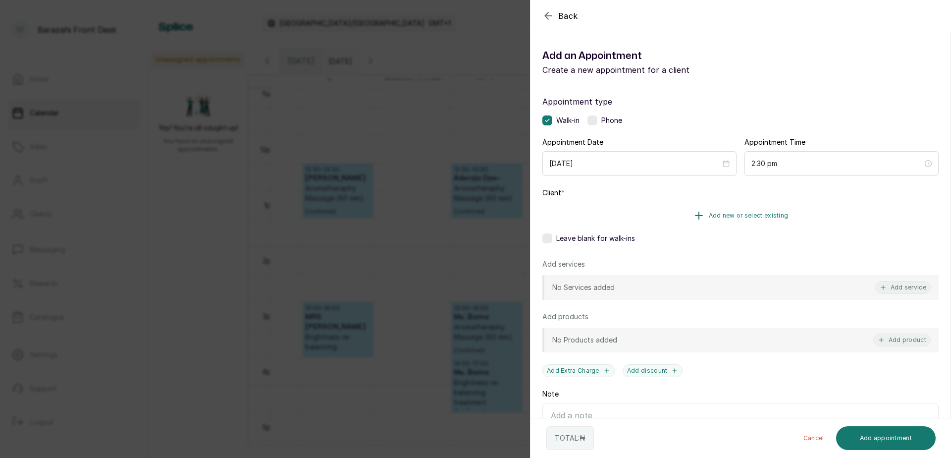
click at [709, 212] on span "Add new or select existing" at bounding box center [749, 216] width 80 height 8
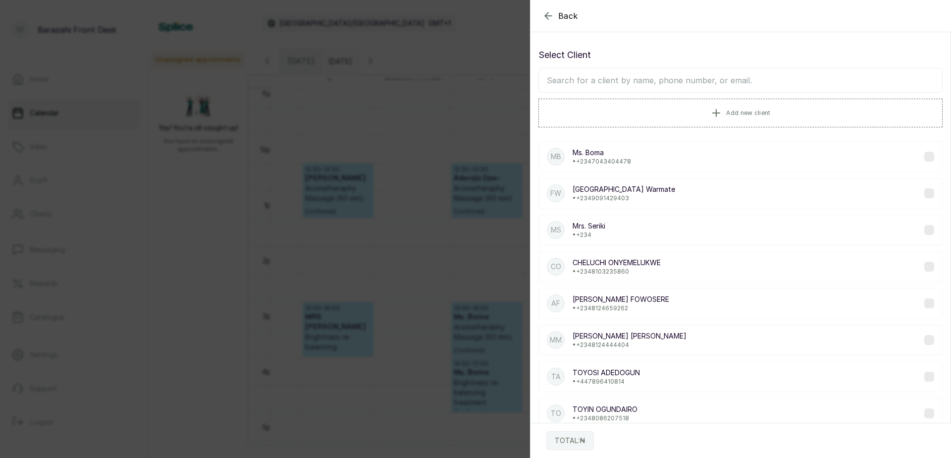
click at [629, 73] on input "text" at bounding box center [741, 80] width 404 height 25
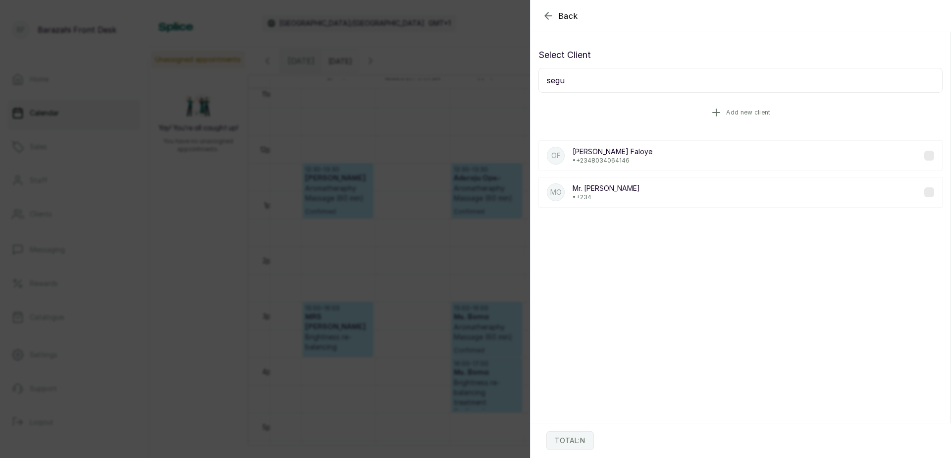
type input "segu"
click at [597, 120] on button "Add new client" at bounding box center [741, 113] width 404 height 28
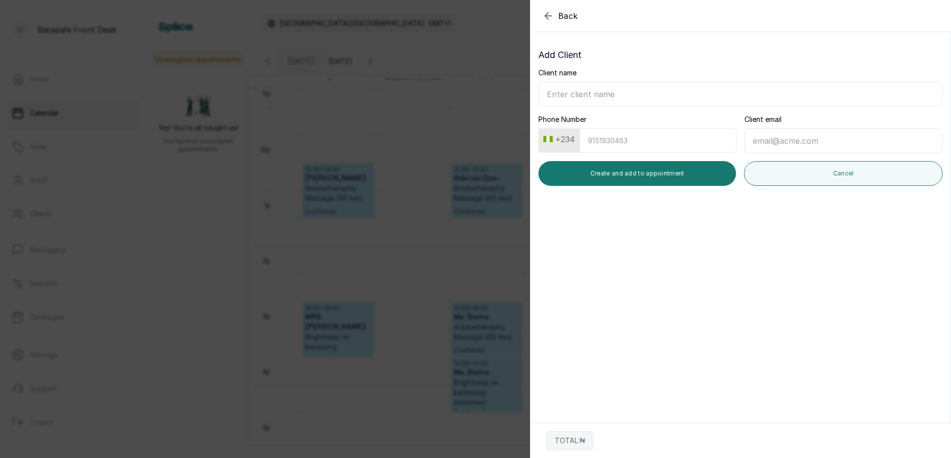
click at [610, 102] on input "Client name" at bounding box center [741, 94] width 404 height 25
drag, startPoint x: 589, startPoint y: 97, endPoint x: 551, endPoint y: 89, distance: 39.6
click at [551, 89] on input "[PERSON_NAME]" at bounding box center [741, 94] width 404 height 25
type input "[PERSON_NAME]"
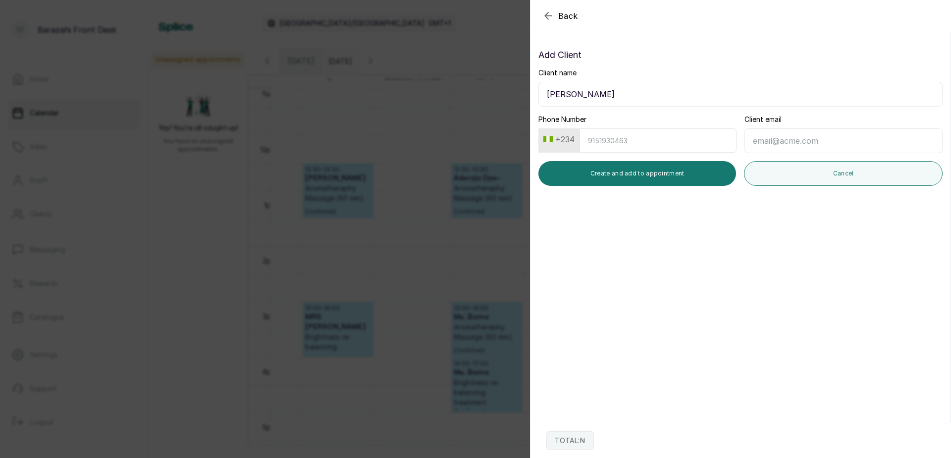
click at [613, 143] on input "Phone Number" at bounding box center [658, 140] width 157 height 24
type input "7034170139"
click at [597, 167] on button "Create and add to appointment" at bounding box center [638, 173] width 198 height 25
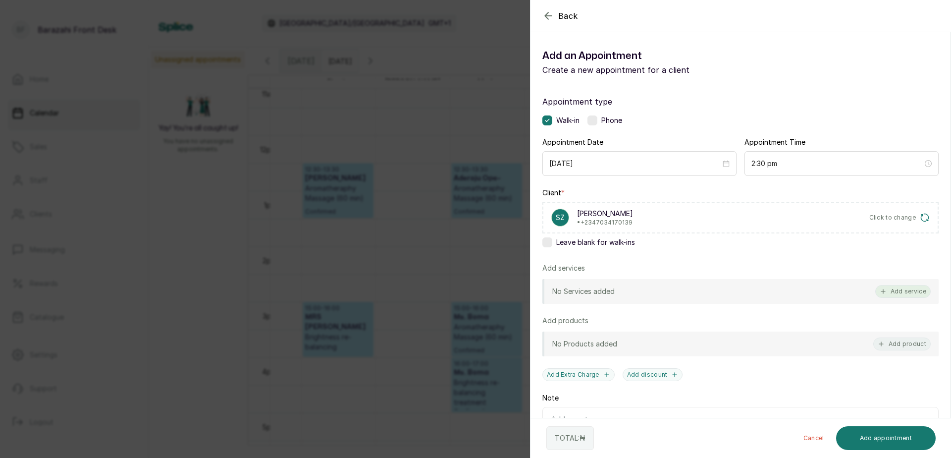
click at [906, 295] on button "Add service" at bounding box center [904, 291] width 56 height 13
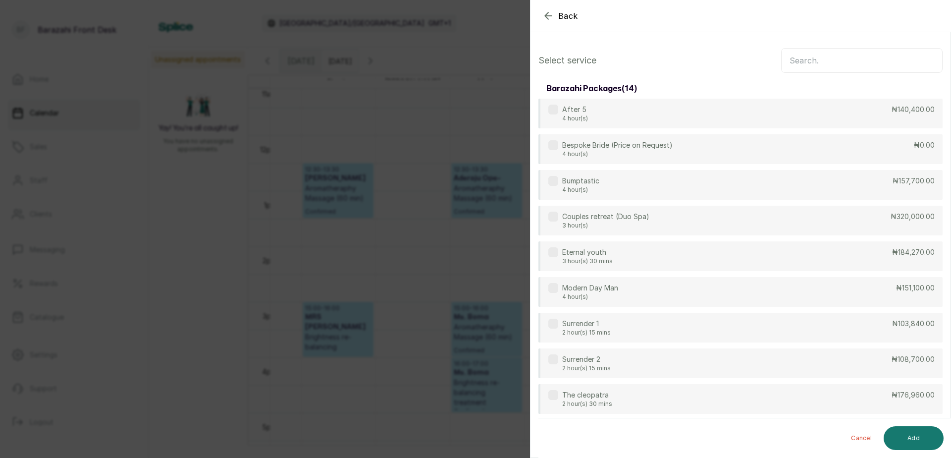
click at [788, 56] on input "text" at bounding box center [862, 60] width 162 height 25
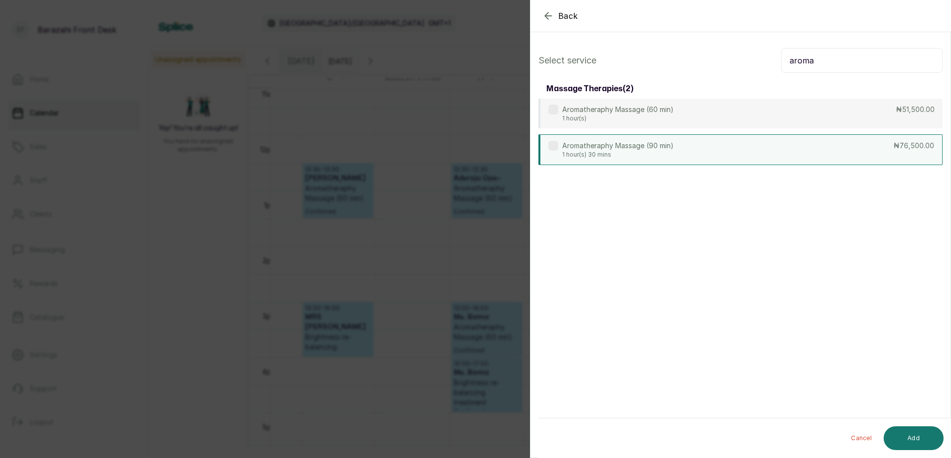
type input "aroma"
click at [719, 150] on div "Aromatheraphy Massage (90 min) 1 hour(s) 30 mins ₦76,500.00" at bounding box center [741, 149] width 404 height 31
click at [905, 436] on button "Add" at bounding box center [914, 438] width 60 height 24
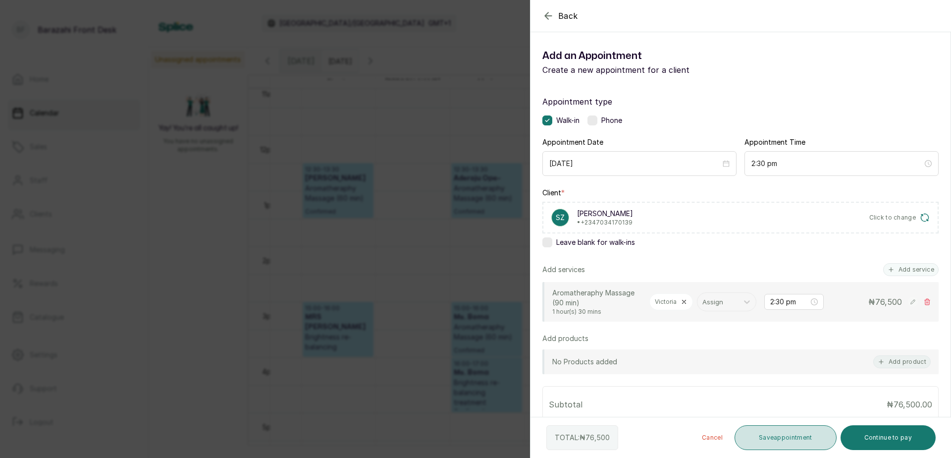
click at [800, 438] on button "Save appointment" at bounding box center [786, 437] width 102 height 25
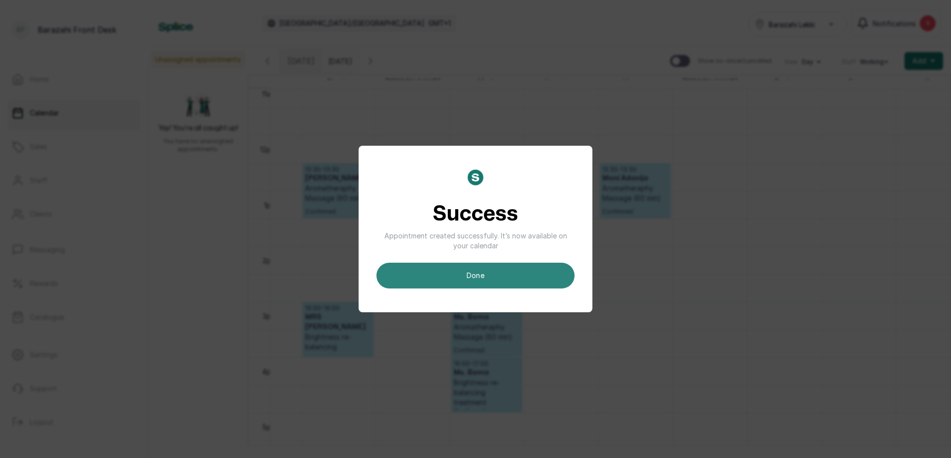
click at [409, 277] on button "done" at bounding box center [476, 276] width 198 height 26
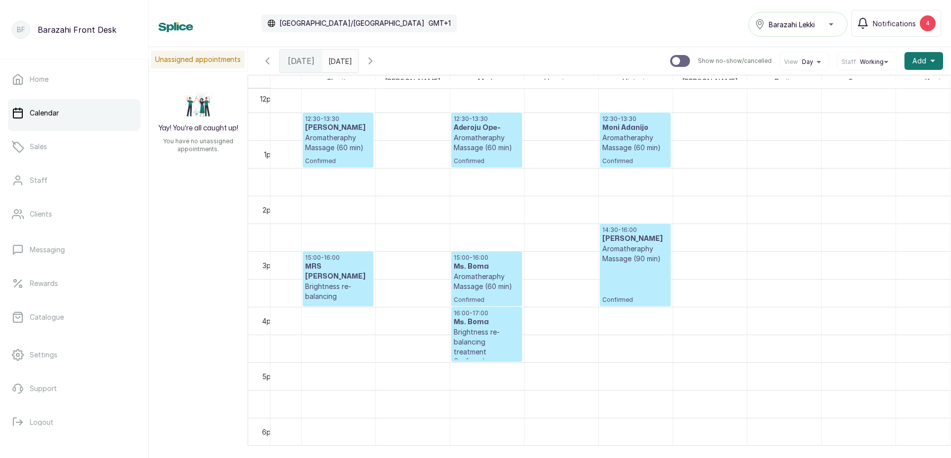
scroll to position [719, 267]
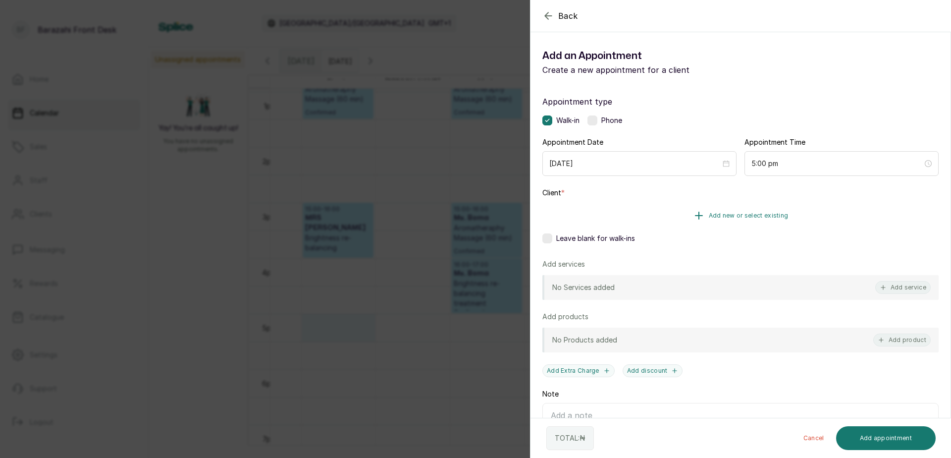
click at [713, 214] on span "Add new or select existing" at bounding box center [749, 216] width 80 height 8
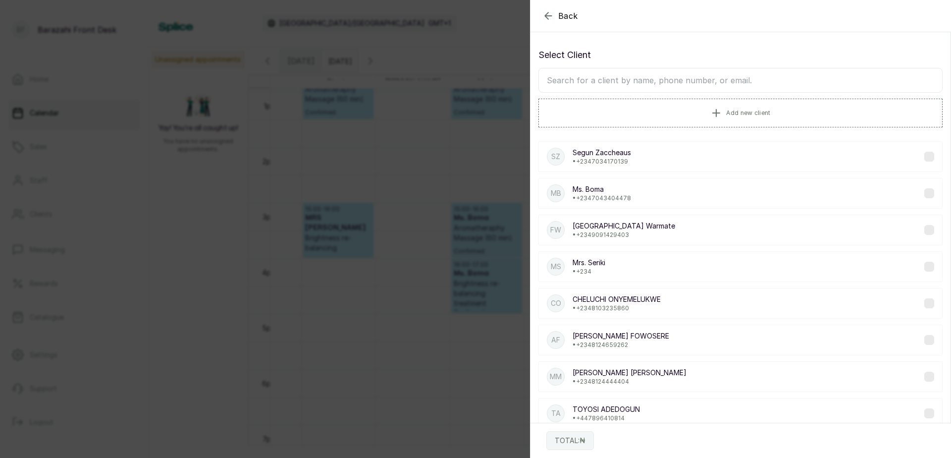
click at [621, 73] on input "text" at bounding box center [741, 80] width 404 height 25
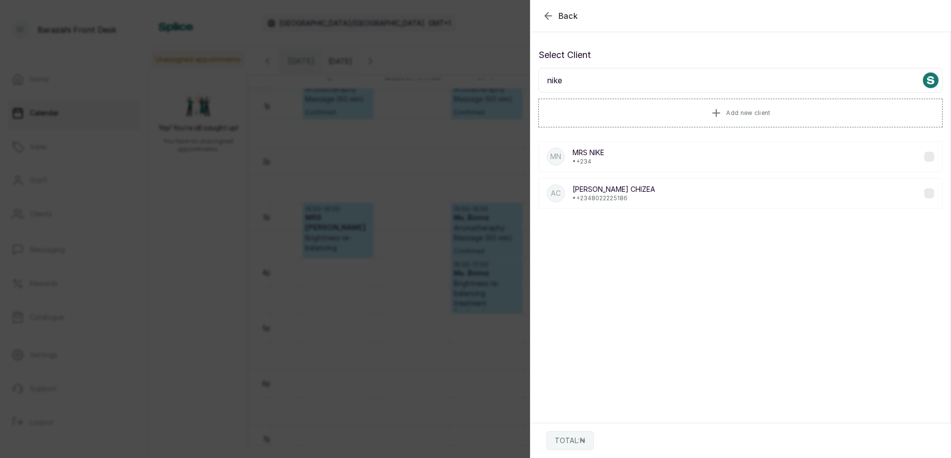
type input "nike"
click at [601, 160] on p "• +234" at bounding box center [589, 162] width 32 height 8
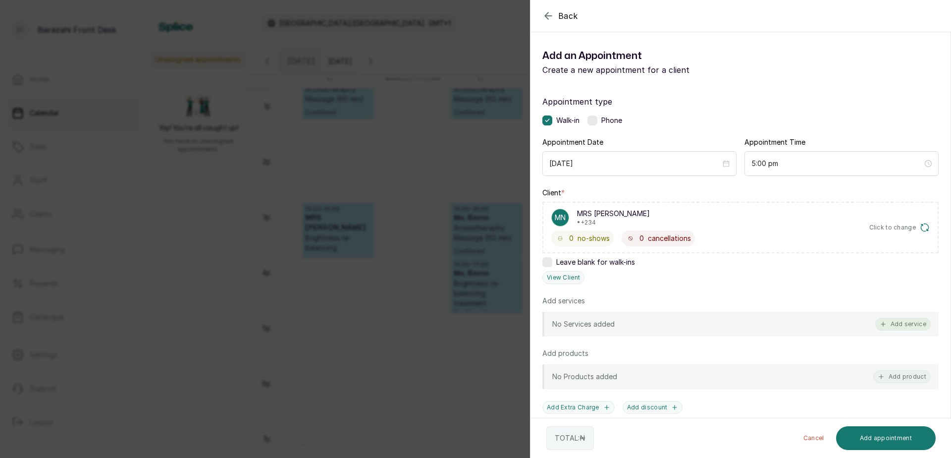
click at [918, 322] on button "Add service" at bounding box center [904, 324] width 56 height 13
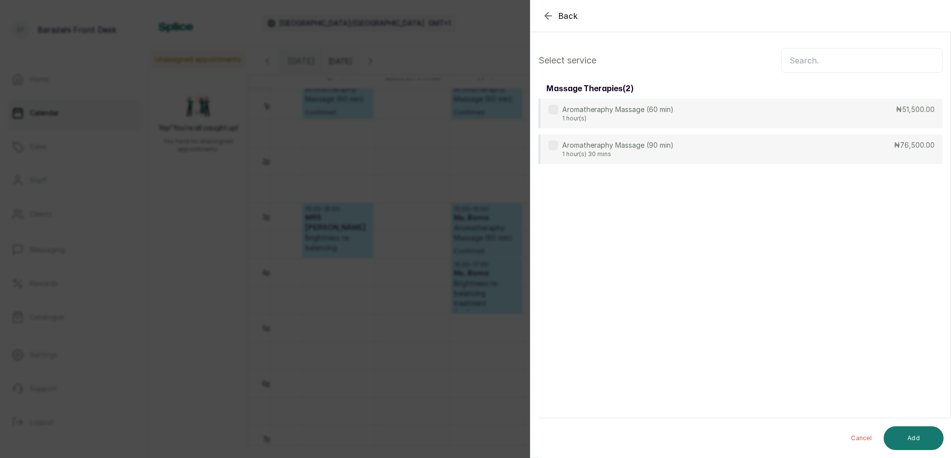
click at [803, 64] on input "text" at bounding box center [862, 60] width 162 height 25
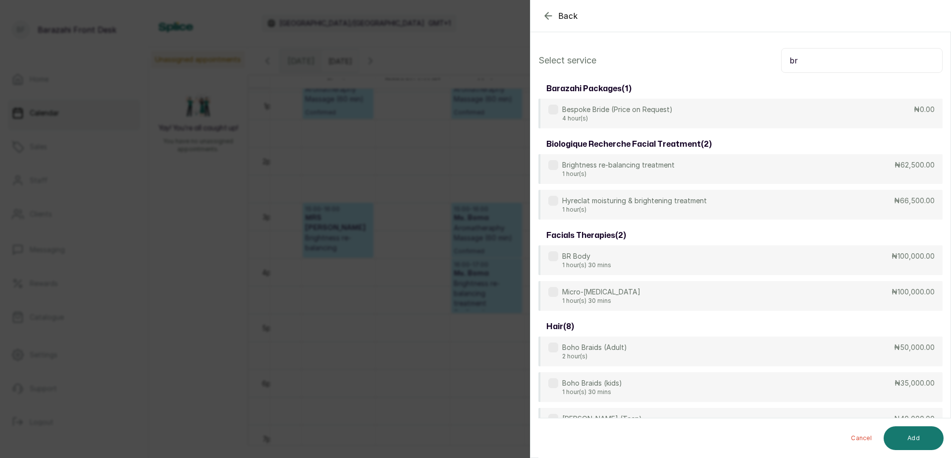
type input "b"
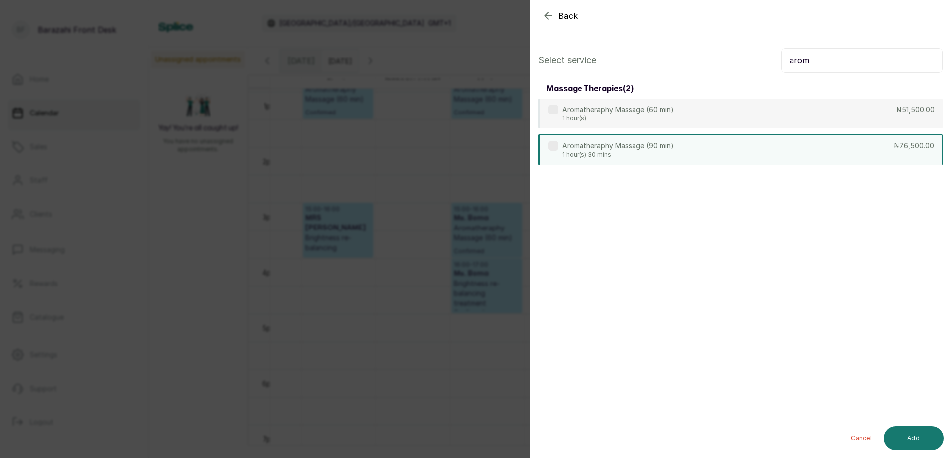
type input "arom"
click at [721, 156] on div "Aromatheraphy Massage (90 min) 1 hour(s) 30 mins ₦76,500.00" at bounding box center [741, 149] width 404 height 31
click at [924, 427] on button "Add" at bounding box center [914, 438] width 60 height 24
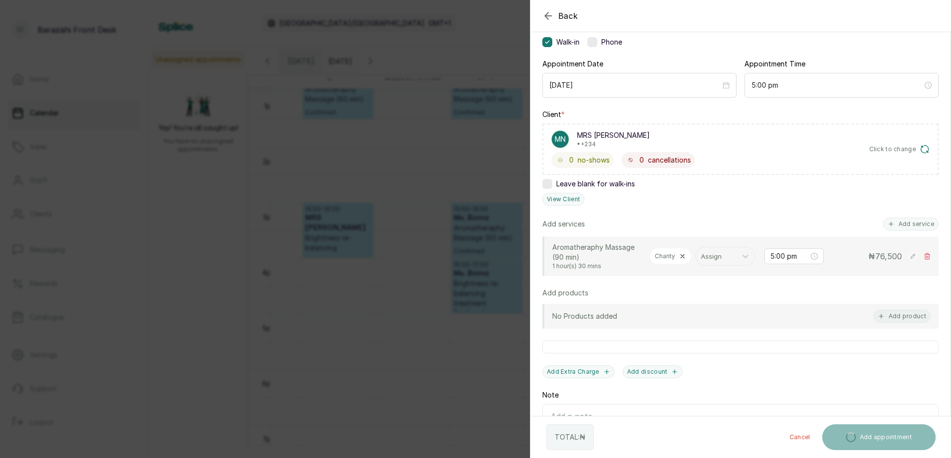
scroll to position [99, 0]
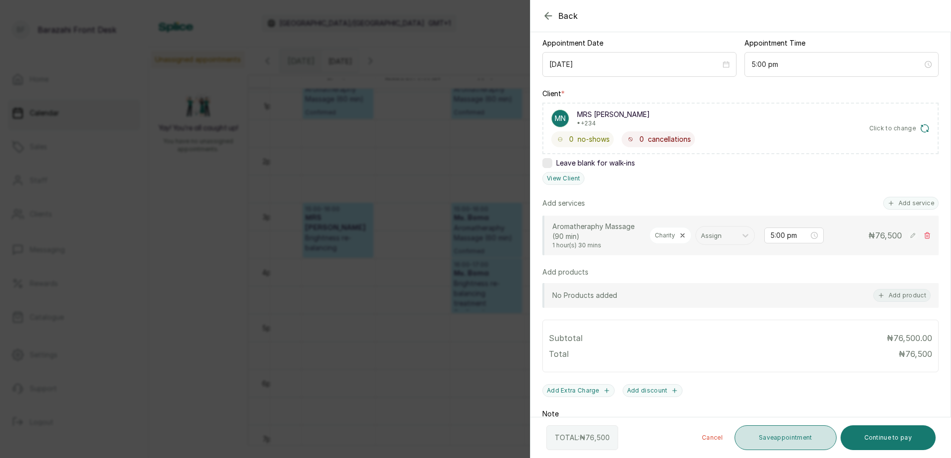
click at [811, 428] on button "Save appointment" at bounding box center [786, 437] width 102 height 25
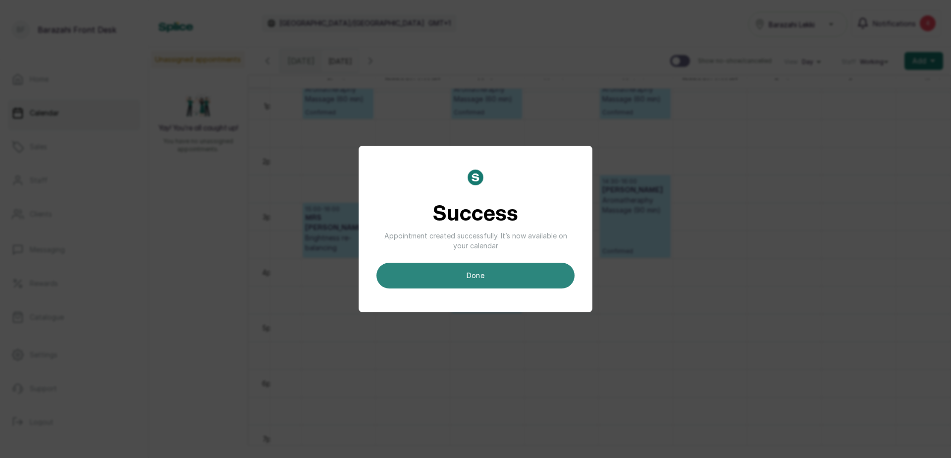
click at [536, 274] on button "done" at bounding box center [476, 276] width 198 height 26
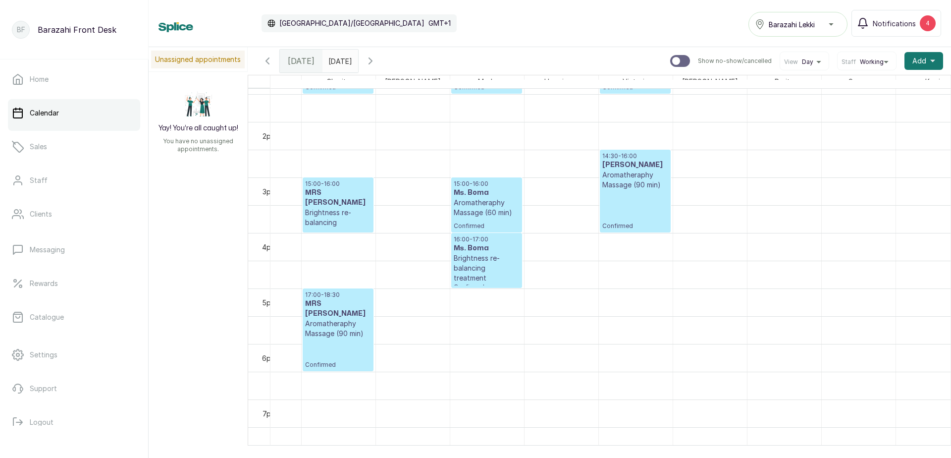
scroll to position [768, 267]
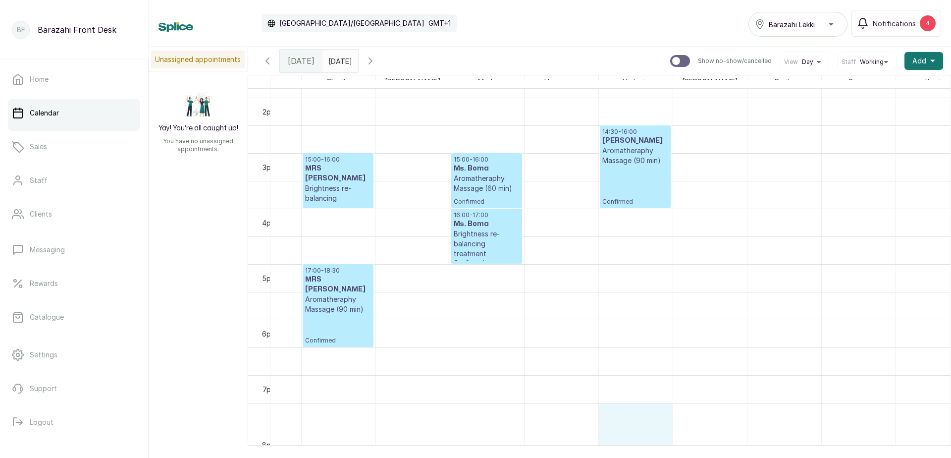
drag, startPoint x: 642, startPoint y: 433, endPoint x: 897, endPoint y: 420, distance: 255.1
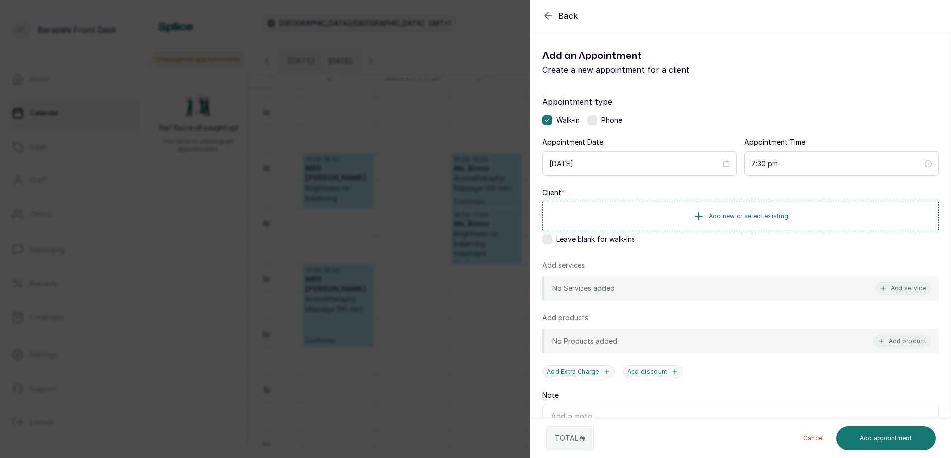
click at [349, 364] on div "Back Add Appointment Add an Appointment Create a new appointment for a client A…" at bounding box center [475, 229] width 951 height 458
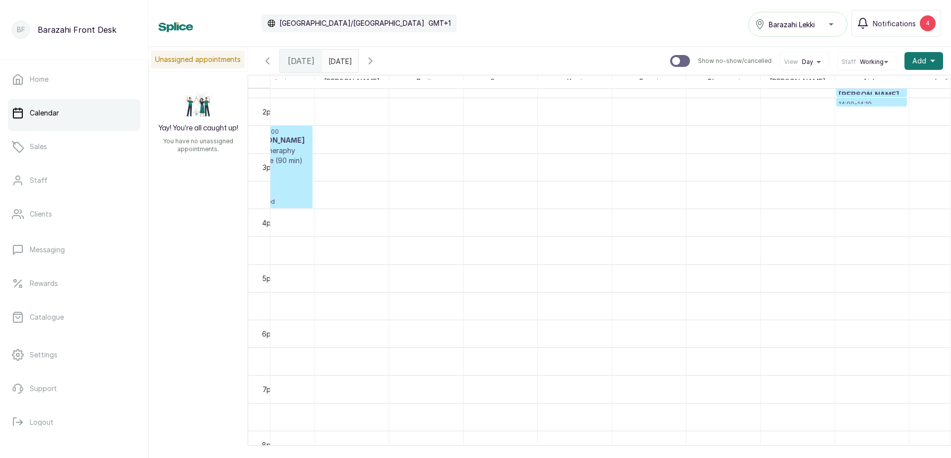
scroll to position [0, 658]
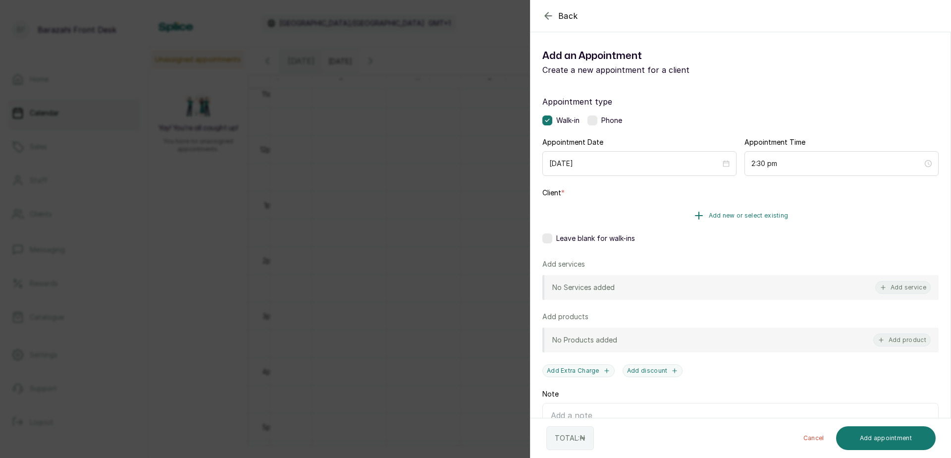
click at [715, 223] on button "Add new or select existing" at bounding box center [741, 216] width 396 height 28
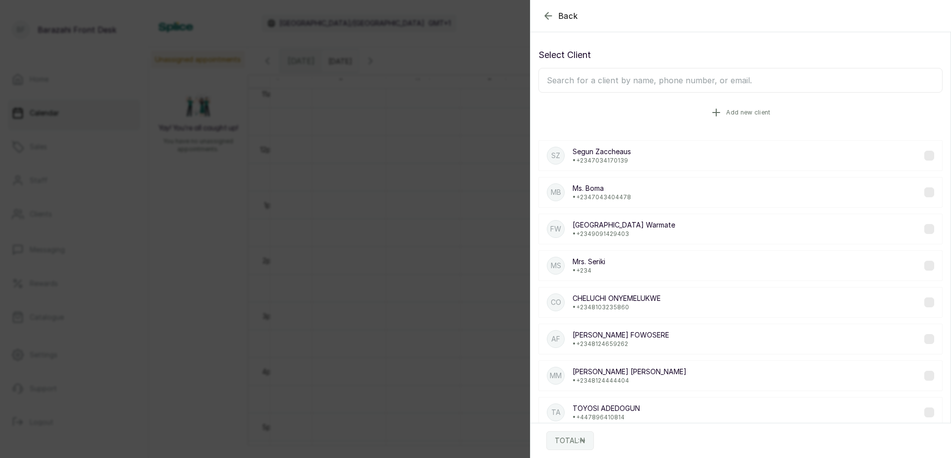
click at [631, 119] on button "Add new client" at bounding box center [741, 113] width 404 height 28
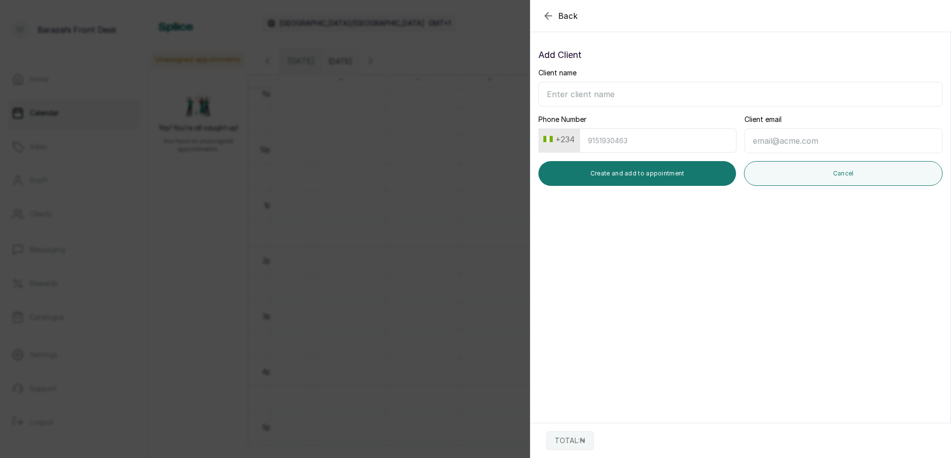
click at [631, 94] on input "Client name" at bounding box center [741, 94] width 404 height 25
type input "[PERSON_NAME]"
click at [615, 142] on input "Phone Number" at bounding box center [658, 140] width 157 height 24
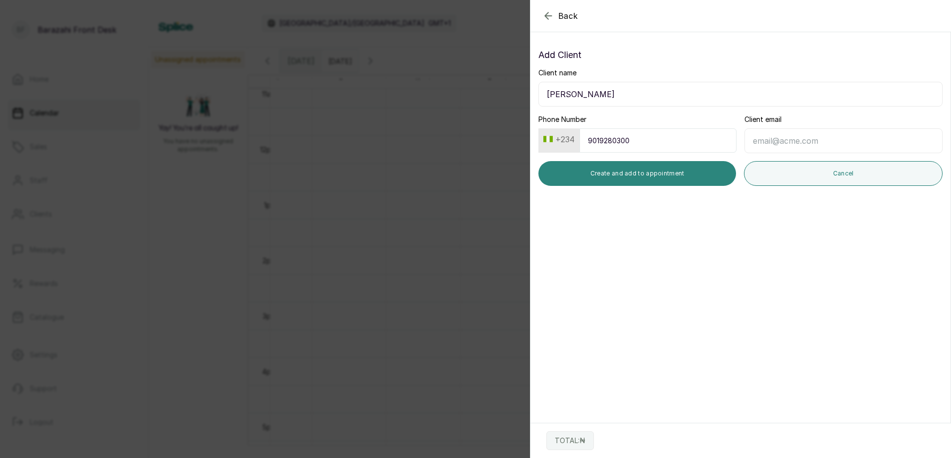
type input "9019280300"
click at [621, 168] on button "Create and add to appointment" at bounding box center [638, 173] width 198 height 25
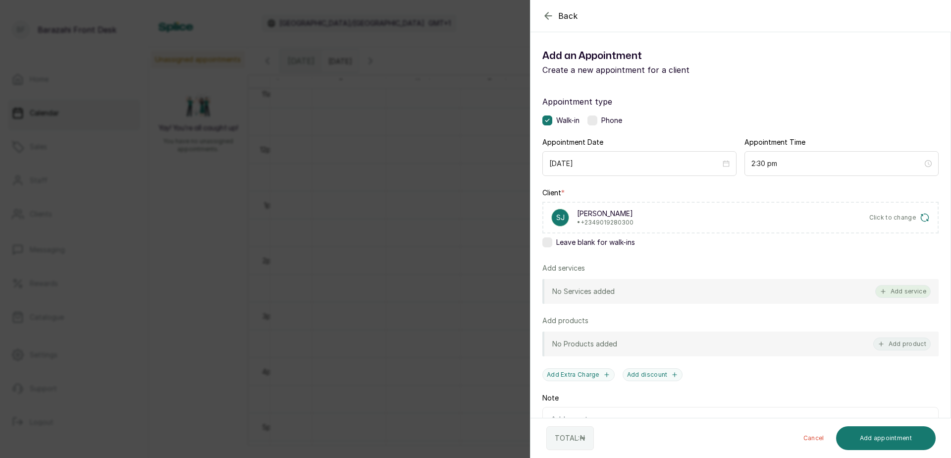
click at [876, 293] on button "Add service" at bounding box center [904, 291] width 56 height 13
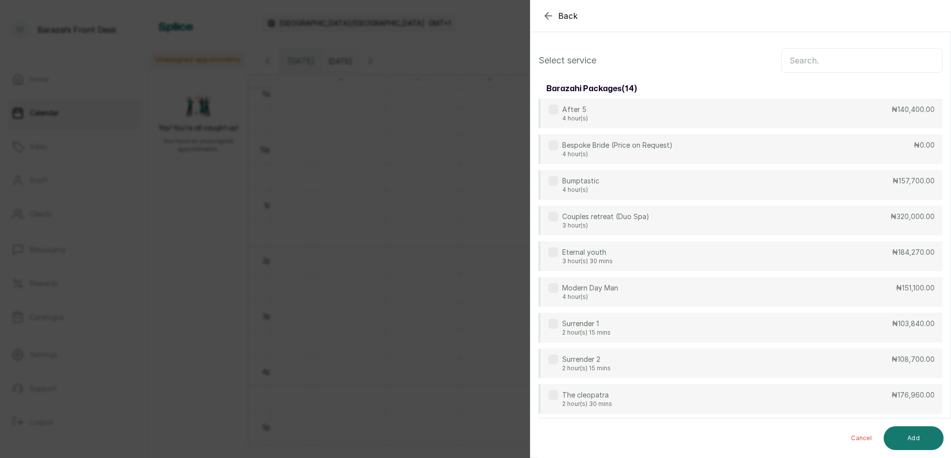
click at [794, 53] on input "text" at bounding box center [862, 60] width 162 height 25
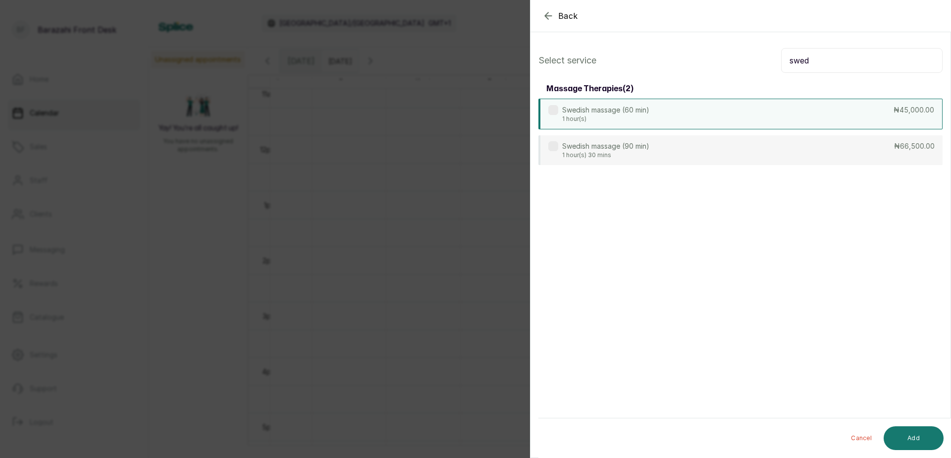
type input "swed"
click at [710, 128] on div "Swedish massage (60 min) 1 hour(s) ₦45,000.00" at bounding box center [741, 114] width 404 height 31
click at [905, 431] on button "Add" at bounding box center [914, 438] width 60 height 24
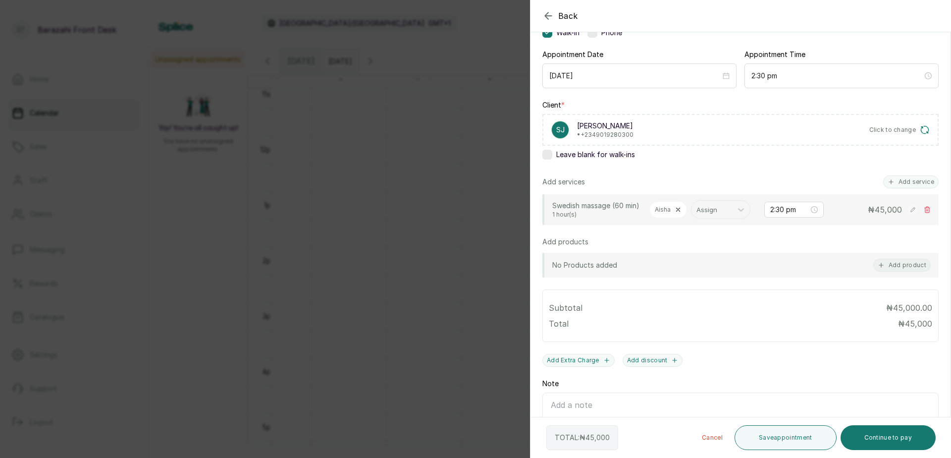
scroll to position [99, 0]
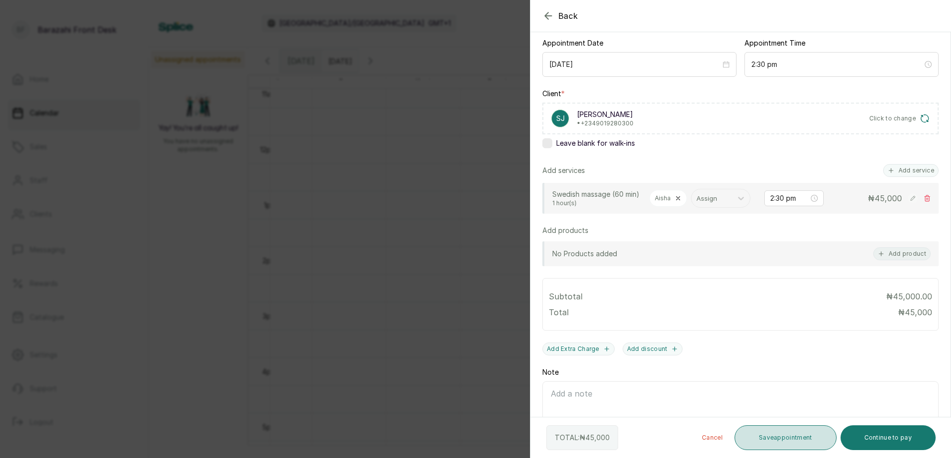
click at [806, 436] on button "Save appointment" at bounding box center [786, 437] width 102 height 25
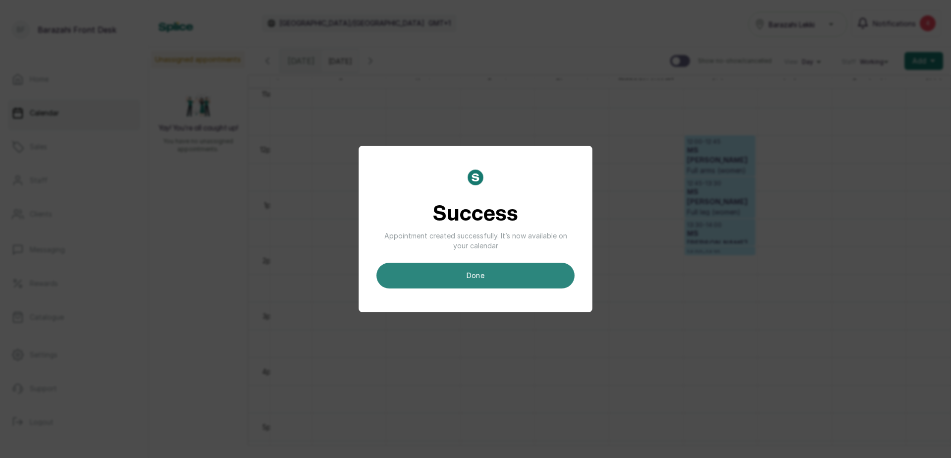
click at [471, 270] on button "done" at bounding box center [476, 276] width 198 height 26
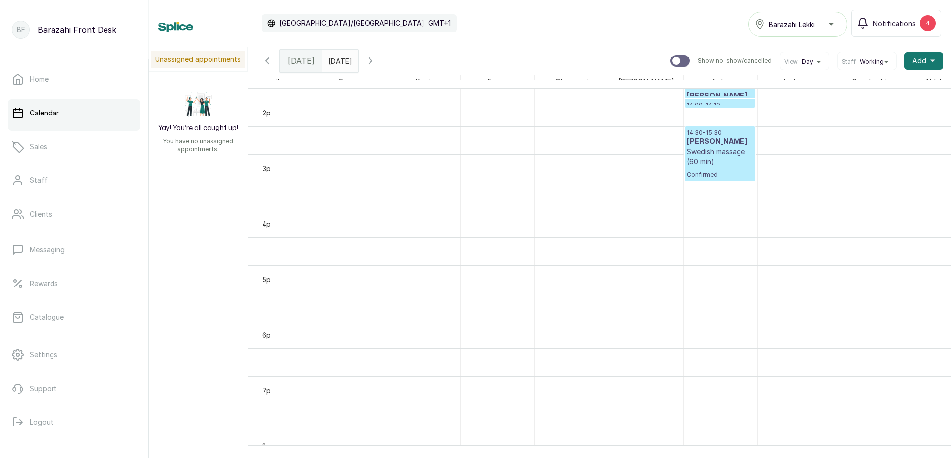
scroll to position [768, 777]
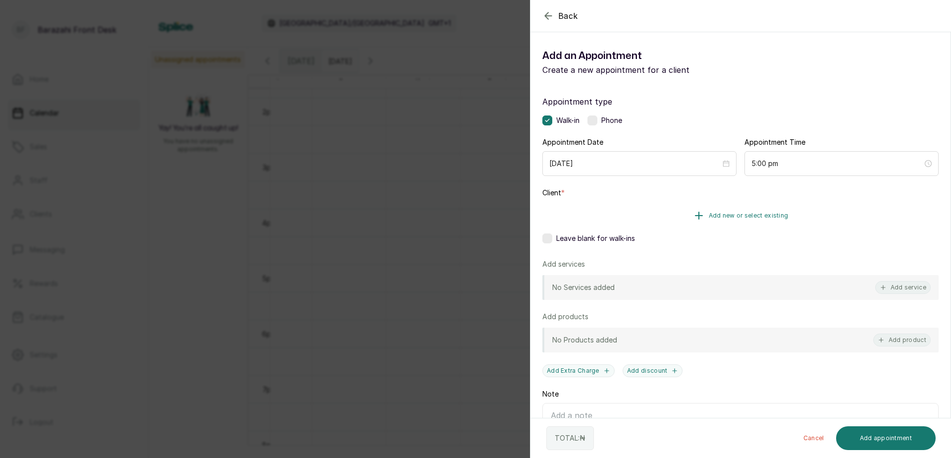
click at [649, 215] on button "Add new or select existing" at bounding box center [741, 216] width 396 height 28
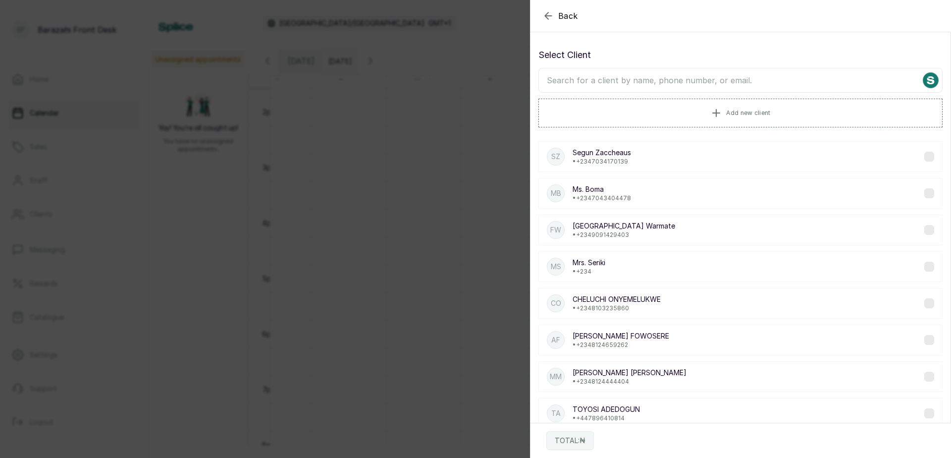
click at [606, 80] on input "text" at bounding box center [741, 80] width 404 height 25
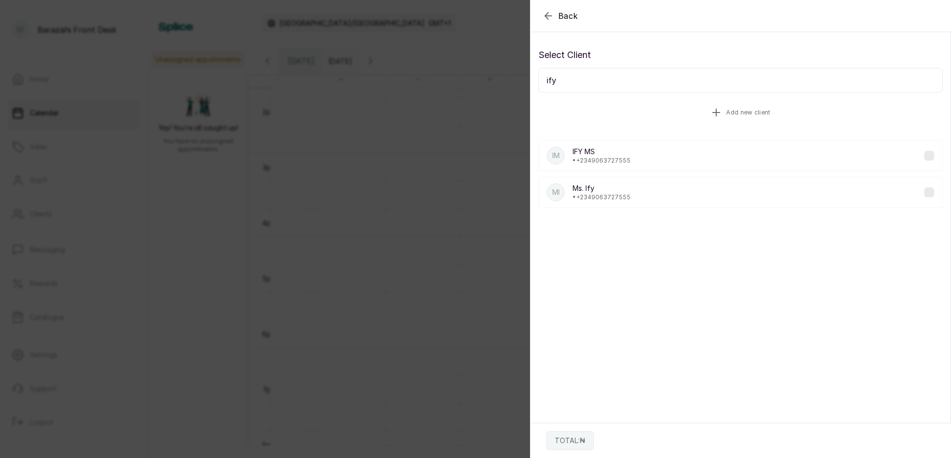
type input "ify"
click at [677, 116] on button "Add new client" at bounding box center [741, 113] width 404 height 28
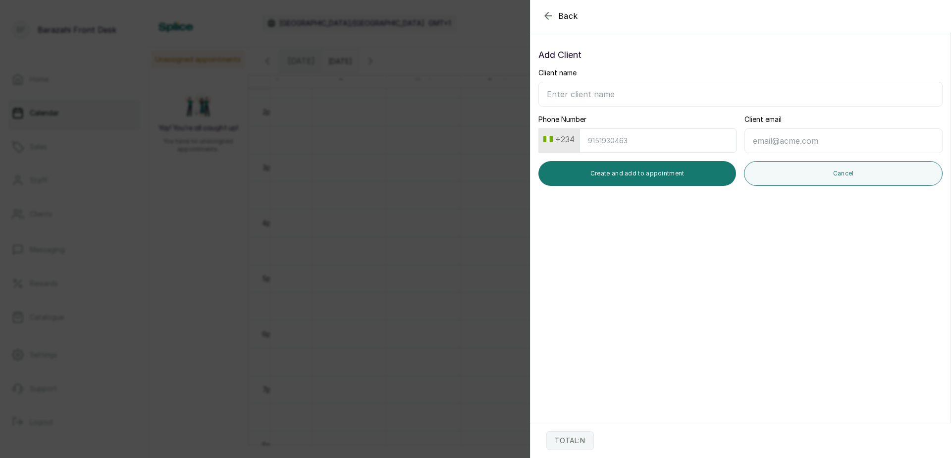
click at [657, 97] on input "Client name" at bounding box center [741, 94] width 404 height 25
type input "m"
type input "Ms. Ify"
click at [586, 142] on input "Phone Number" at bounding box center [658, 140] width 157 height 24
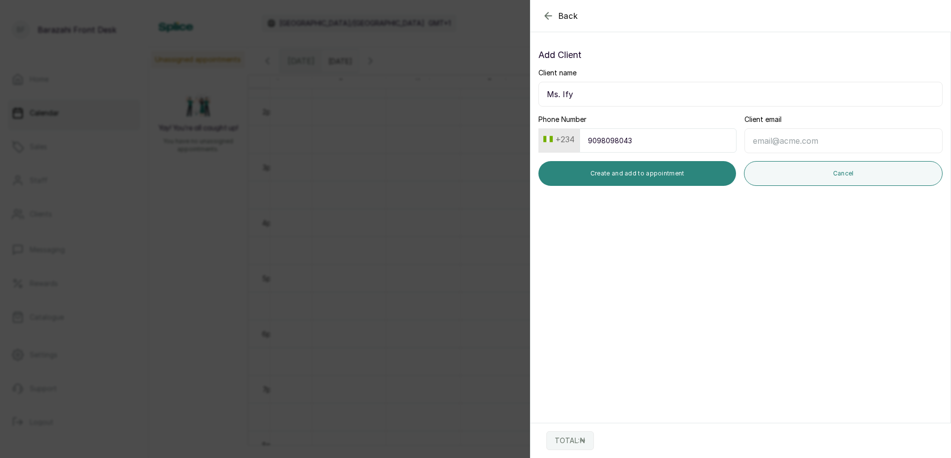
type input "9098098043"
click at [585, 178] on button "Create and add to appointment" at bounding box center [638, 173] width 198 height 25
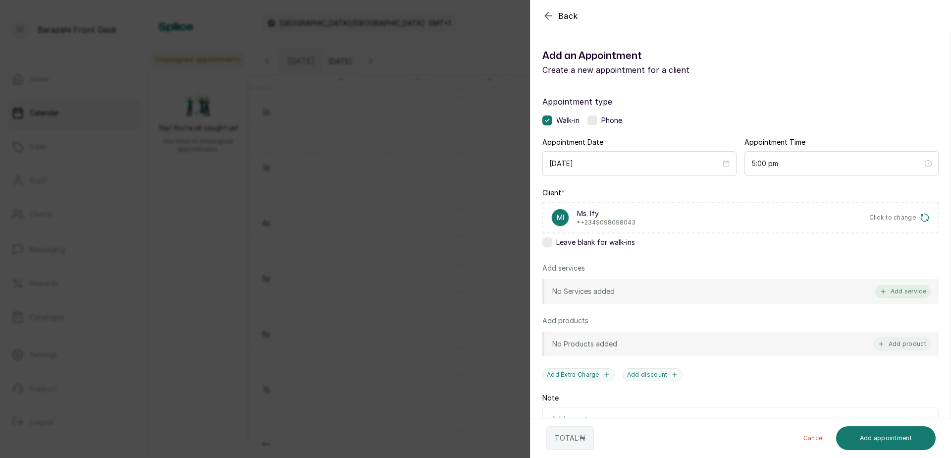
click at [886, 296] on button "Add service" at bounding box center [904, 291] width 56 height 13
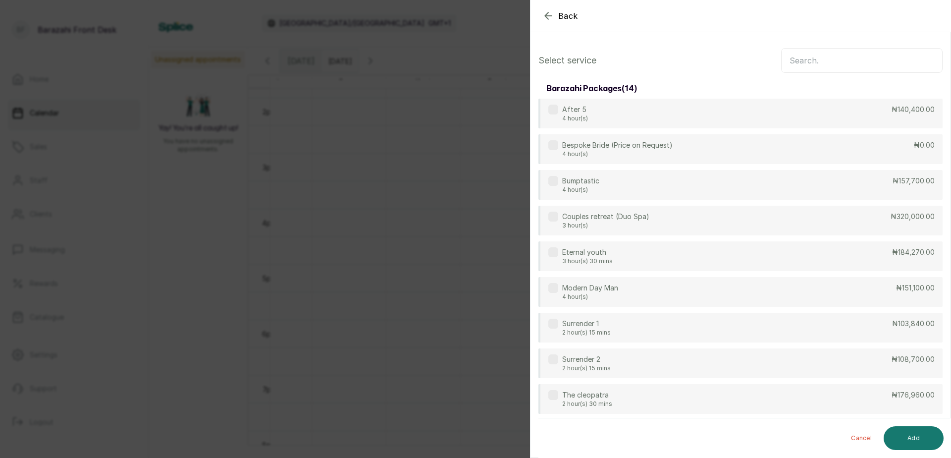
click at [802, 66] on input "text" at bounding box center [862, 60] width 162 height 25
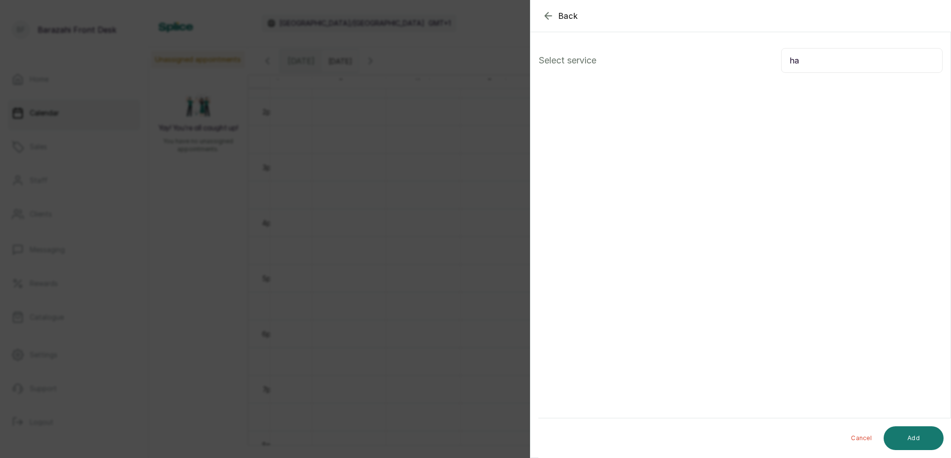
type input "h"
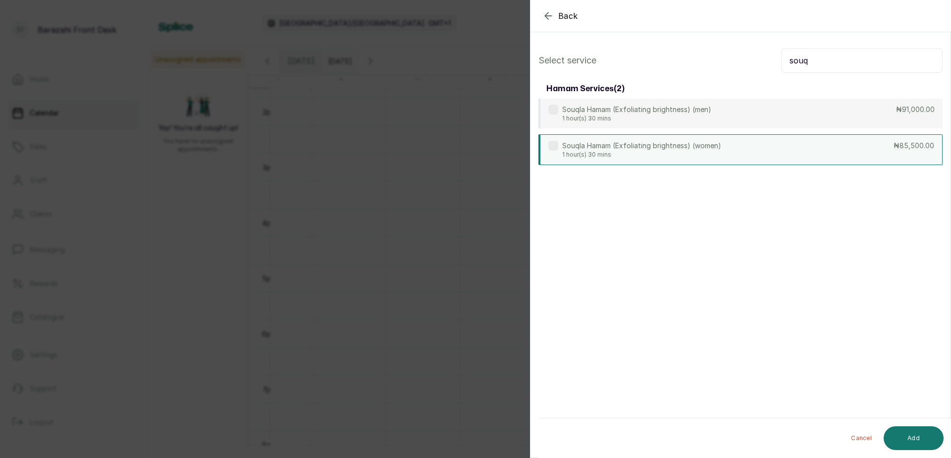
type input "souq"
click at [705, 156] on p "1 hour(s) 30 mins" at bounding box center [641, 155] width 159 height 8
click at [908, 436] on button "Add" at bounding box center [914, 438] width 60 height 24
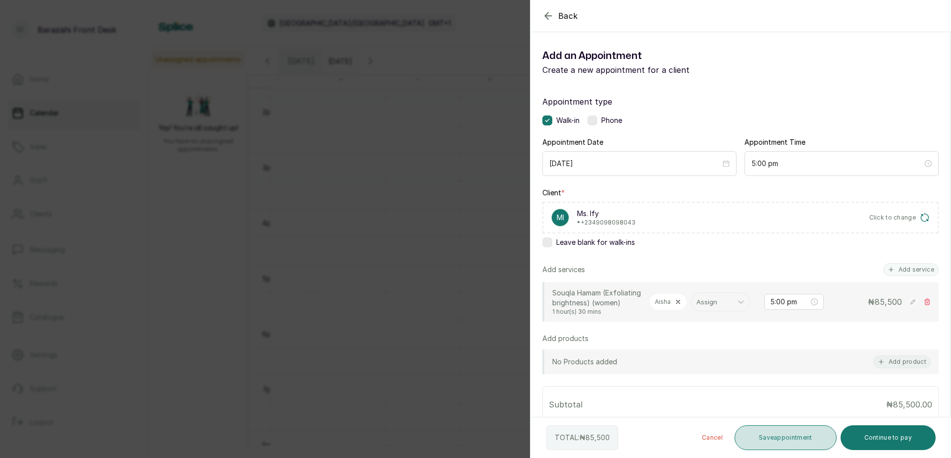
click at [795, 445] on button "Save appointment" at bounding box center [786, 437] width 102 height 25
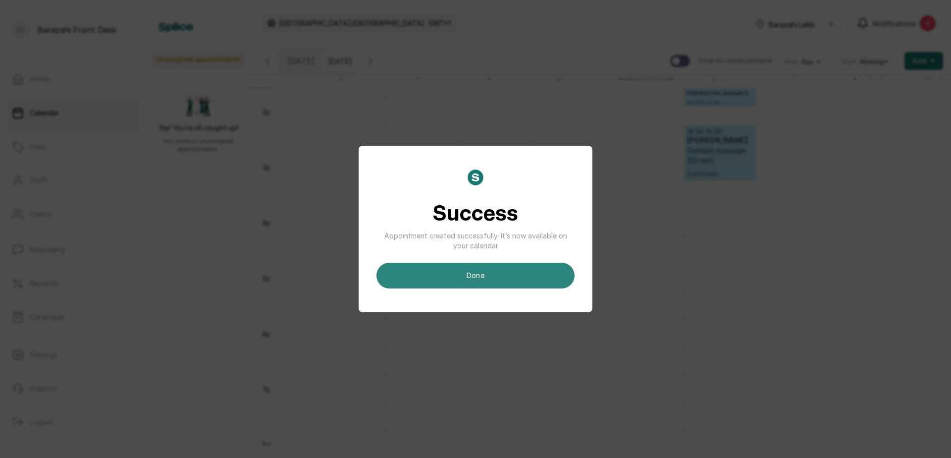
click at [502, 279] on button "done" at bounding box center [476, 276] width 198 height 26
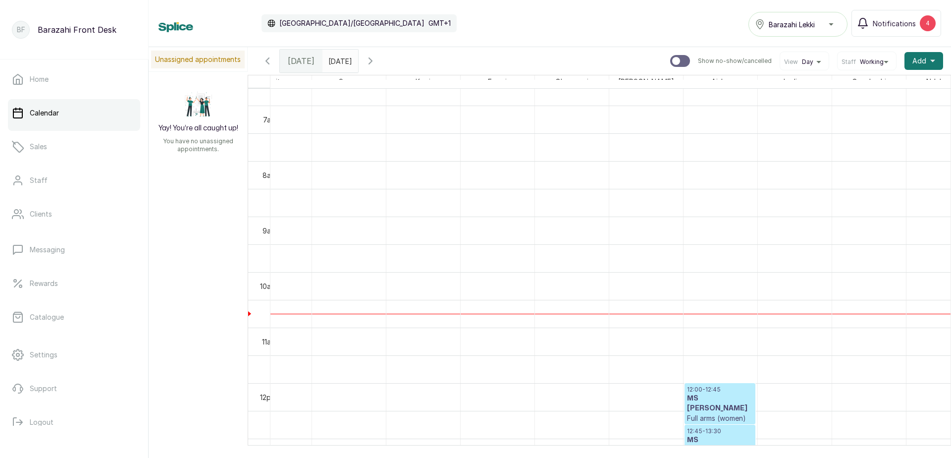
scroll to position [372, 0]
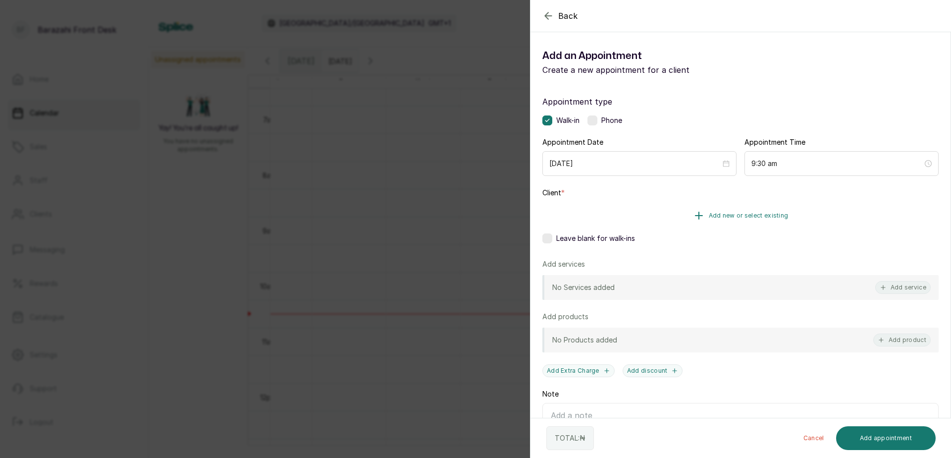
click at [693, 217] on icon "button" at bounding box center [699, 216] width 12 height 12
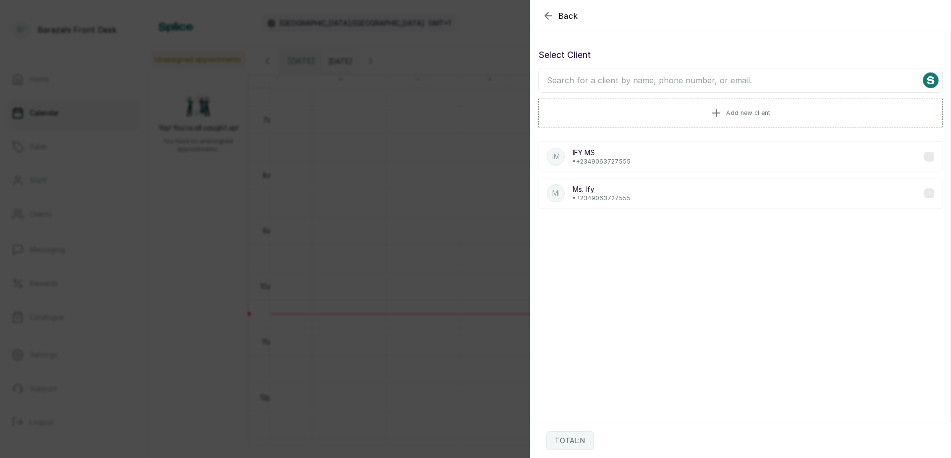
click at [544, 15] on icon "button" at bounding box center [549, 16] width 12 height 12
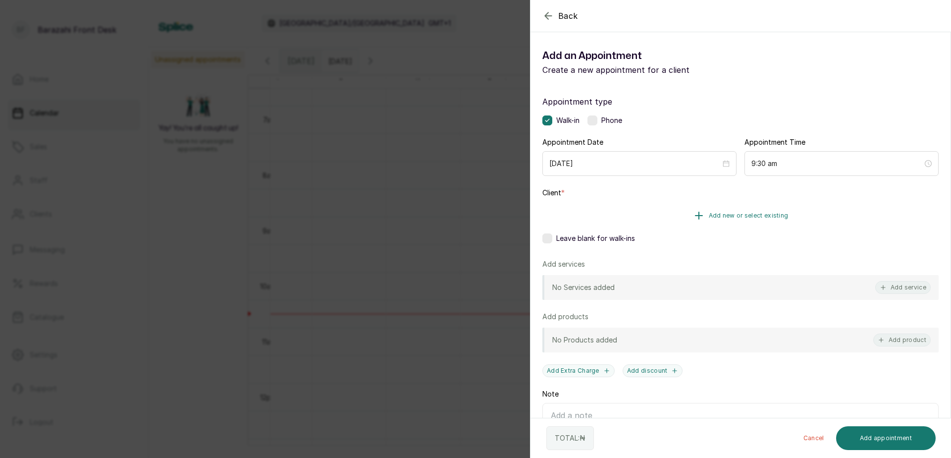
click at [641, 212] on button "Add new or select existing" at bounding box center [741, 216] width 396 height 28
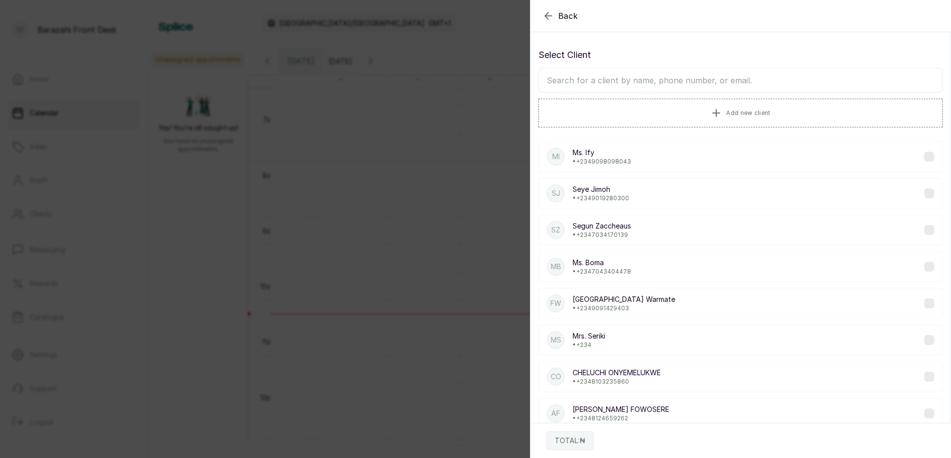
click at [638, 82] on input "text" at bounding box center [741, 80] width 404 height 25
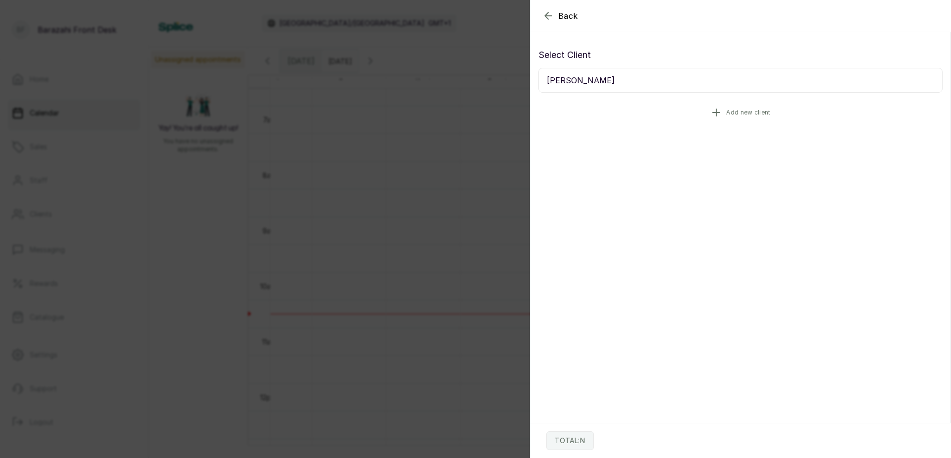
type input "[PERSON_NAME]"
click at [685, 120] on button "Add new client" at bounding box center [741, 113] width 404 height 28
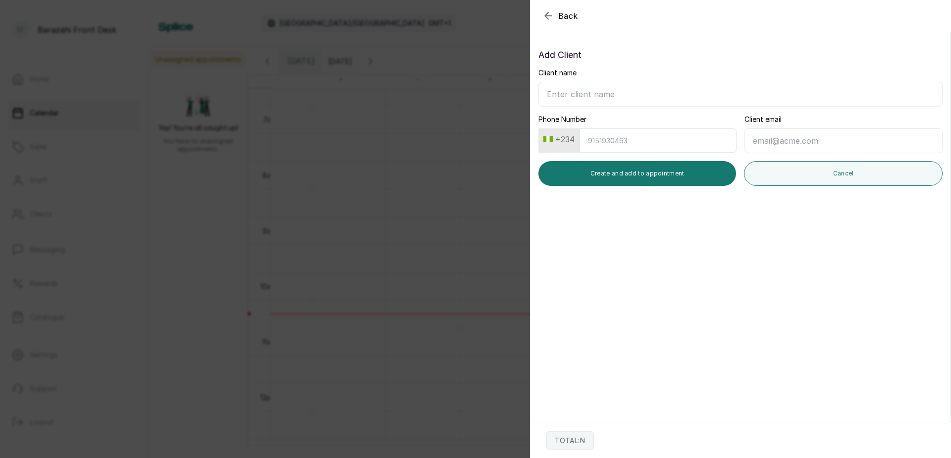
click at [631, 94] on input "Client name" at bounding box center [741, 94] width 404 height 25
type input "Mrs. Uzo"
click at [603, 171] on button "Create and add to appointment" at bounding box center [638, 173] width 198 height 25
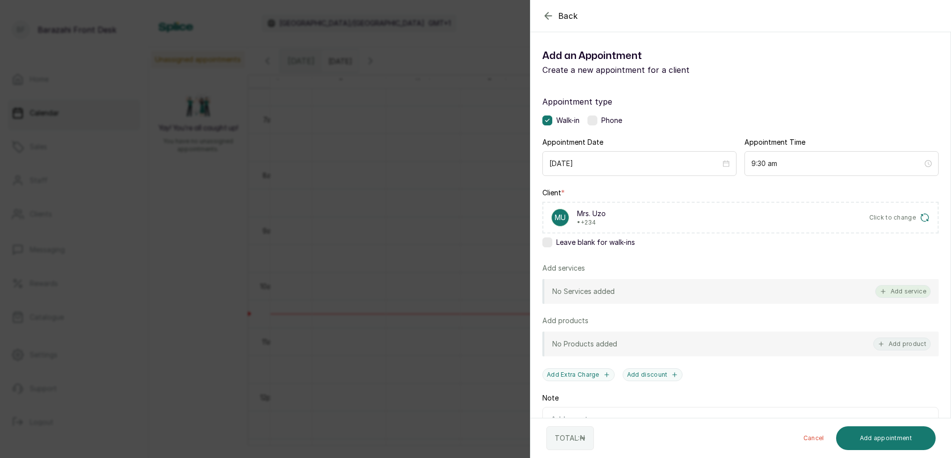
click at [886, 290] on button "Add service" at bounding box center [904, 291] width 56 height 13
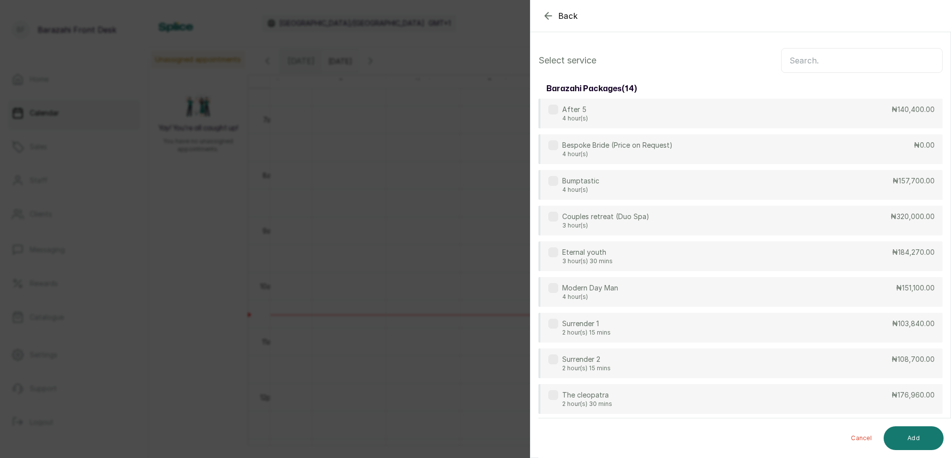
click at [806, 68] on input "text" at bounding box center [862, 60] width 162 height 25
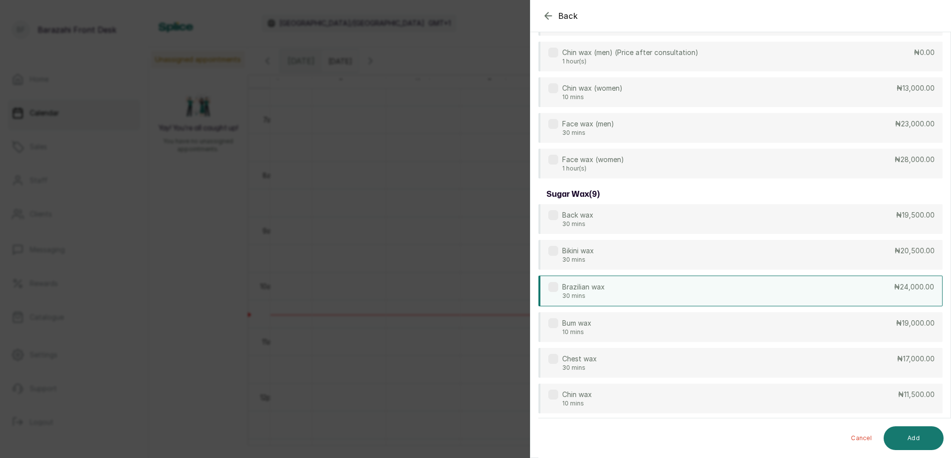
scroll to position [149, 0]
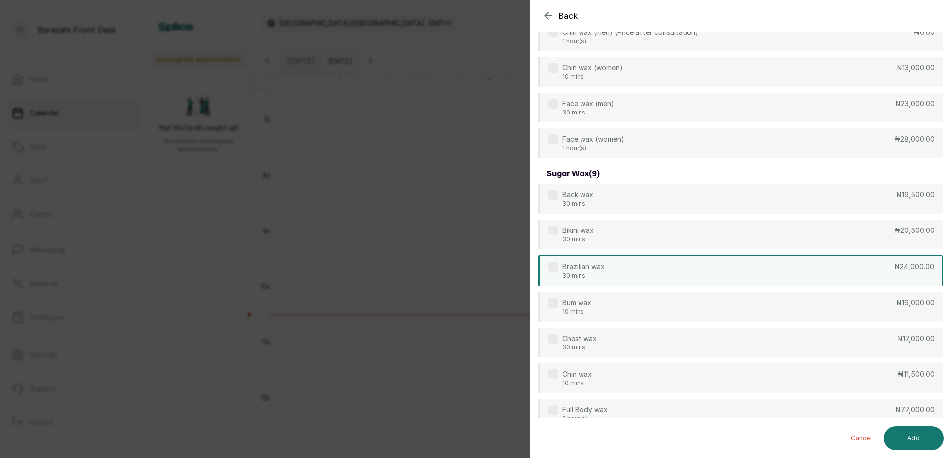
type input "wax"
click at [612, 275] on div "Brazilian wax 30 mins ₦24,000.00" at bounding box center [741, 270] width 404 height 31
click at [886, 436] on button "Add" at bounding box center [914, 438] width 60 height 24
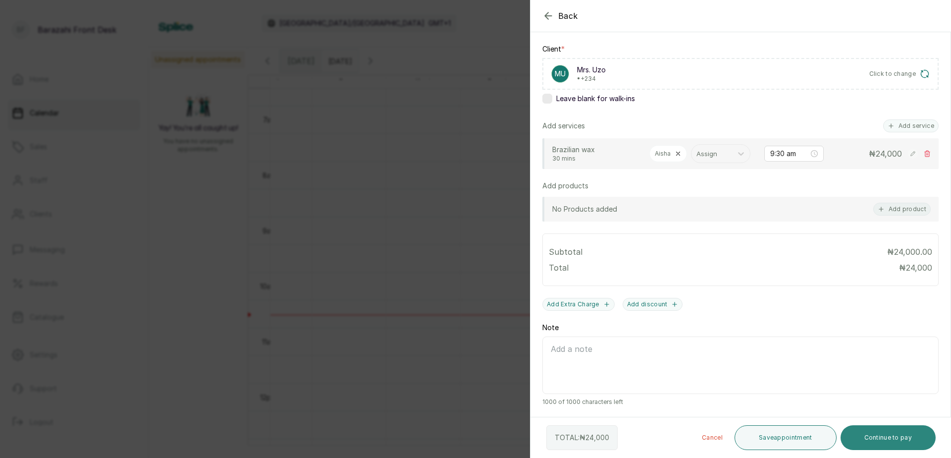
click at [883, 435] on button "Continue to pay" at bounding box center [889, 437] width 96 height 25
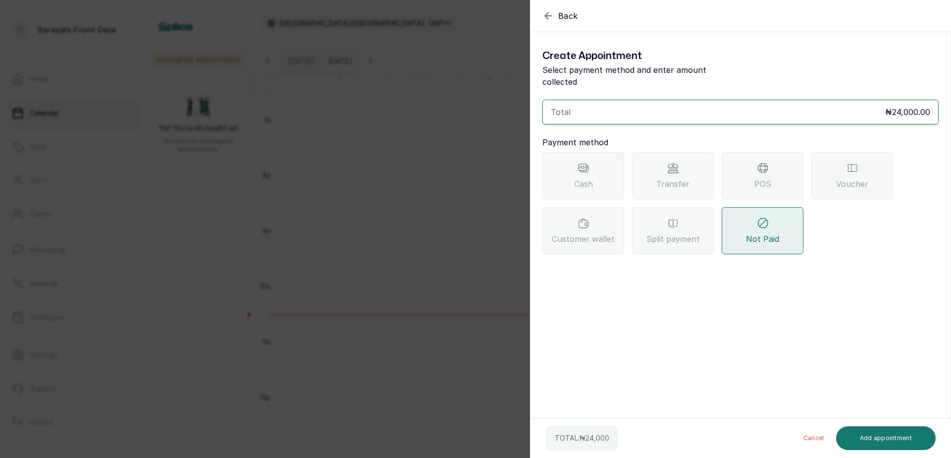
click at [766, 178] on span "POS" at bounding box center [763, 184] width 17 height 12
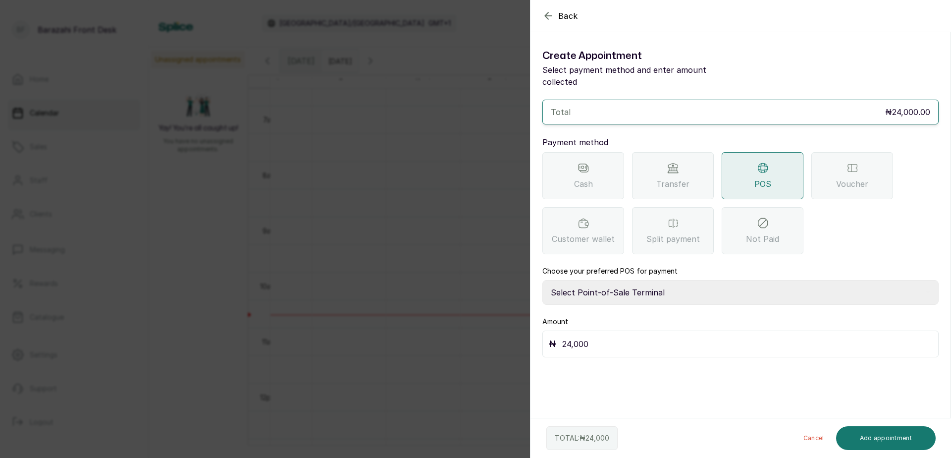
click at [662, 280] on select "Select Point-of-Sale Terminal [GEOGRAPHIC_DATA] POS Paystack-Titan Access POS A…" at bounding box center [741, 292] width 396 height 25
select select "167b6f8a-d5d1-4786-a93b-04c747e16f1a"
click at [543, 280] on select "Select Point-of-Sale Terminal [GEOGRAPHIC_DATA] POS Paystack-Titan Access POS A…" at bounding box center [741, 292] width 396 height 25
click at [896, 434] on button "Add appointment" at bounding box center [886, 438] width 100 height 24
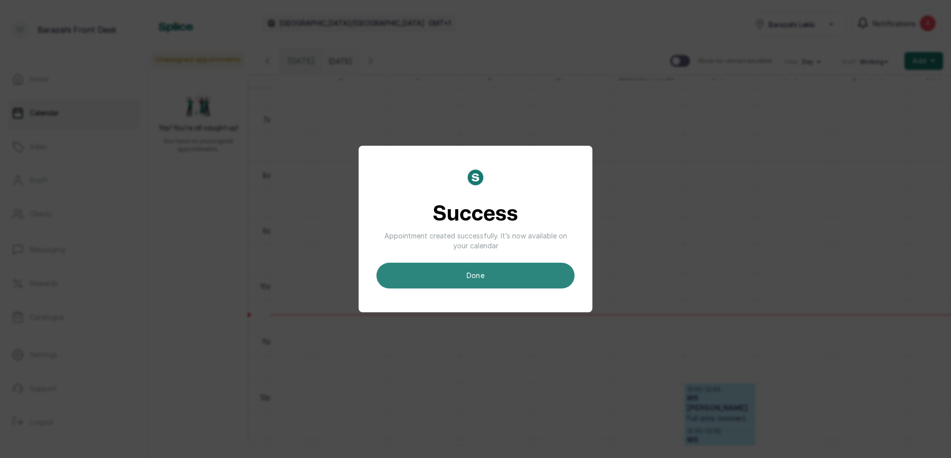
click at [542, 282] on button "done" at bounding box center [476, 276] width 198 height 26
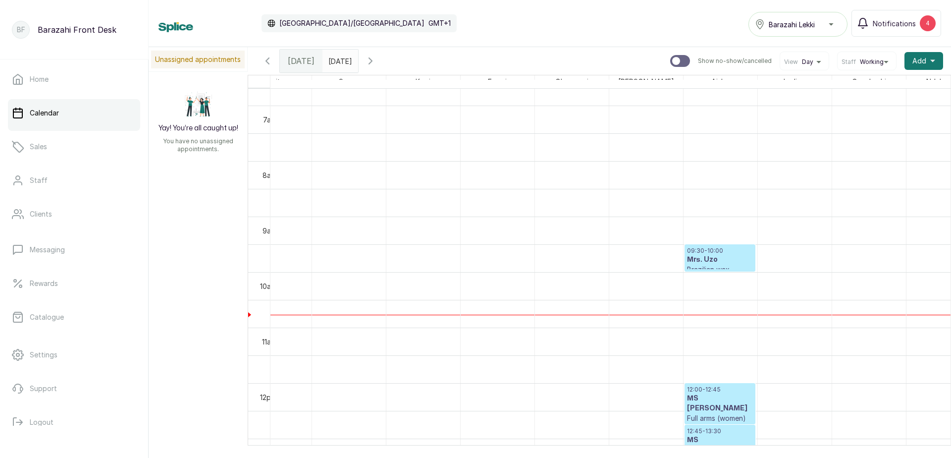
click at [693, 263] on h3 "Mrs. Uzo" at bounding box center [720, 260] width 66 height 10
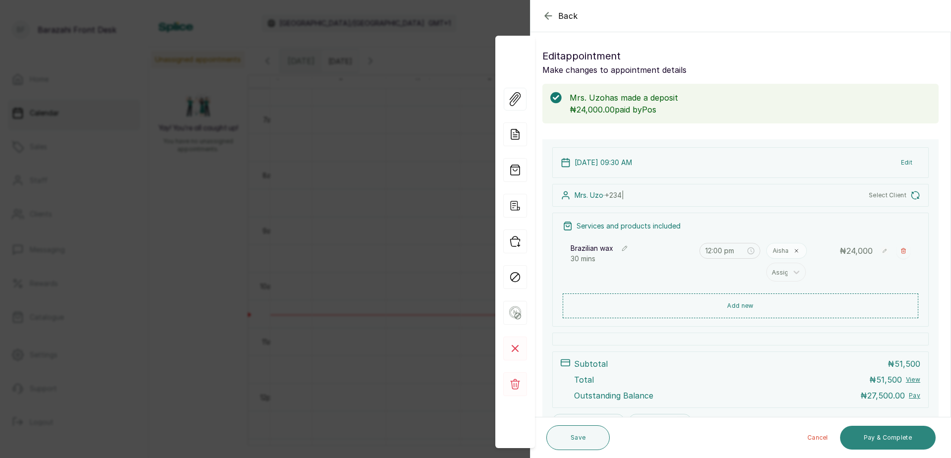
type input "9:30 am"
click at [869, 435] on button "Mark as completed" at bounding box center [884, 438] width 106 height 24
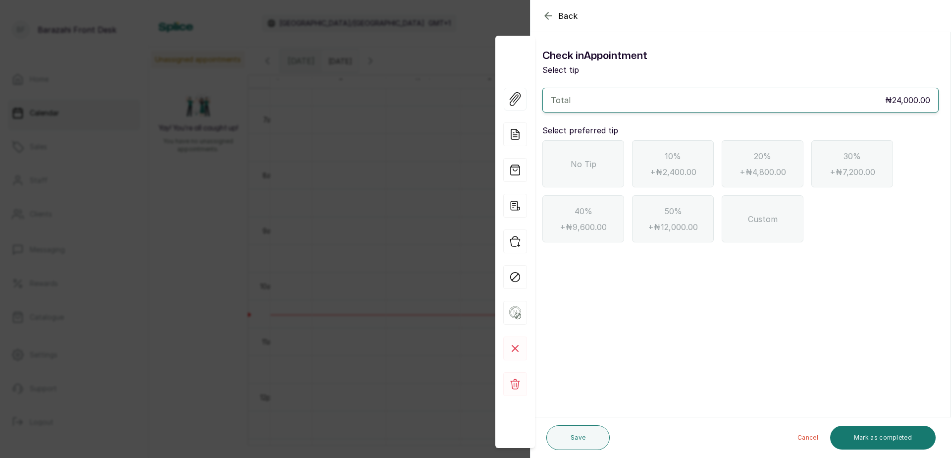
click at [574, 184] on div "No Tip" at bounding box center [584, 163] width 82 height 47
click at [884, 438] on button "Mark as completed" at bounding box center [884, 438] width 106 height 24
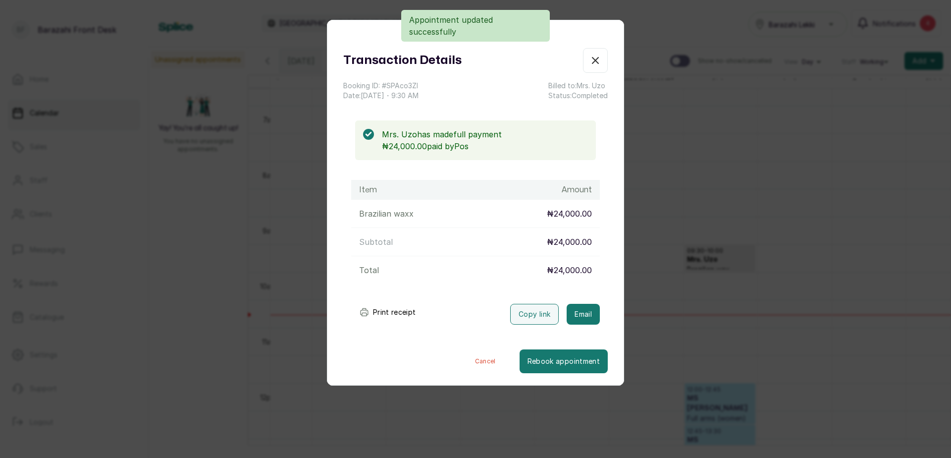
click at [384, 309] on button "Print receipt" at bounding box center [387, 312] width 73 height 20
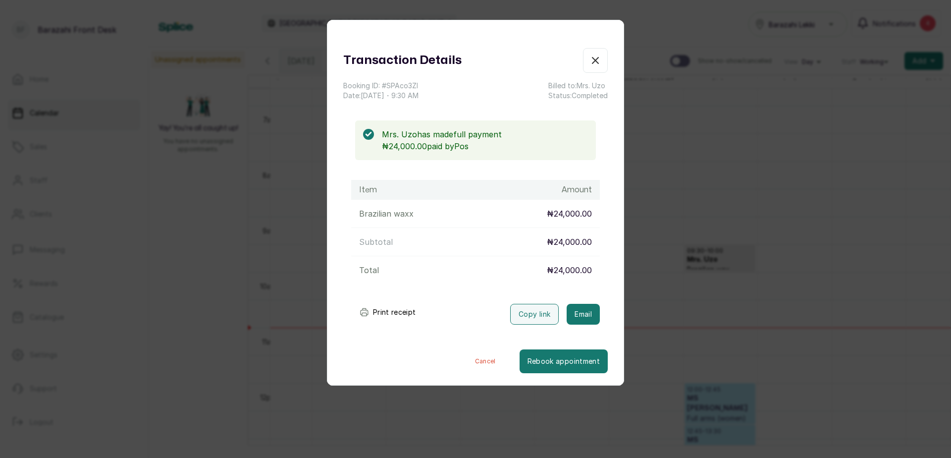
click at [590, 55] on icon "button" at bounding box center [596, 61] width 12 height 12
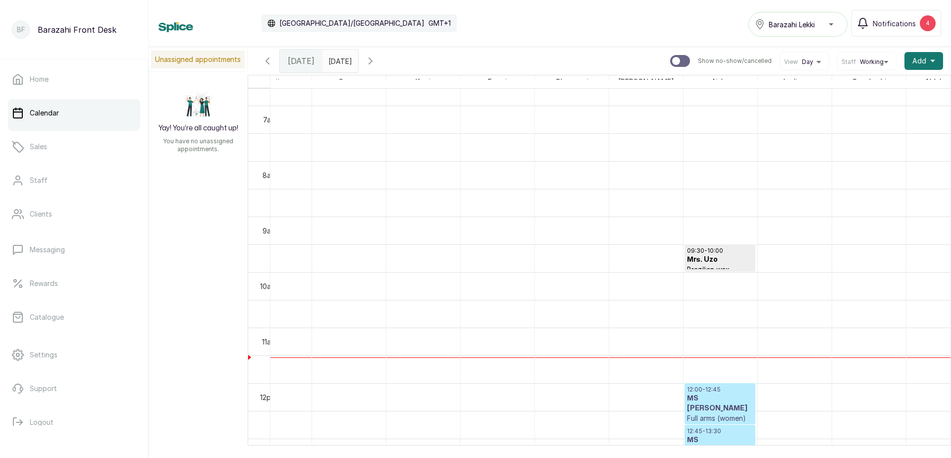
type input "dd/MM/yyyy"
click at [339, 58] on input "dd/MM/yyyy" at bounding box center [331, 58] width 16 height 17
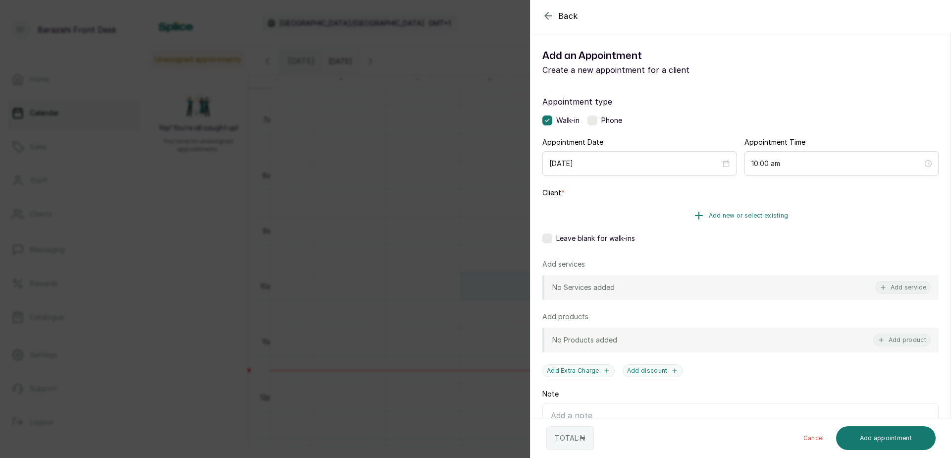
click at [901, 204] on button "Add new or select existing" at bounding box center [741, 216] width 396 height 28
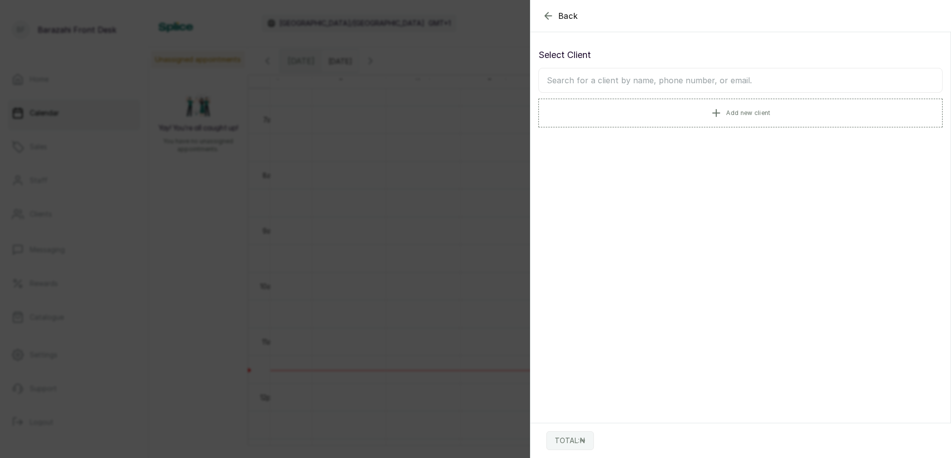
click at [280, 157] on div "Back Add Appointment Select Client Add new client TOTAL: ₦" at bounding box center [475, 229] width 951 height 458
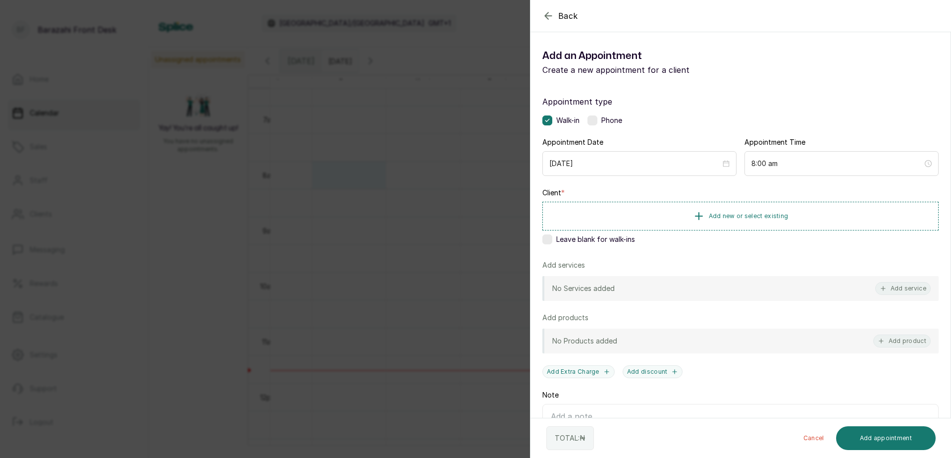
drag, startPoint x: 334, startPoint y: 166, endPoint x: 492, endPoint y: 208, distance: 163.0
click at [565, 224] on button "Add new or select existing" at bounding box center [741, 216] width 396 height 29
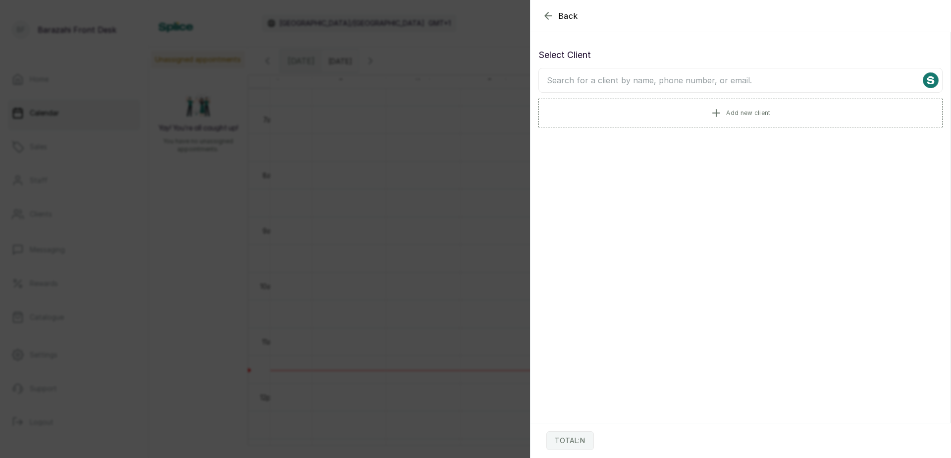
click at [491, 207] on div "Back Add Appointment Select Client Add new client TOTAL: ₦" at bounding box center [475, 229] width 951 height 458
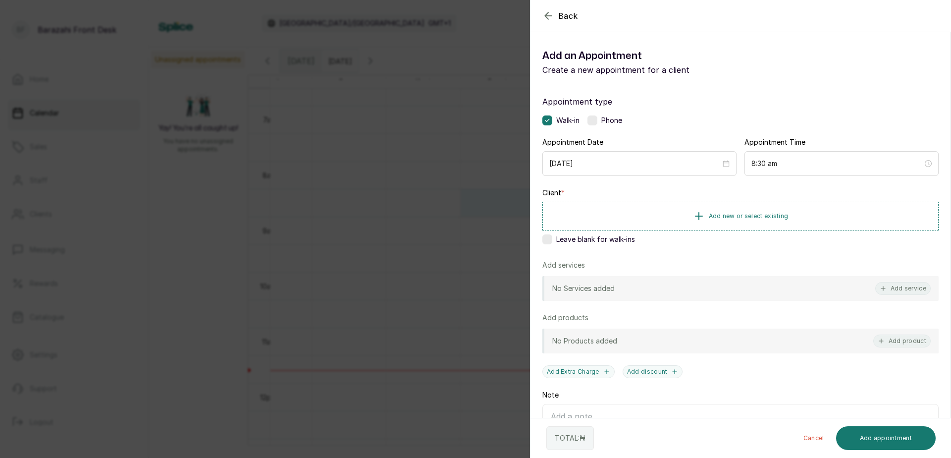
click at [345, 174] on div "Back Add Appointment Add an Appointment Create a new appointment for a client A…" at bounding box center [475, 229] width 951 height 458
type input "dd/MM/yyyy"
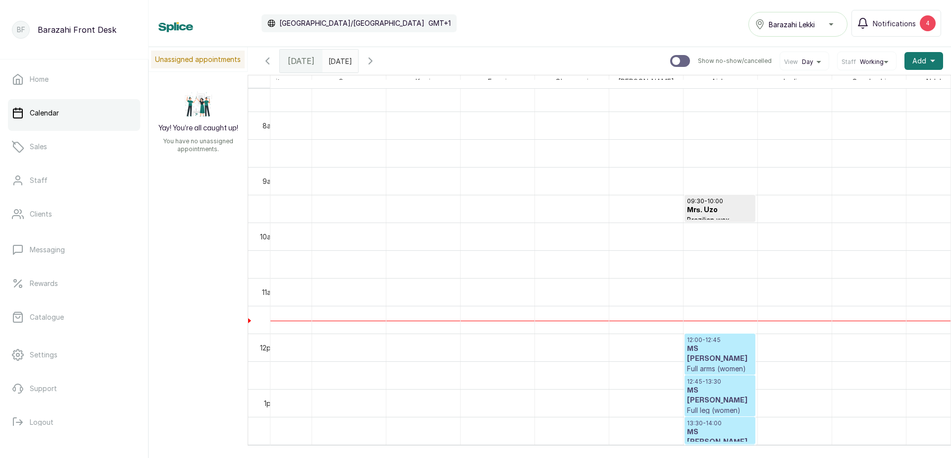
scroll to position [421, 0]
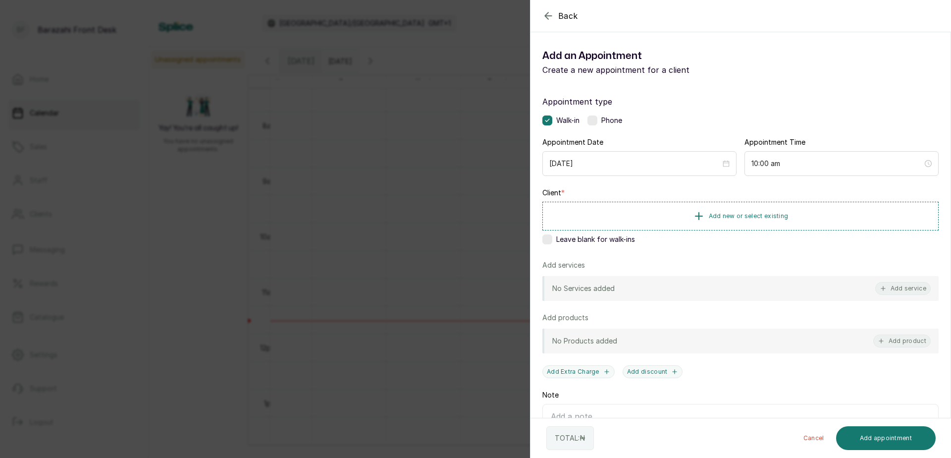
click at [556, 239] on div "Leave blank for walk-ins" at bounding box center [741, 239] width 396 height 10
click at [903, 294] on button "Add service" at bounding box center [904, 288] width 56 height 13
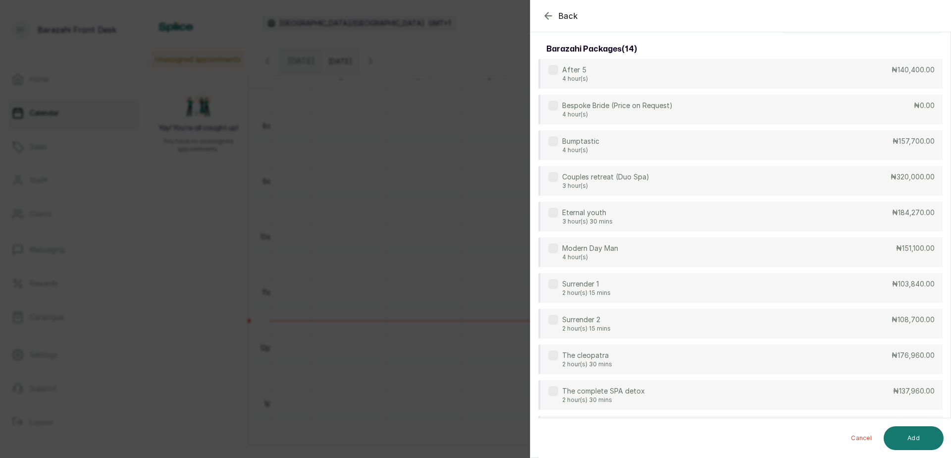
scroll to position [0, 0]
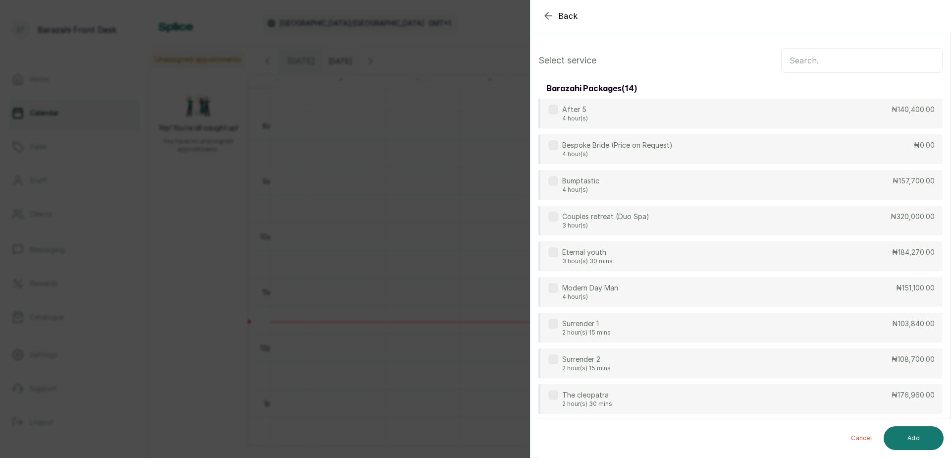
click at [871, 54] on input "text" at bounding box center [862, 60] width 162 height 25
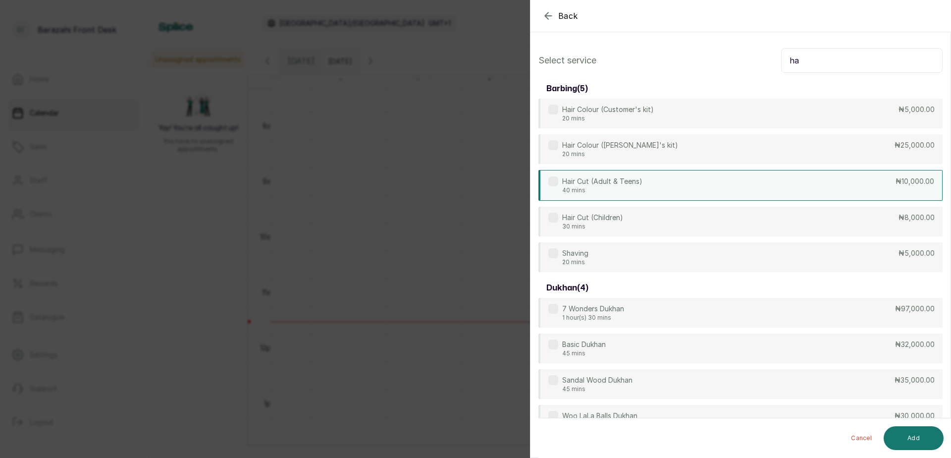
type input "ha"
click at [625, 173] on div "Hair Cut (Adult & Teens) 40 mins ₦10,000.00" at bounding box center [741, 185] width 404 height 31
click at [899, 438] on button "Add" at bounding box center [914, 438] width 60 height 24
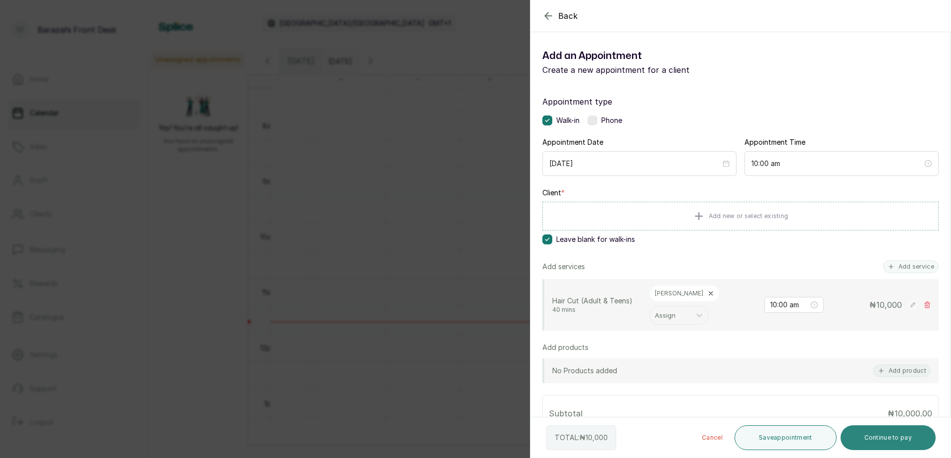
click at [865, 442] on button "Continue to pay" at bounding box center [889, 437] width 96 height 25
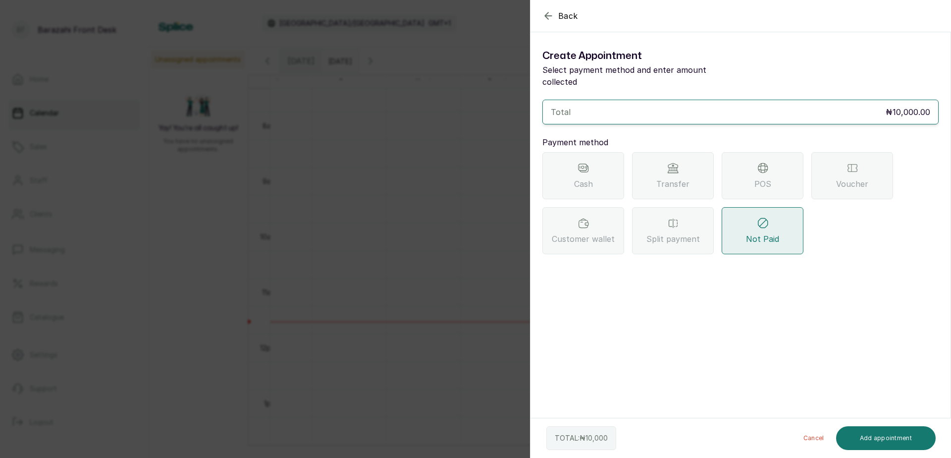
click at [756, 164] on div "POS" at bounding box center [763, 175] width 82 height 47
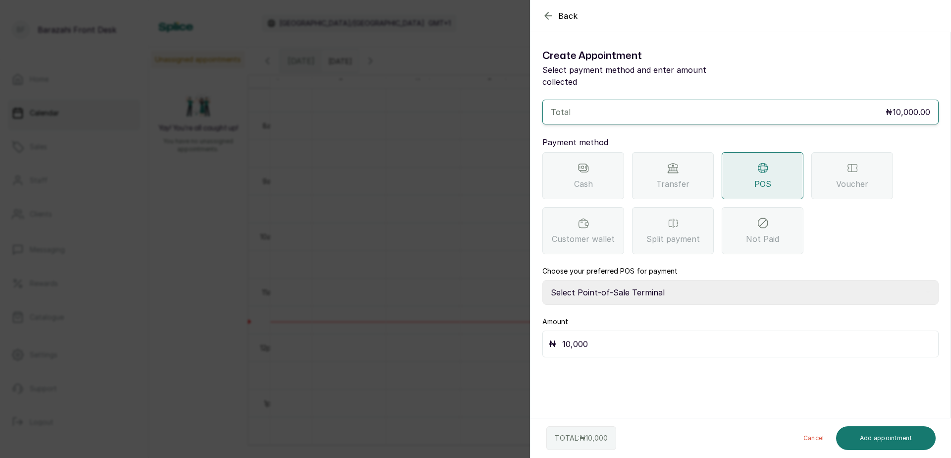
click at [614, 280] on select "Select Point-of-Sale Terminal [GEOGRAPHIC_DATA] POS Paystack-Titan Access POS A…" at bounding box center [741, 292] width 396 height 25
select select "4d1b21be-96f6-4525-8484-90dd038af117"
click at [543, 280] on select "Select Point-of-Sale Terminal [GEOGRAPHIC_DATA] POS Paystack-Titan Access POS A…" at bounding box center [741, 292] width 396 height 25
click at [871, 441] on button "Add appointment" at bounding box center [886, 438] width 100 height 24
type input "dd/MM/yyyy"
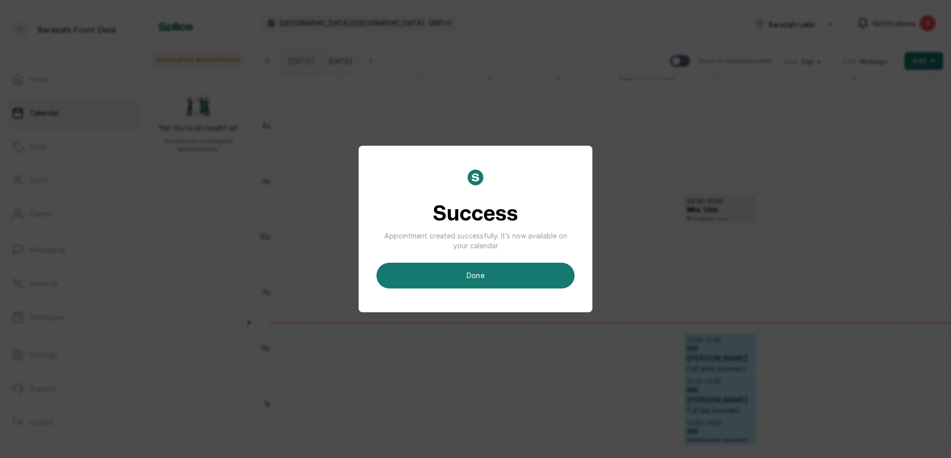
click at [549, 277] on button "done" at bounding box center [476, 276] width 198 height 26
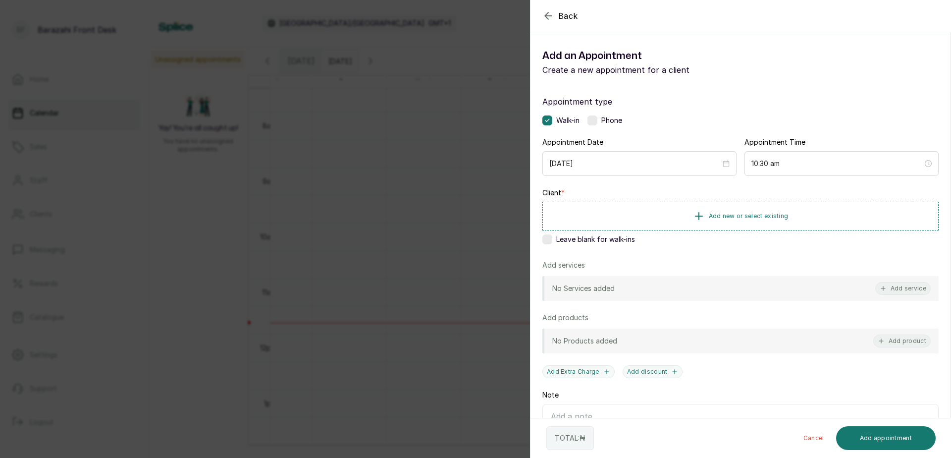
click at [563, 248] on div "Appointment type Walk-in Phone Appointment Date [DATE] Appointment Time 10:30 a…" at bounding box center [741, 284] width 420 height 401
click at [568, 242] on span "Leave blank for walk-ins" at bounding box center [596, 239] width 79 height 10
click at [894, 290] on button "Add service" at bounding box center [904, 288] width 56 height 13
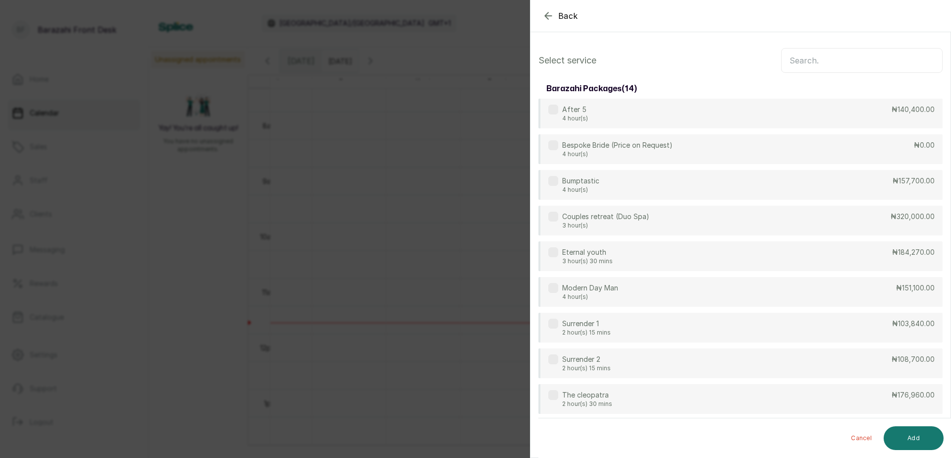
click at [852, 58] on input "text" at bounding box center [862, 60] width 162 height 25
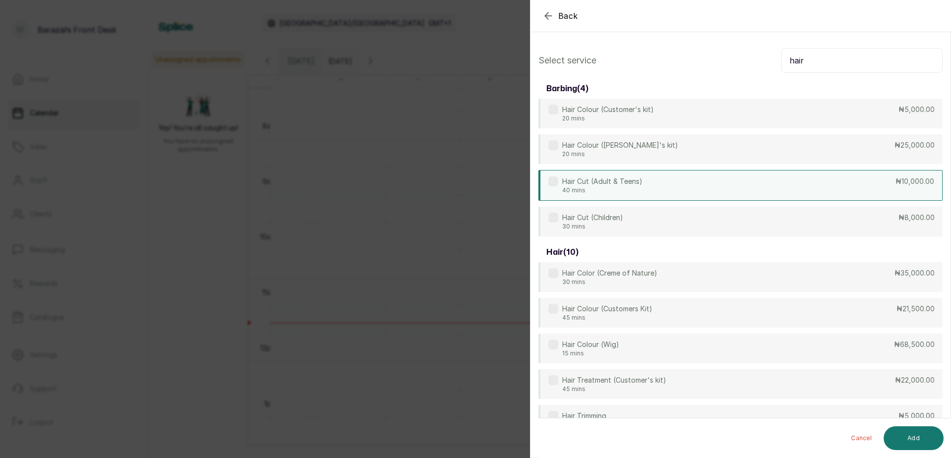
type input "hair"
click at [659, 186] on div "Hair Cut (Adult & Teens) 40 mins ₦10,000.00" at bounding box center [741, 185] width 404 height 31
click at [909, 435] on button "Add" at bounding box center [914, 438] width 60 height 24
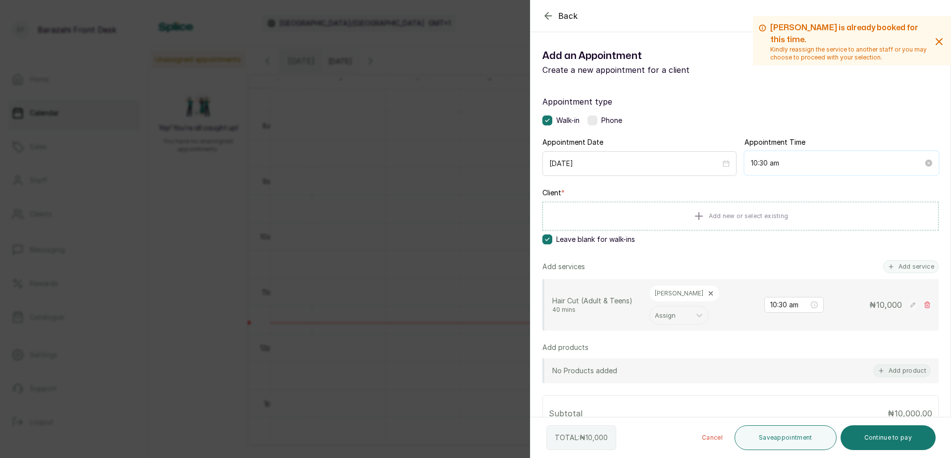
click at [755, 168] on input "10:30 am" at bounding box center [837, 163] width 172 height 11
drag, startPoint x: 755, startPoint y: 168, endPoint x: 747, endPoint y: 168, distance: 8.4
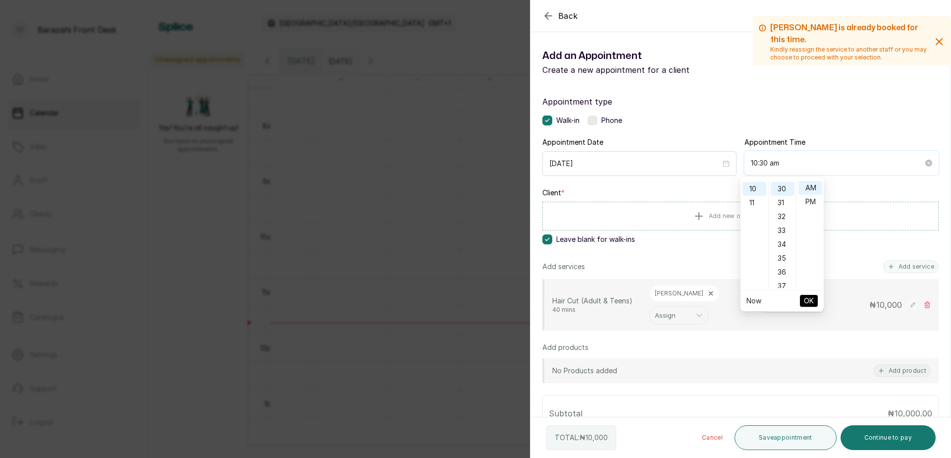
click at [747, 168] on div "10:30 am" at bounding box center [842, 163] width 194 height 24
type input "10:30 am"
click at [443, 317] on div "Back Add Appointment Add an Appointment Create a new appointment for a client […" at bounding box center [475, 229] width 951 height 458
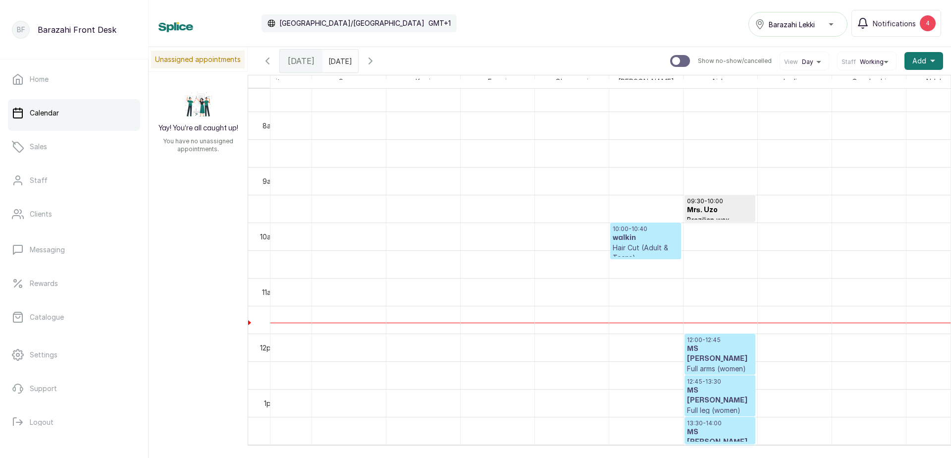
click at [640, 250] on p "Hair Cut (Adult & Teens)" at bounding box center [646, 253] width 66 height 20
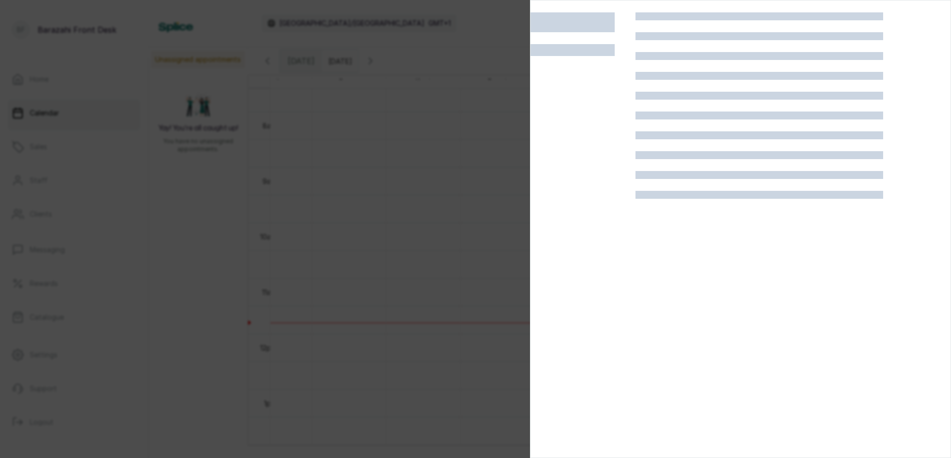
click at [388, 244] on div at bounding box center [475, 229] width 951 height 458
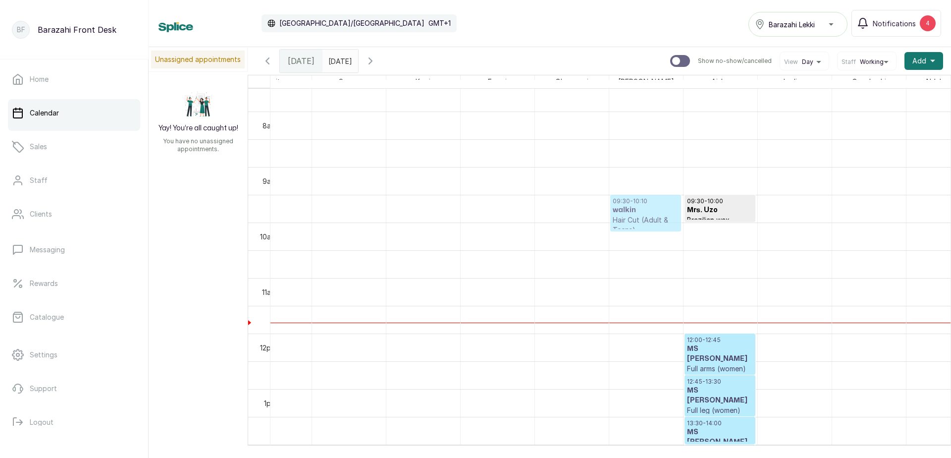
drag, startPoint x: 638, startPoint y: 243, endPoint x: 634, endPoint y: 227, distance: 16.8
click at [634, 227] on div "10:00 - 10:40 walkin Hair Cut (Adult & Teens) Confirmed 09:30 - 10:10 walkin Ha…" at bounding box center [647, 333] width 74 height 1332
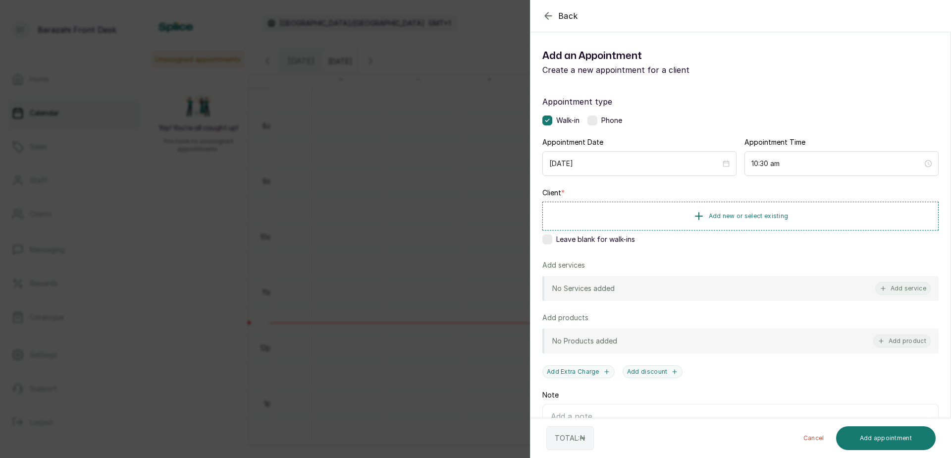
click at [555, 240] on div "Leave blank for walk-ins" at bounding box center [741, 239] width 396 height 10
click at [894, 290] on button "Add service" at bounding box center [904, 288] width 56 height 13
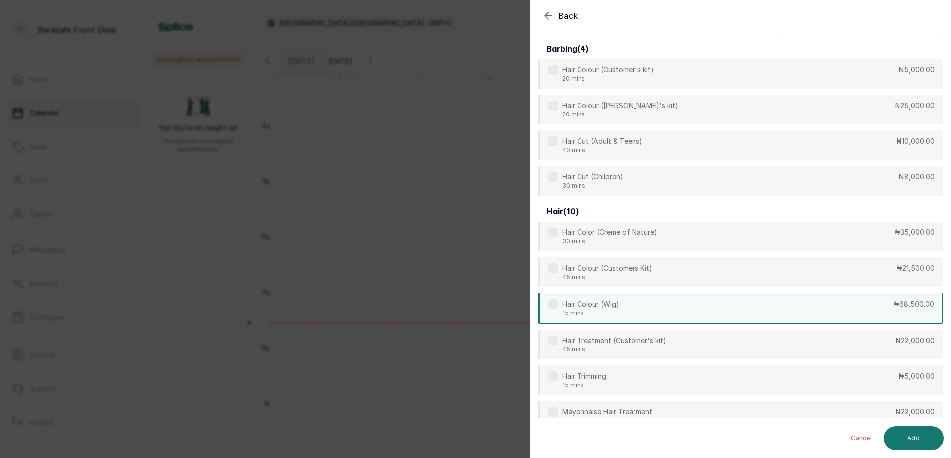
scroll to position [0, 0]
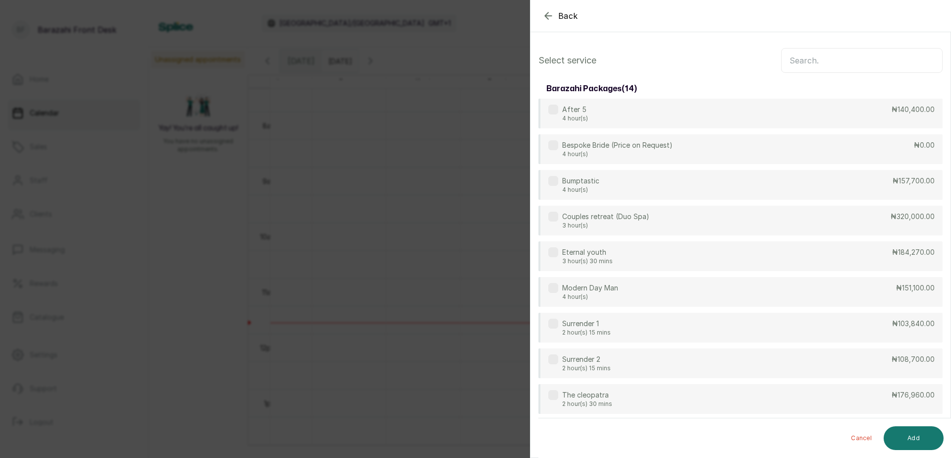
click at [813, 65] on input "text" at bounding box center [862, 60] width 162 height 25
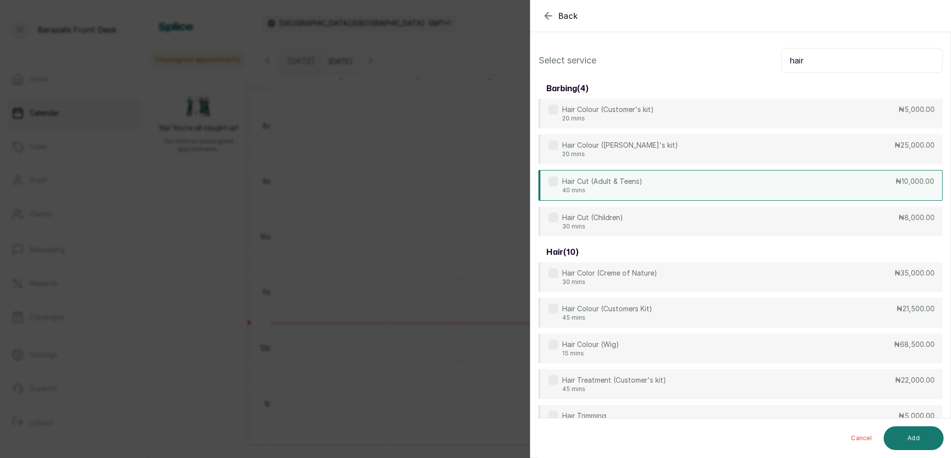
type input "hair"
click at [687, 175] on div "Hair Cut (Adult & Teens) 40 mins ₦10,000.00" at bounding box center [741, 185] width 404 height 31
click at [916, 436] on button "Add" at bounding box center [914, 438] width 60 height 24
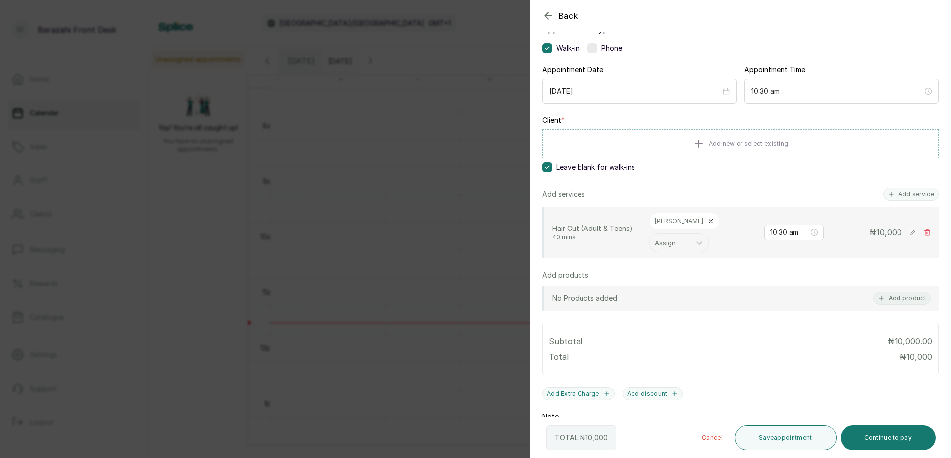
scroll to position [99, 0]
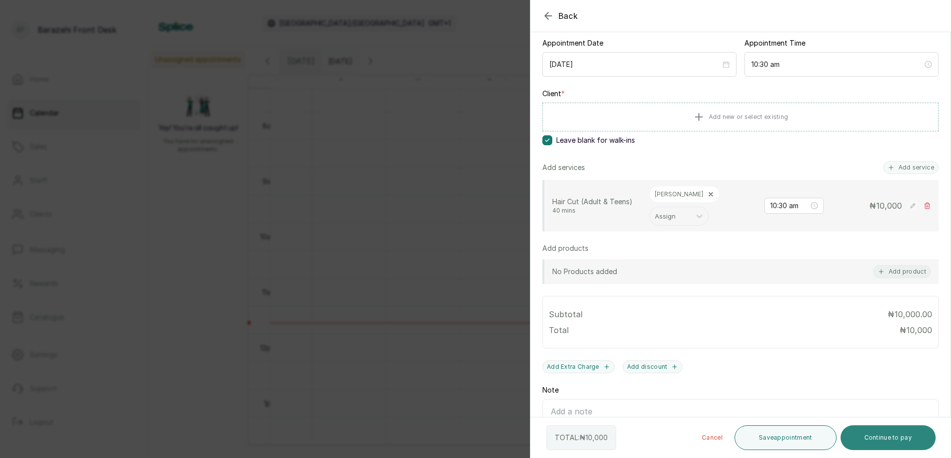
click at [881, 435] on button "Continue to pay" at bounding box center [889, 437] width 96 height 25
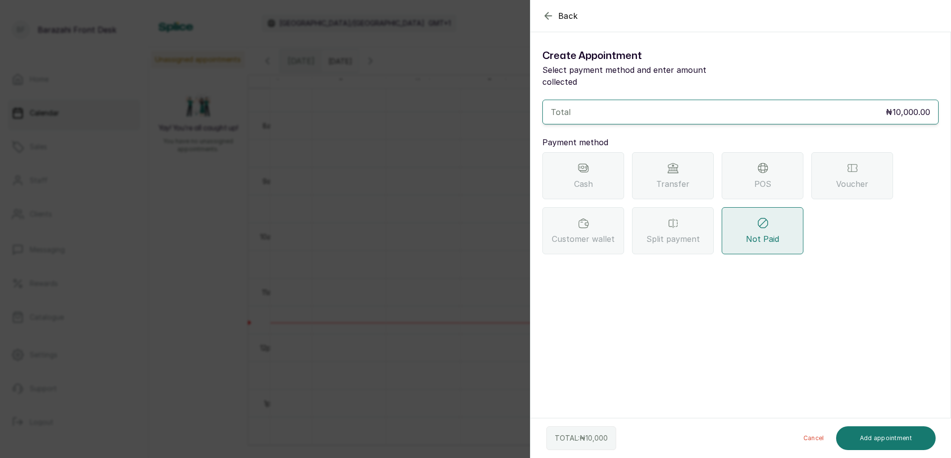
click at [663, 159] on div "Transfer" at bounding box center [673, 175] width 82 height 47
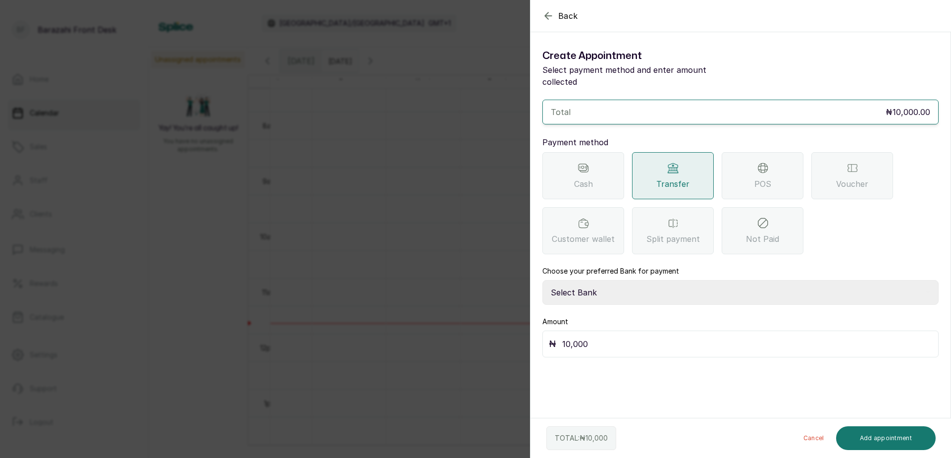
click at [606, 281] on select "Select Bank BARAZAHI LIMITED Access Bank TRACTION/TR BARAZAHI Paystack-Titan Ba…" at bounding box center [741, 292] width 396 height 25
select select "3da602f6-cb5f-407a-81f6-dc86d0307638"
click at [543, 280] on select "Select Bank BARAZAHI LIMITED Access Bank TRACTION/TR BARAZAHI Paystack-Titan Ba…" at bounding box center [741, 292] width 396 height 25
click at [844, 434] on button "Add appointment" at bounding box center [886, 438] width 100 height 24
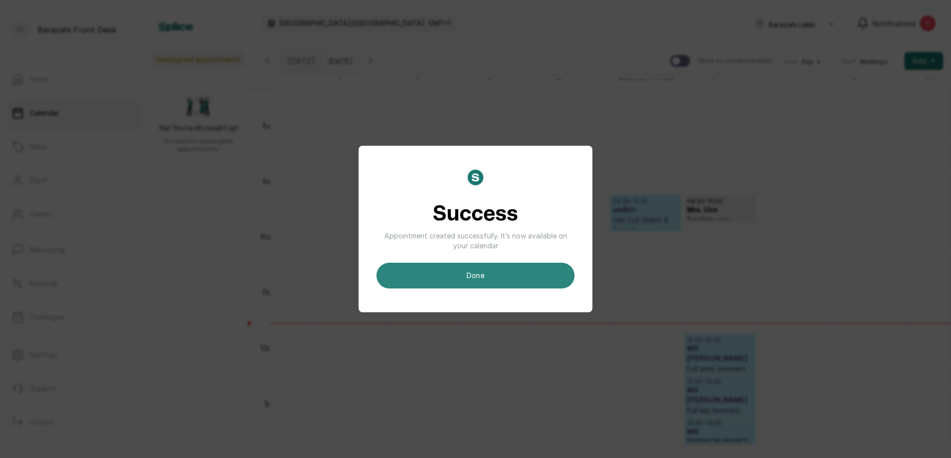
click at [480, 275] on button "done" at bounding box center [476, 276] width 198 height 26
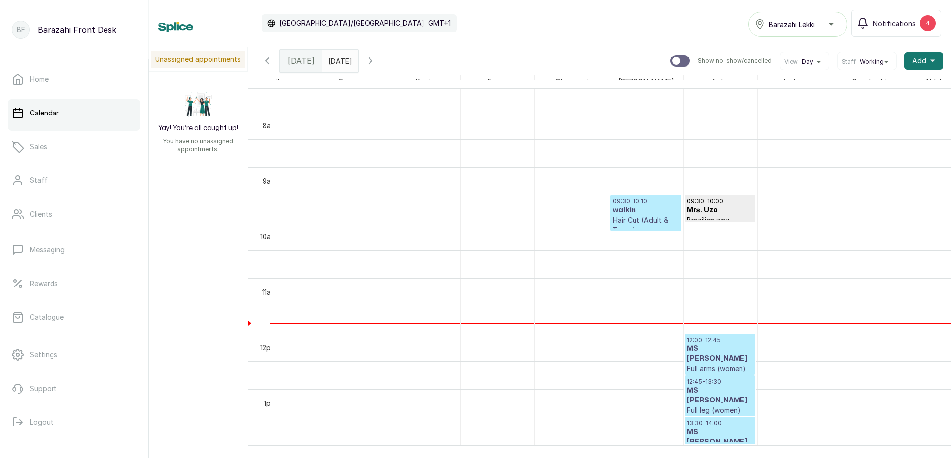
click at [627, 215] on h3 "walkin" at bounding box center [646, 210] width 66 height 10
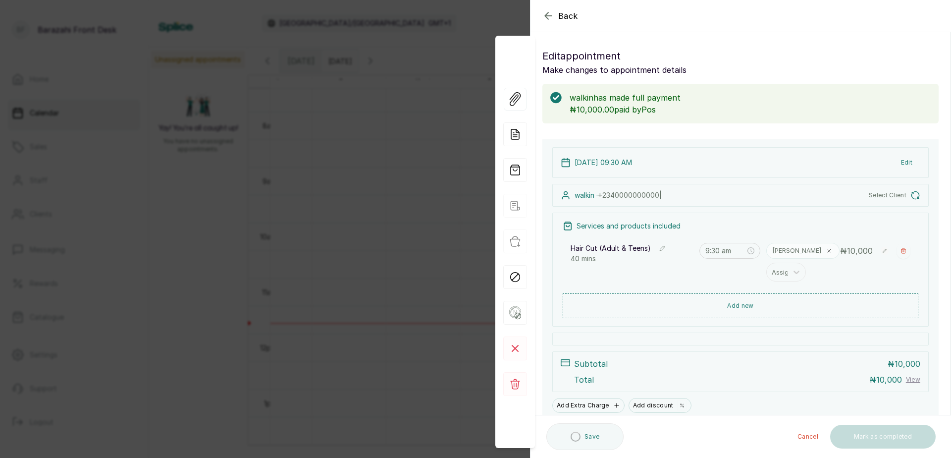
type input "9:30 am"
click at [843, 434] on button "Mark as completed" at bounding box center [884, 438] width 106 height 24
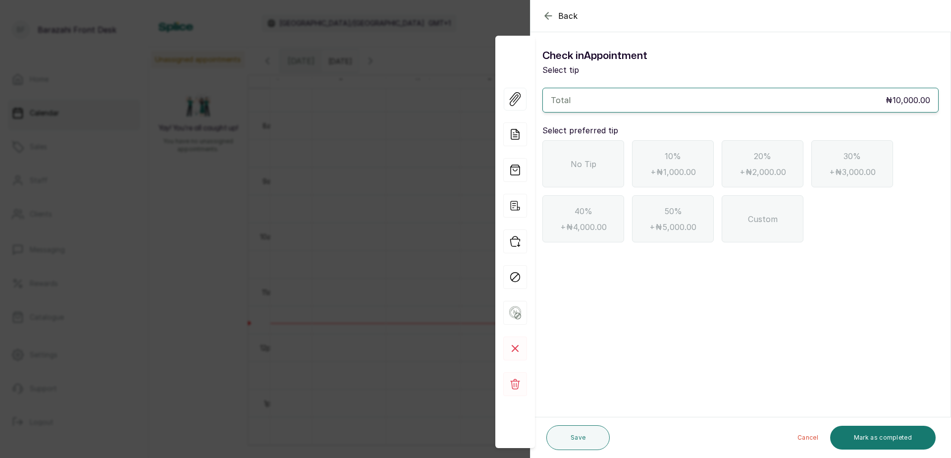
click at [564, 159] on div "No Tip" at bounding box center [584, 163] width 82 height 47
click at [895, 441] on button "Mark as completed" at bounding box center [884, 438] width 106 height 24
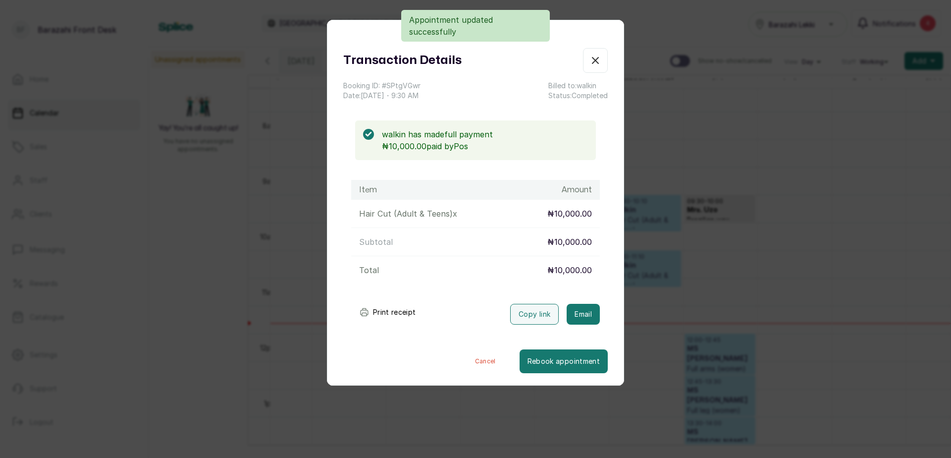
click at [394, 311] on button "Print receipt" at bounding box center [387, 312] width 73 height 20
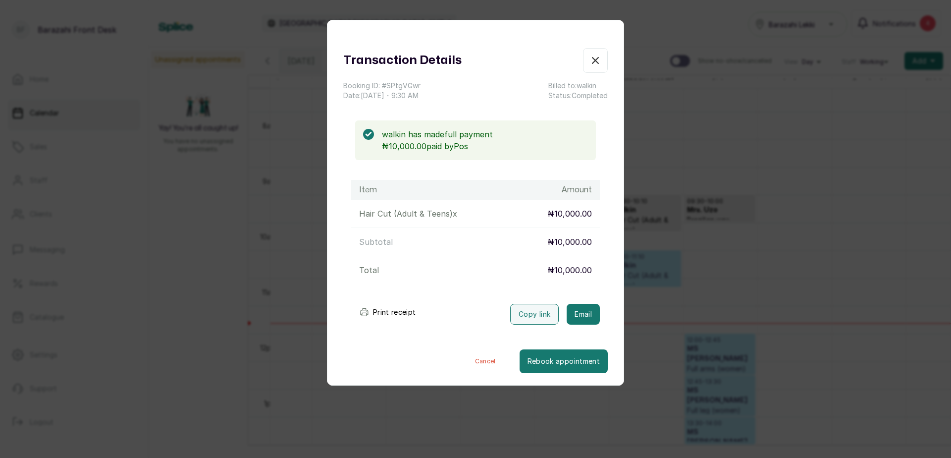
click at [593, 61] on icon "button" at bounding box center [596, 60] width 6 height 6
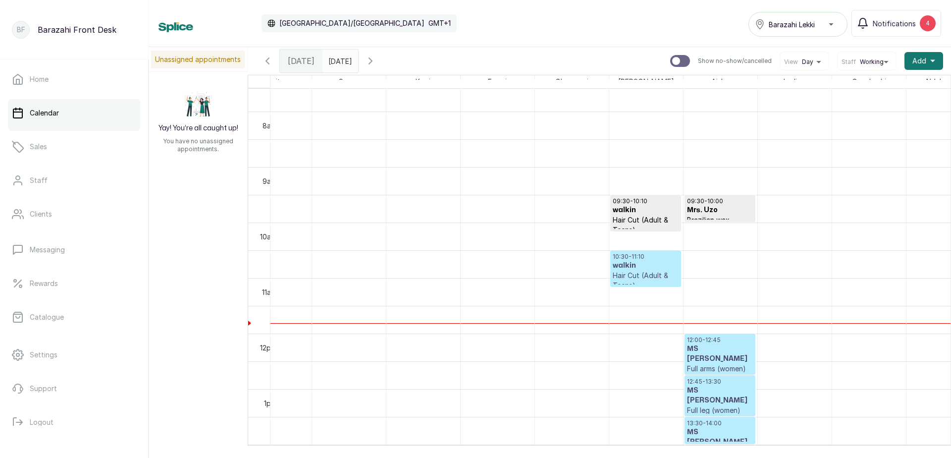
click at [632, 276] on p "Hair Cut (Adult & Teens)" at bounding box center [646, 281] width 66 height 20
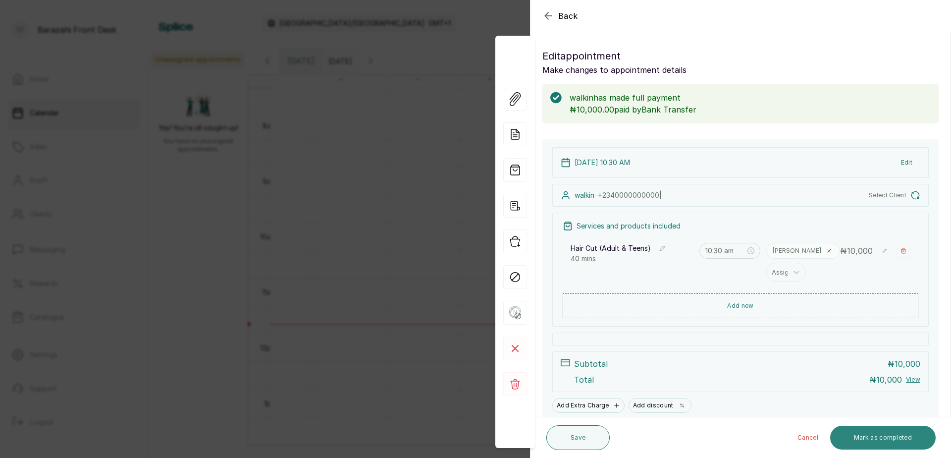
click at [863, 438] on button "Mark as completed" at bounding box center [884, 438] width 106 height 24
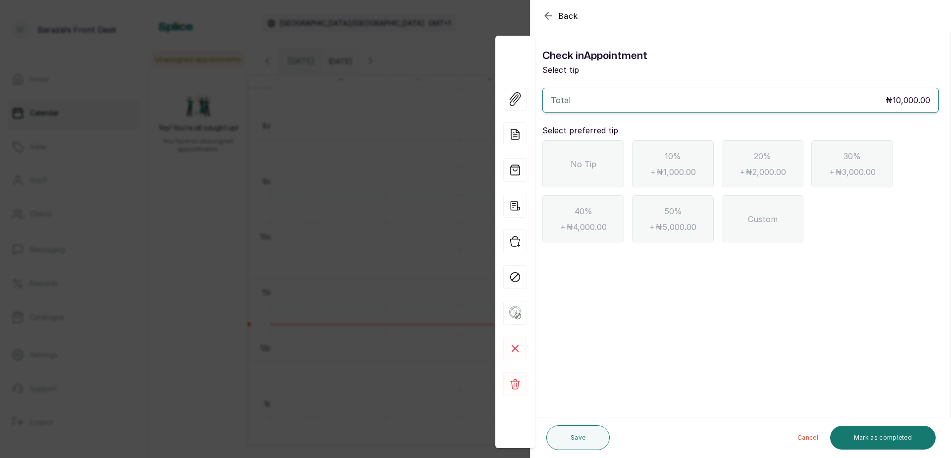
click at [595, 167] on span "No Tip" at bounding box center [584, 164] width 26 height 12
click at [887, 433] on button "Mark as completed" at bounding box center [884, 438] width 106 height 24
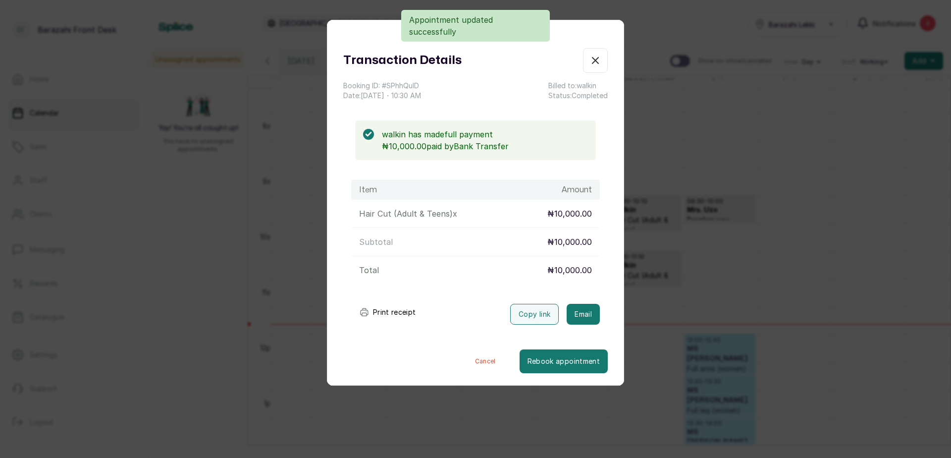
click at [405, 314] on button "Print receipt" at bounding box center [387, 312] width 73 height 20
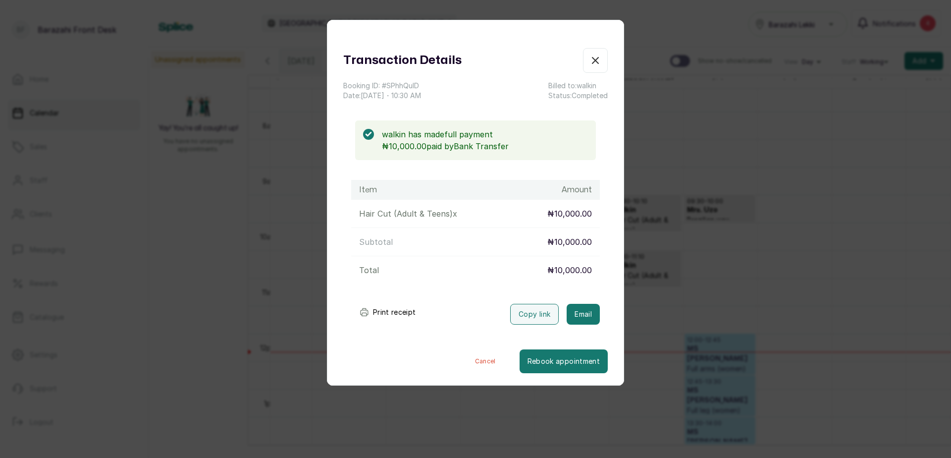
click at [590, 59] on icon "button" at bounding box center [596, 61] width 12 height 12
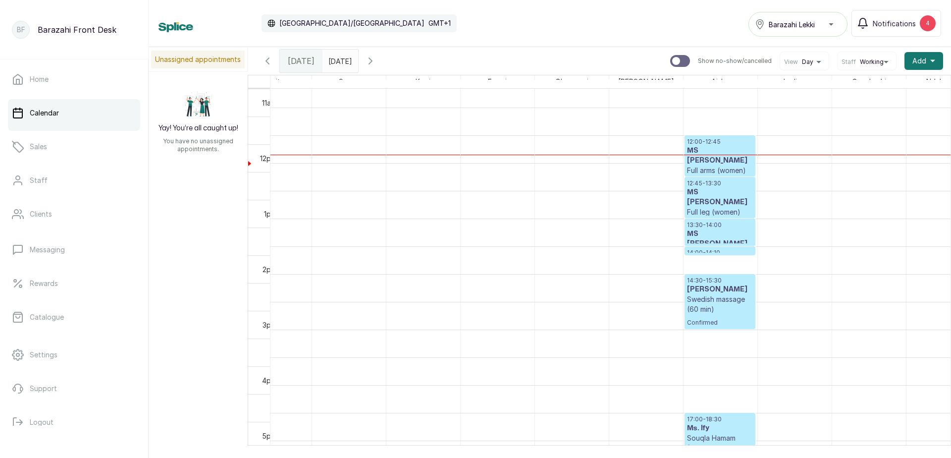
scroll to position [619, 0]
